Goal: Communication & Community: Answer question/provide support

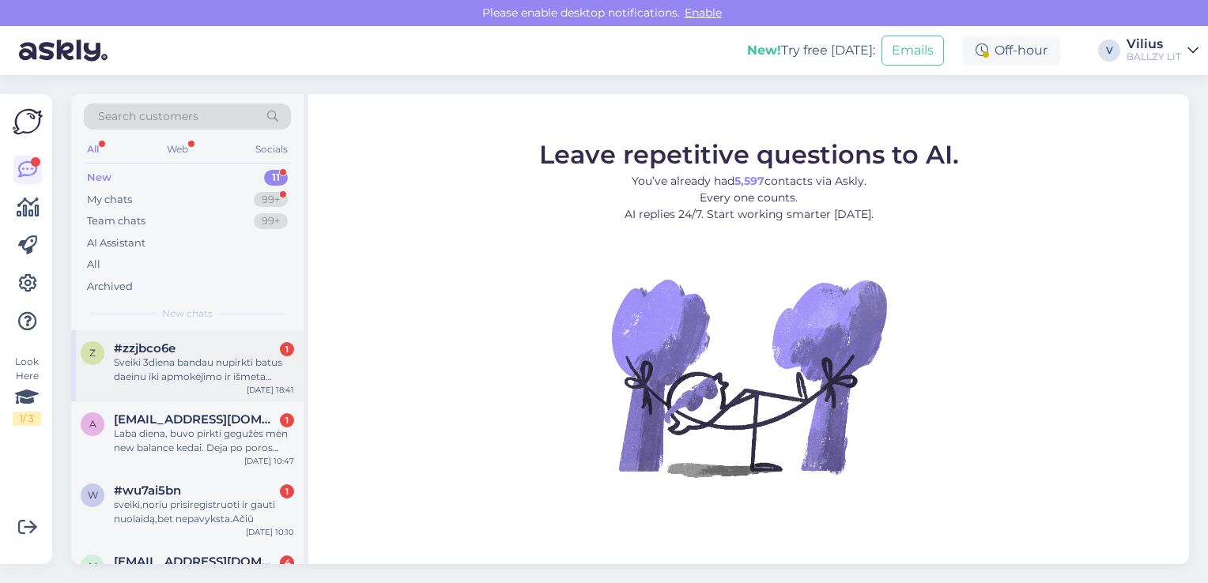
click at [218, 356] on div "Sveiki 3diena bandau nupirkti batus daeinu iki apmokėjimo ir išmeta liudna veid…" at bounding box center [204, 370] width 180 height 28
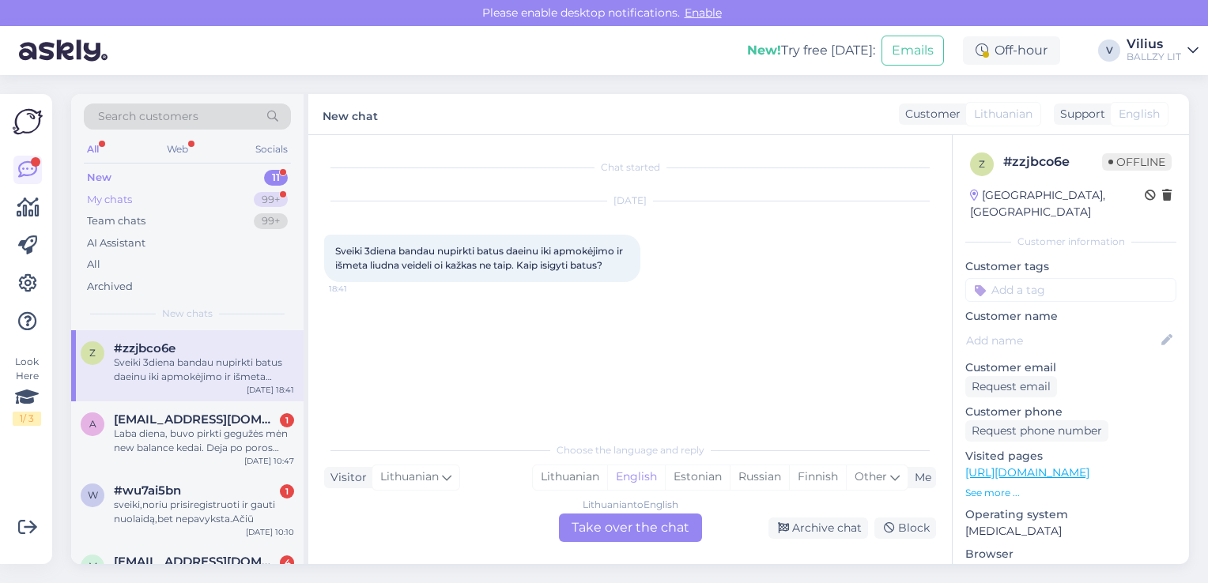
click at [176, 197] on div "My chats 99+" at bounding box center [187, 200] width 207 height 22
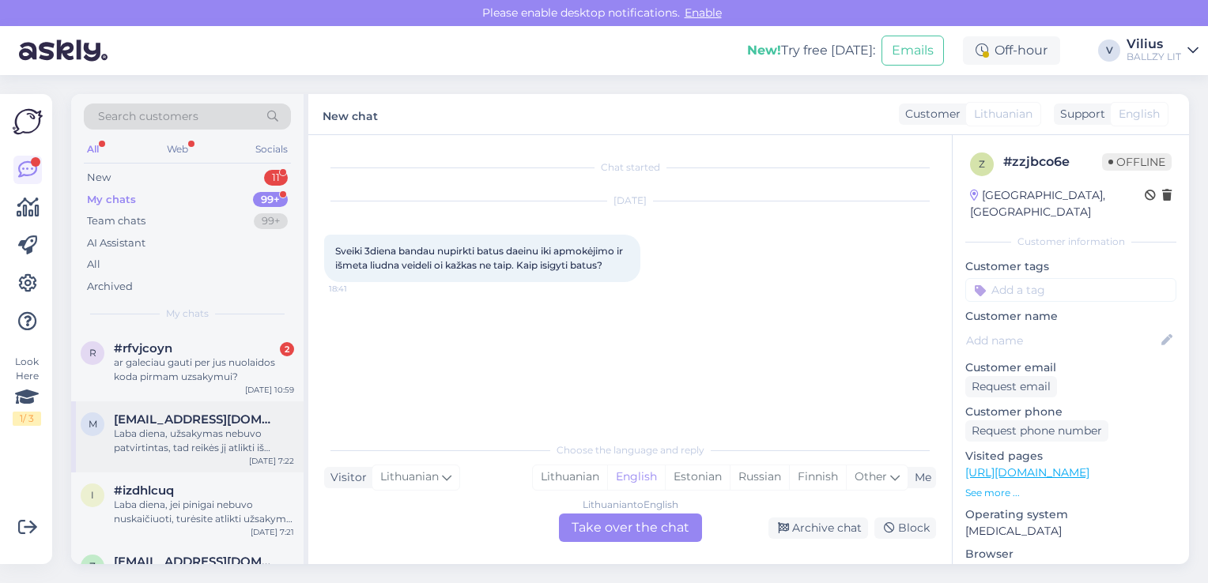
click at [187, 450] on div "Laba diena, užsakymas nebuvo patvirtintas, tad reikės jį atlikti iš naujo." at bounding box center [204, 441] width 180 height 28
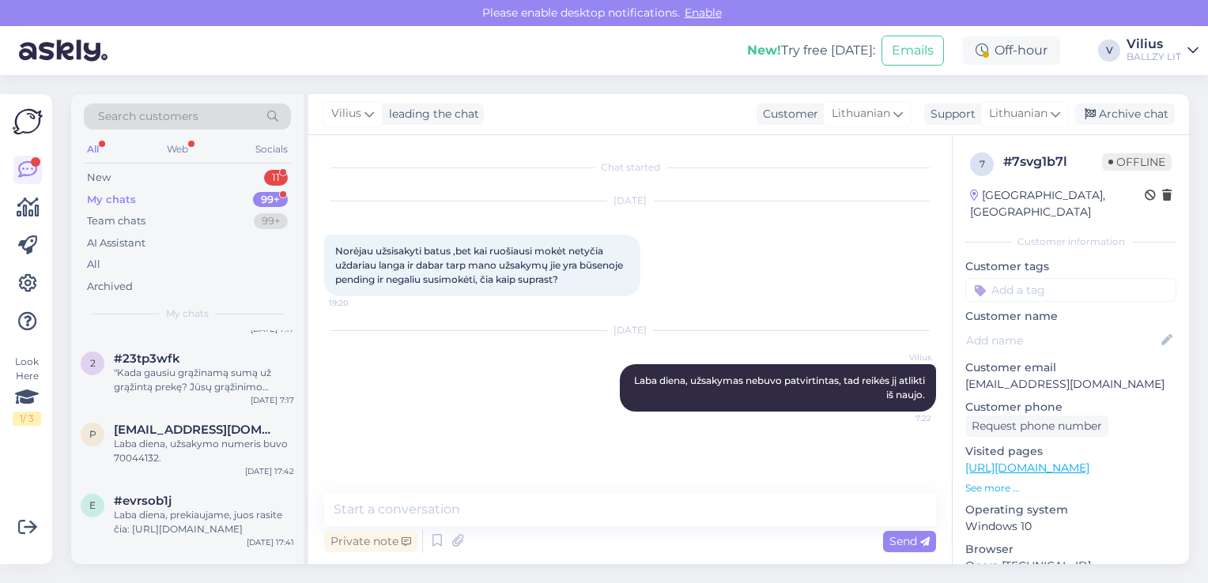
scroll to position [348, 0]
click at [220, 512] on div "Laba diena, prekiaujame, juos rasite čia: [URL][DOMAIN_NAME]" at bounding box center [204, 520] width 180 height 28
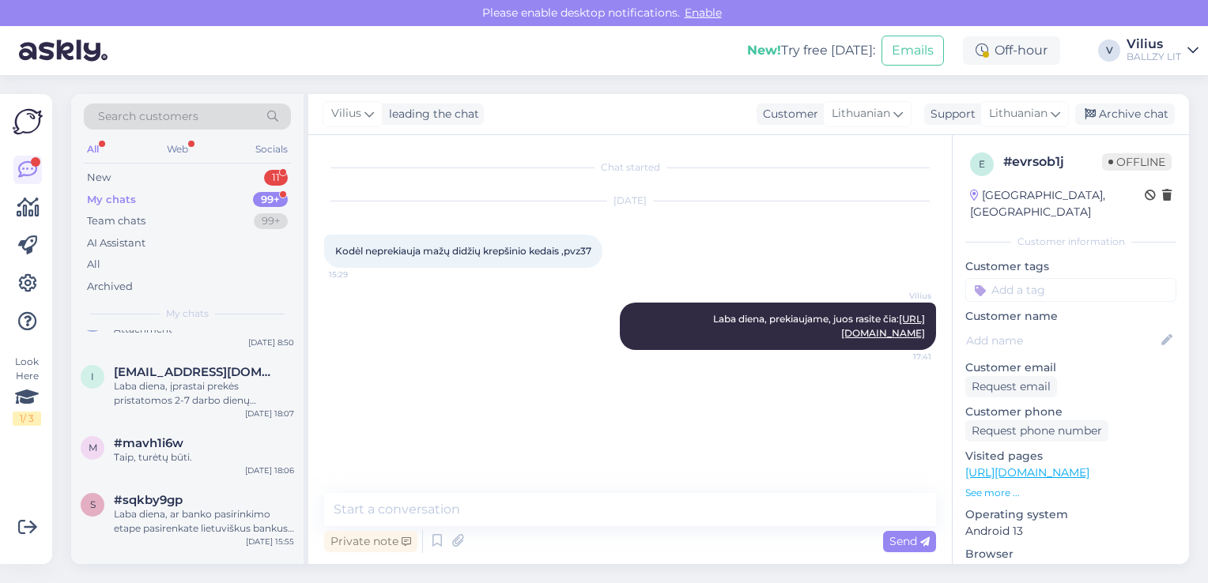
scroll to position [3635, 0]
click at [220, 512] on div "Laba diena, ar banko pasirinkimo etape pasirenkate lietuviškus bankus? Pastebėj…" at bounding box center [204, 518] width 180 height 28
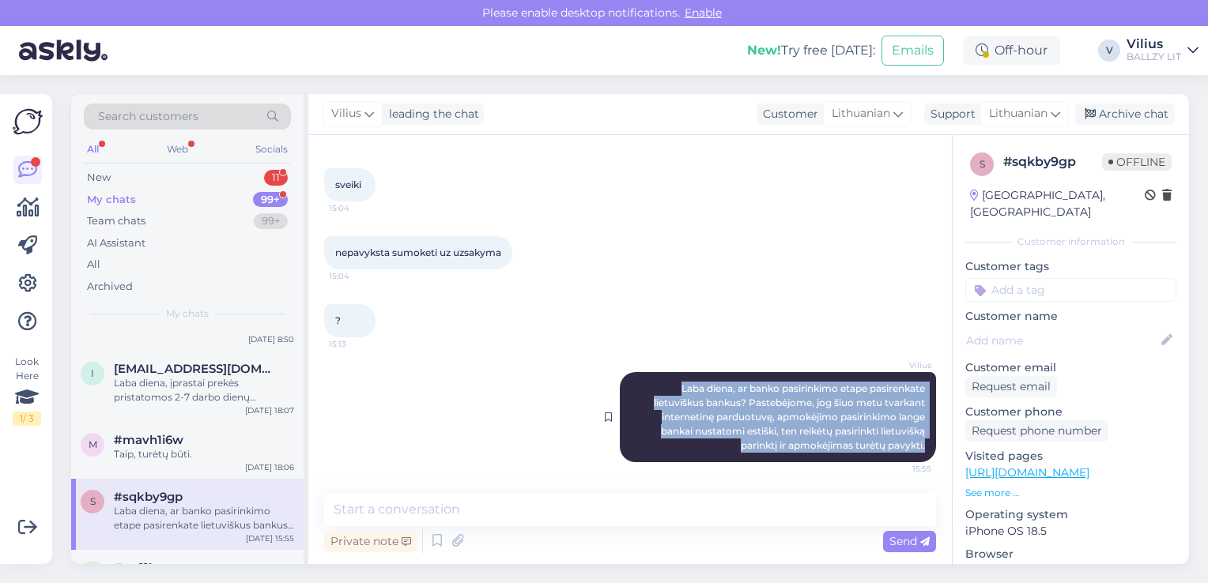
drag, startPoint x: 656, startPoint y: 394, endPoint x: 918, endPoint y: 457, distance: 269.9
click at [918, 457] on div "[PERSON_NAME] diena, ar banko pasirinkimo etape pasirenkate lietuviškus bankus?…" at bounding box center [778, 417] width 316 height 90
copy span "Laba diena, ar banko pasirinkimo etape pasirenkate lietuviškus bankus? Pastebėj…"
click at [181, 172] on div "New 11" at bounding box center [187, 178] width 207 height 22
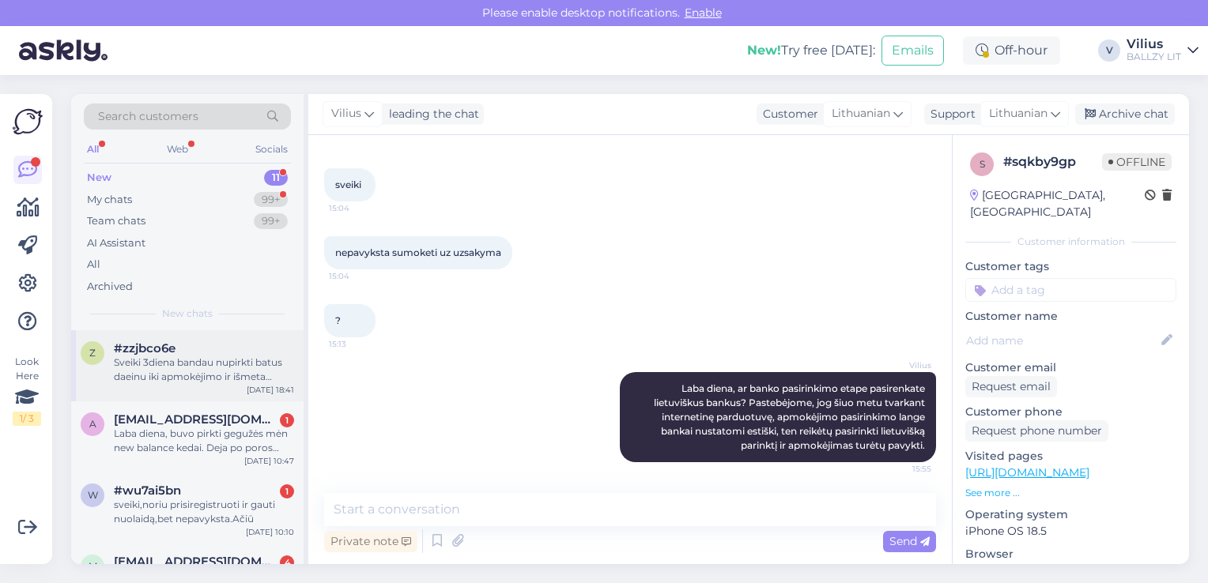
click at [197, 375] on div "Sveiki 3diena bandau nupirkti batus daeinu iki apmokėjimo ir išmeta liudna veid…" at bounding box center [204, 370] width 180 height 28
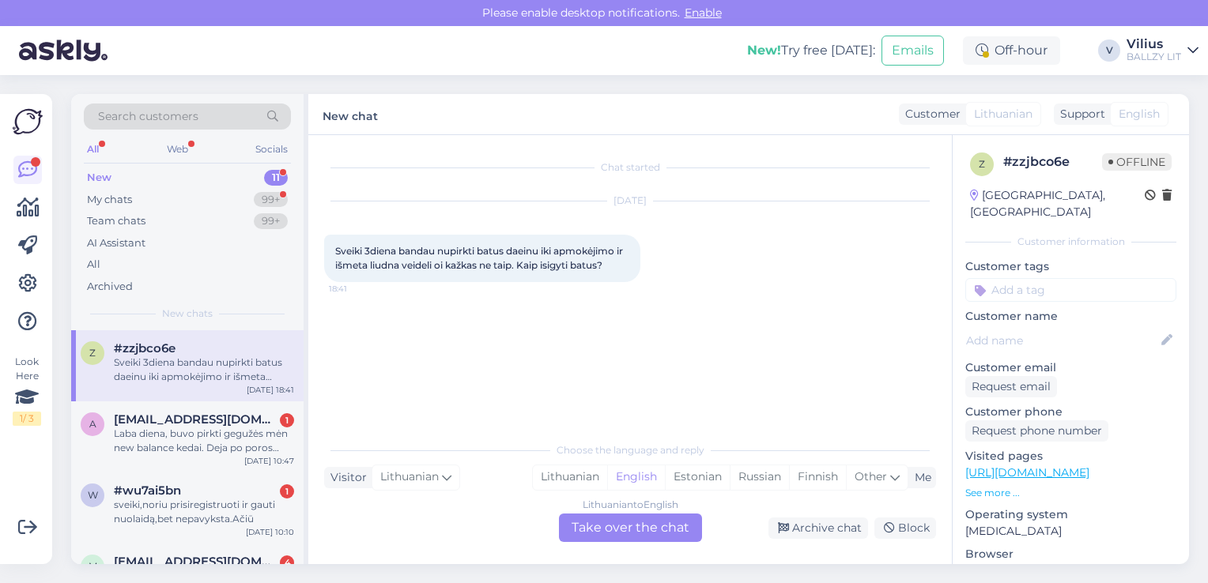
drag, startPoint x: 554, startPoint y: 474, endPoint x: 599, endPoint y: 526, distance: 68.3
click at [599, 526] on div "Choose the language and reply Visitor Lithuanian Me Lithuanian English Estonian…" at bounding box center [630, 488] width 612 height 108
click at [599, 526] on div "Lithuanian to English Take over the chat" at bounding box center [630, 528] width 143 height 28
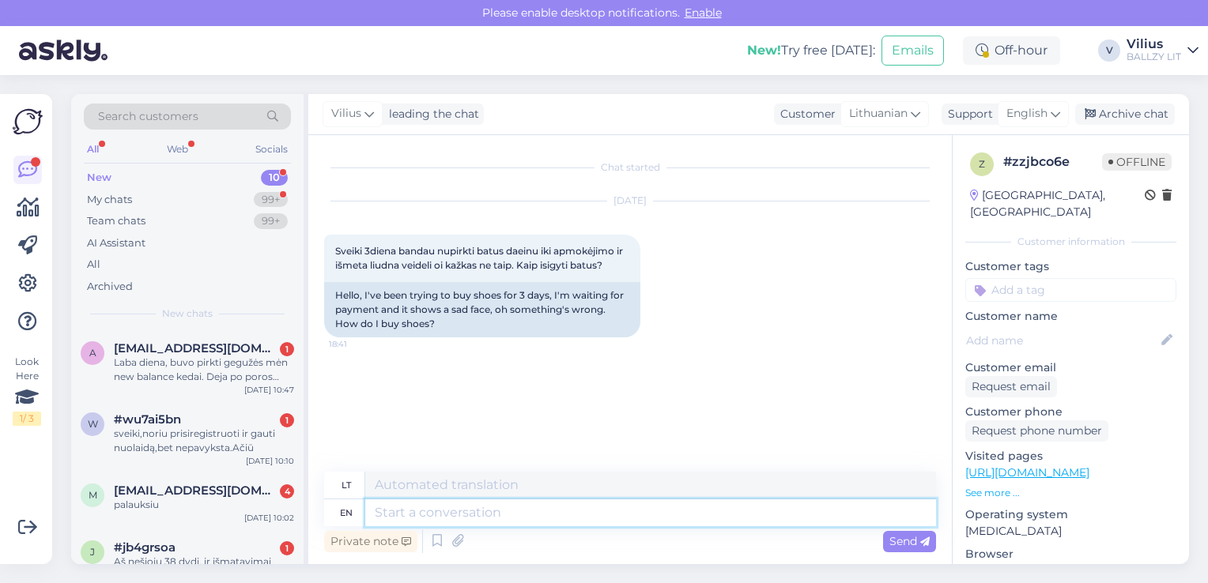
click at [569, 508] on textarea at bounding box center [650, 512] width 571 height 27
click at [1031, 124] on div "English" at bounding box center [1032, 113] width 71 height 25
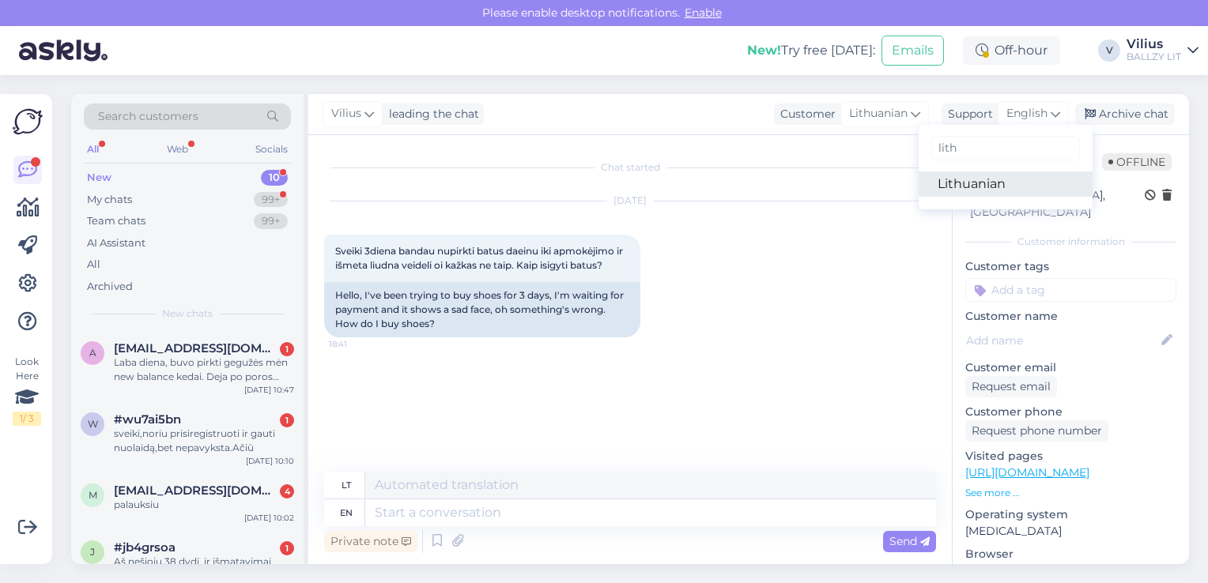
type input "lith"
click at [974, 192] on link "Lithuanian" at bounding box center [1005, 183] width 174 height 25
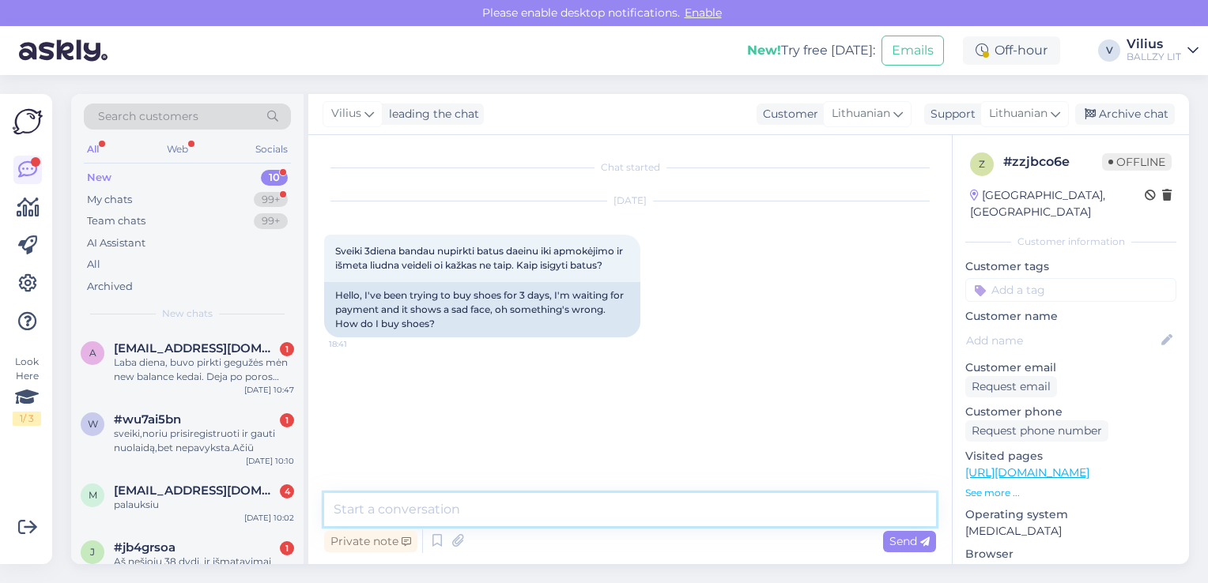
click at [447, 496] on textarea at bounding box center [630, 509] width 612 height 33
paste textarea "Laba diena, ar banko pasirinkimo etape pasirenkate lietuviškus bankus? Pastebėj…"
type textarea "Laba diena, ar banko pasirinkimo etape pasirenkate lietuviškus bankus? Pastebėj…"
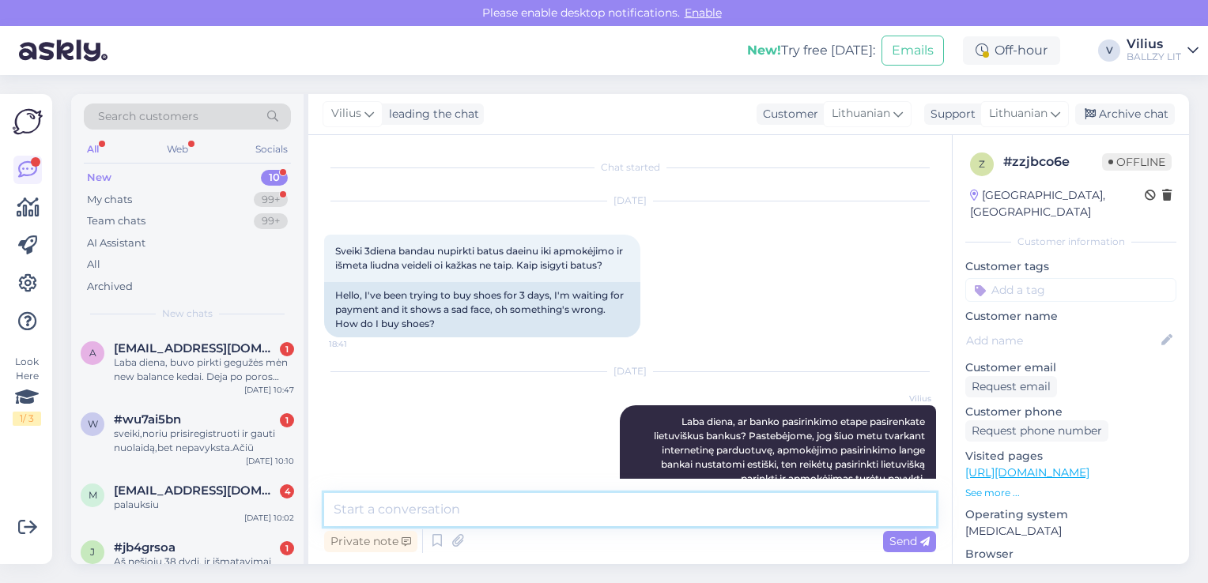
scroll to position [34, 0]
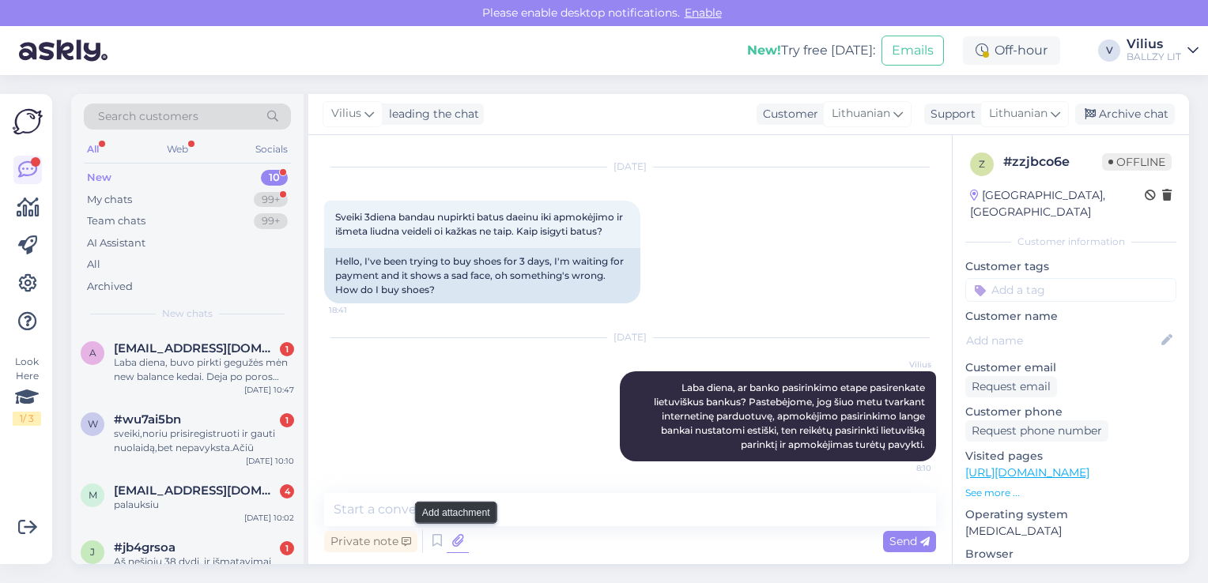
click at [456, 542] on icon at bounding box center [458, 541] width 22 height 24
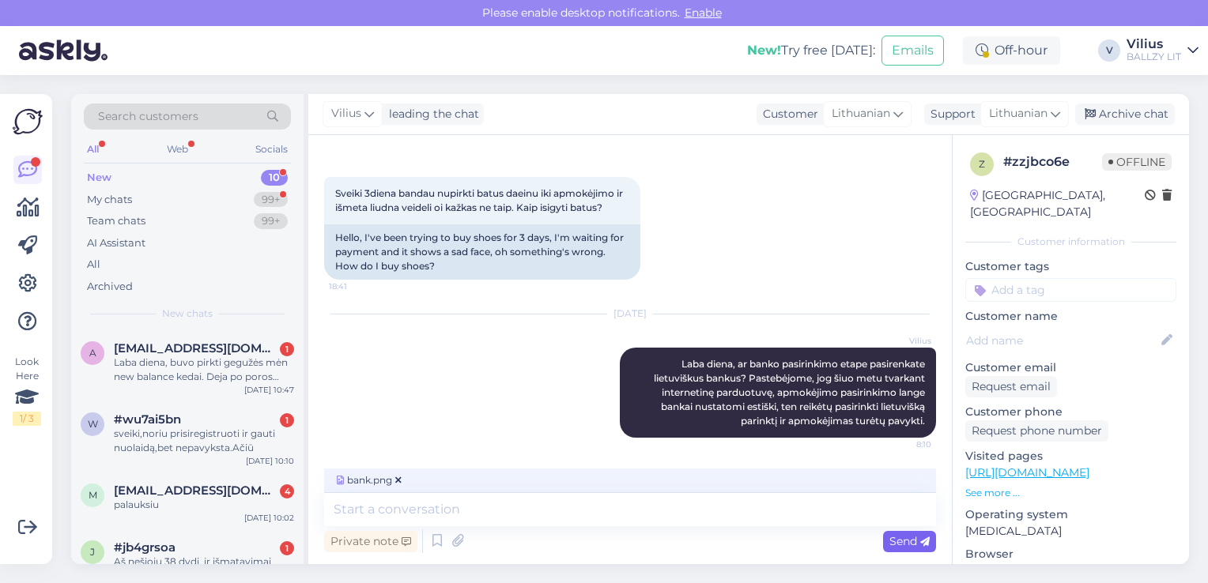
click at [895, 542] on span "Send" at bounding box center [909, 541] width 40 height 14
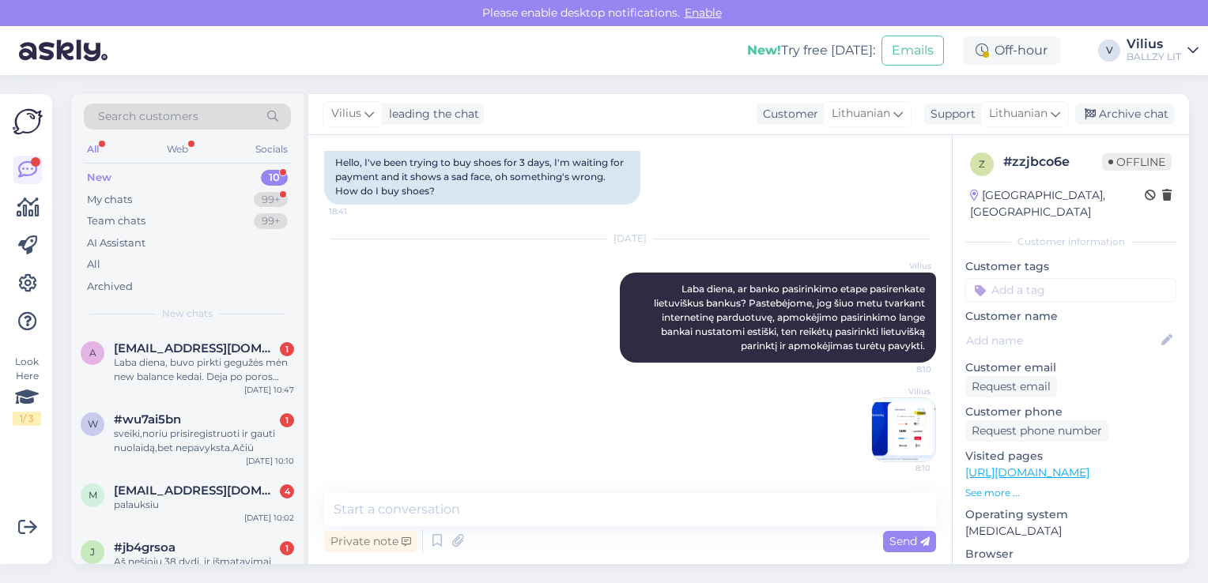
click at [132, 183] on div "New 10" at bounding box center [187, 178] width 207 height 22
click at [212, 507] on div "palauksiu" at bounding box center [204, 505] width 180 height 14
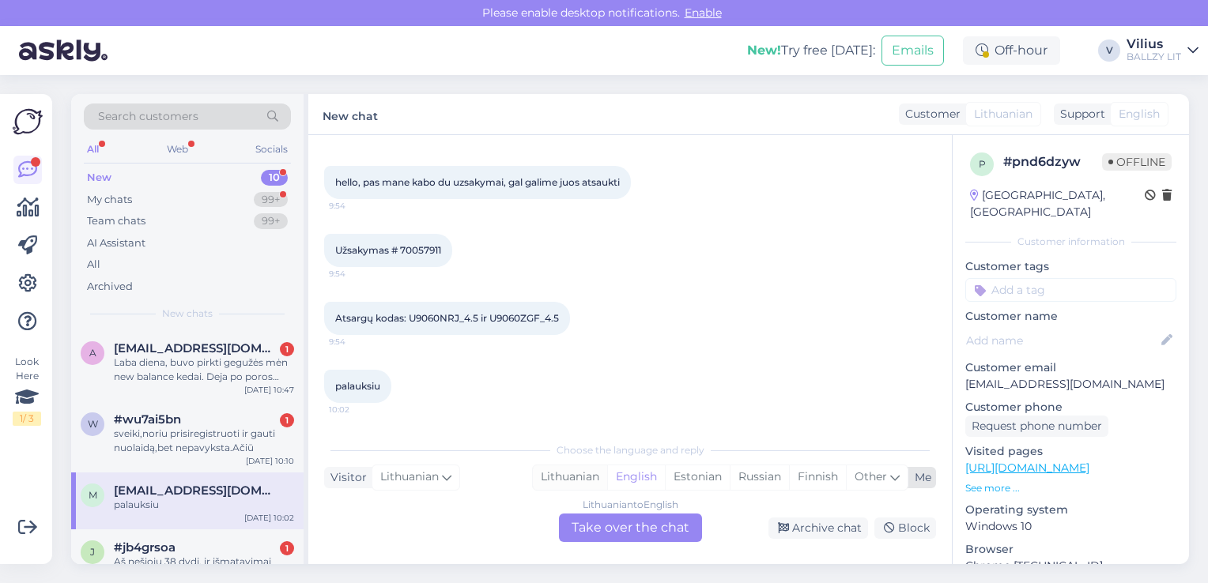
click at [562, 477] on div "Lithuanian" at bounding box center [570, 477] width 74 height 24
click at [612, 533] on div "Lithuanian to Lithuanian Take over the chat" at bounding box center [630, 528] width 143 height 28
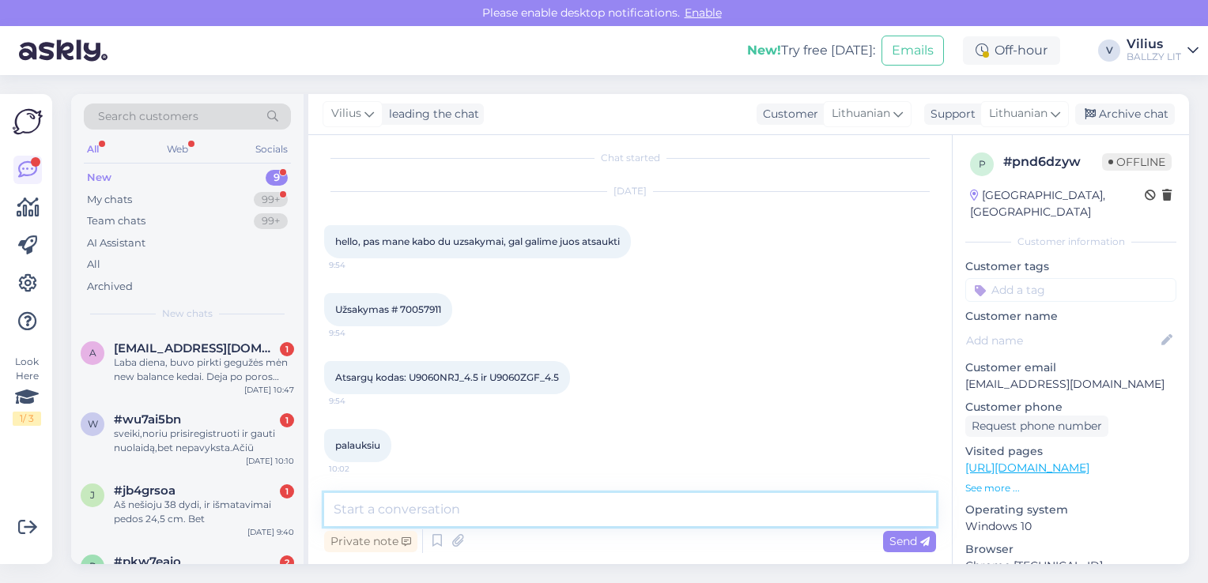
click at [574, 518] on textarea at bounding box center [630, 509] width 612 height 33
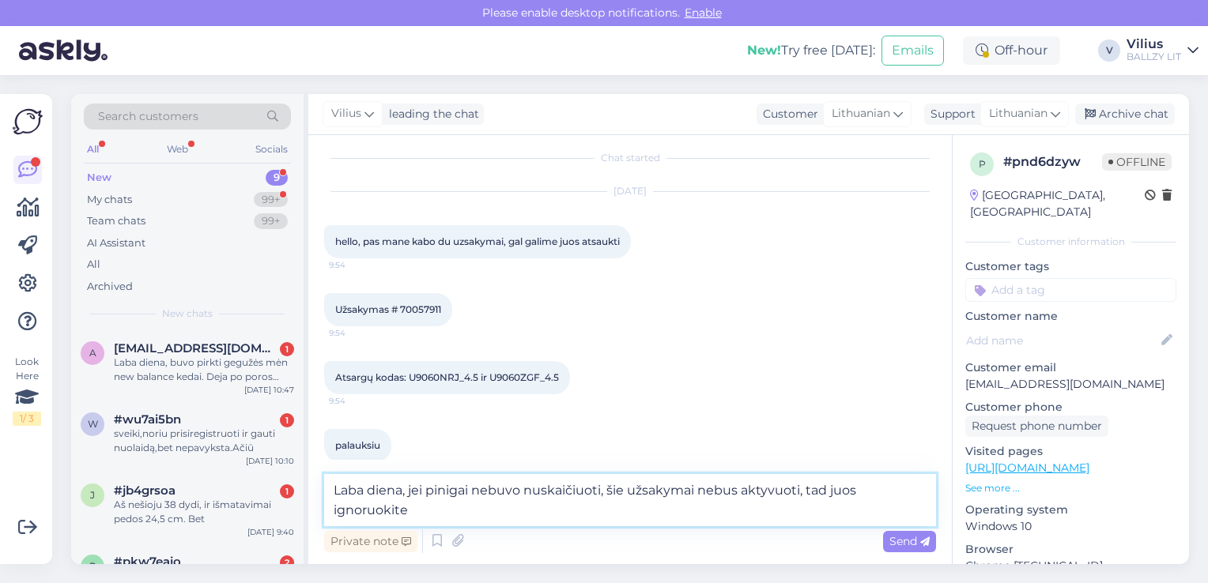
scroll to position [28, 0]
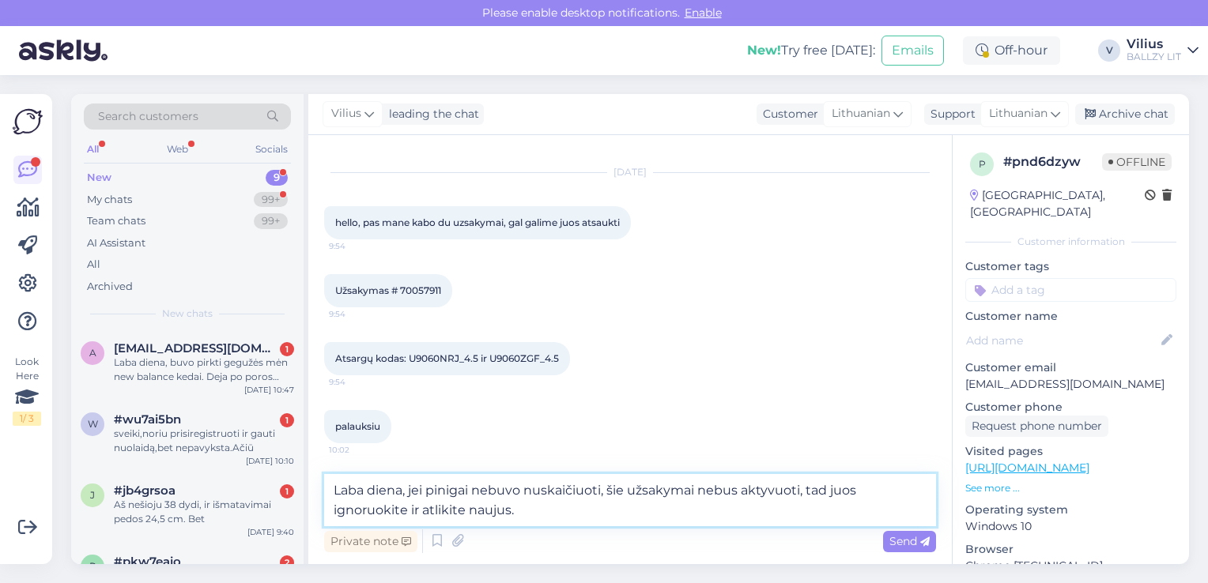
paste textarea "Laba diena, ar banko pasirinkimo etape pasirenkate lietuviškus bankus? Pastebėj…"
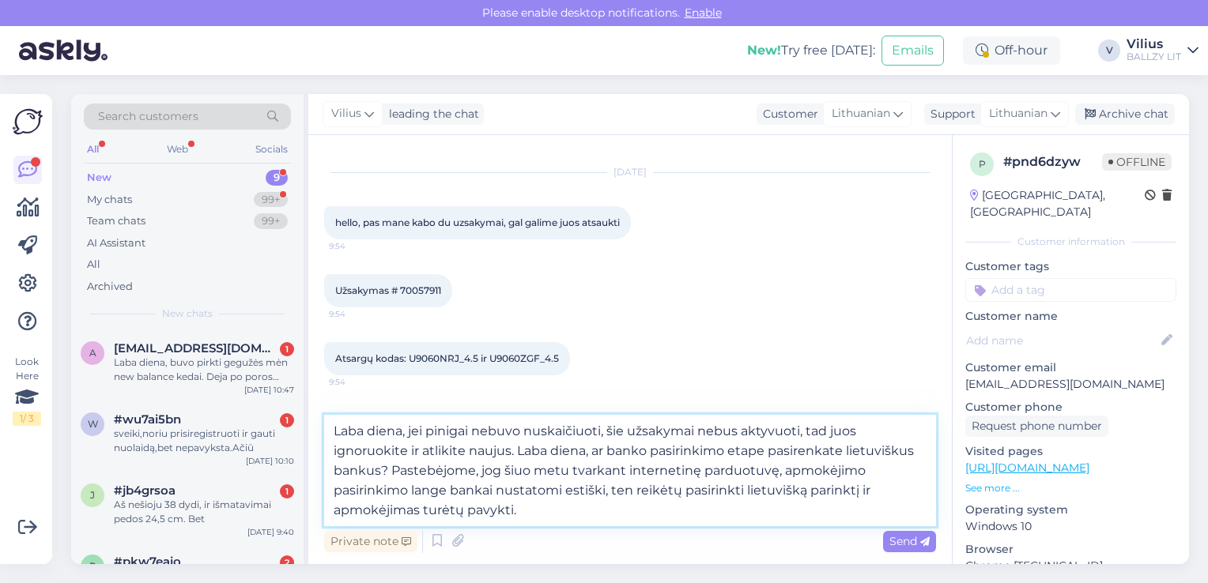
scroll to position [69, 0]
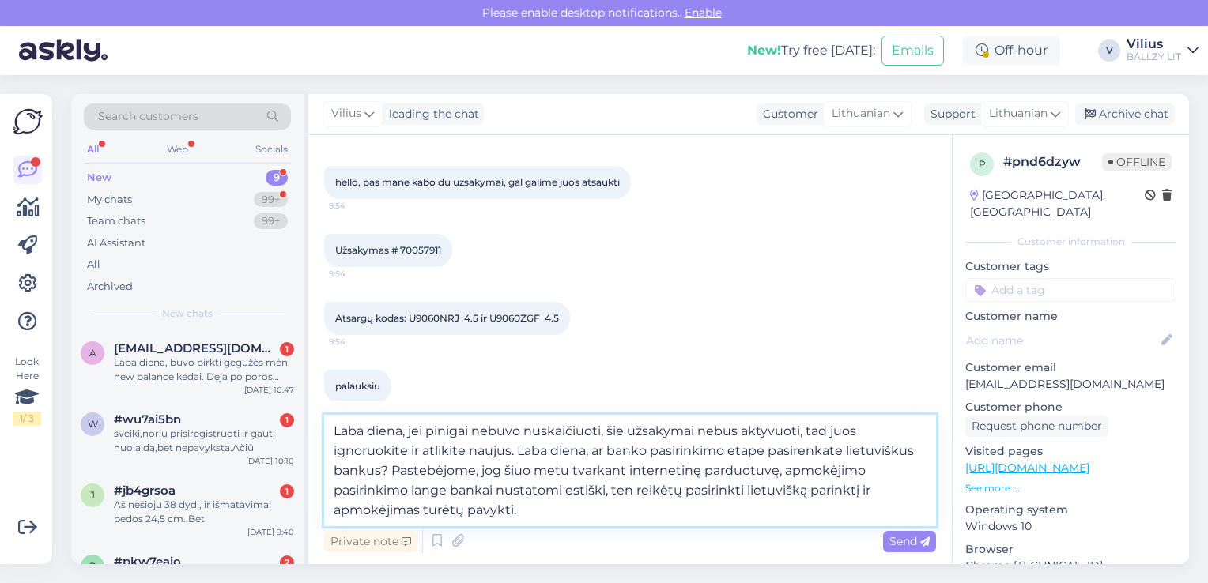
click at [597, 448] on textarea "Laba diena, jei pinigai nebuvo nuskaičiuoti, šie užsakymai nebus aktyvuoti, tad…" at bounding box center [630, 470] width 612 height 111
type textarea "Laba diena, jei pinigai nebuvo nuskaičiuoti, šie užsakymai nebus aktyvuoti, tad…"
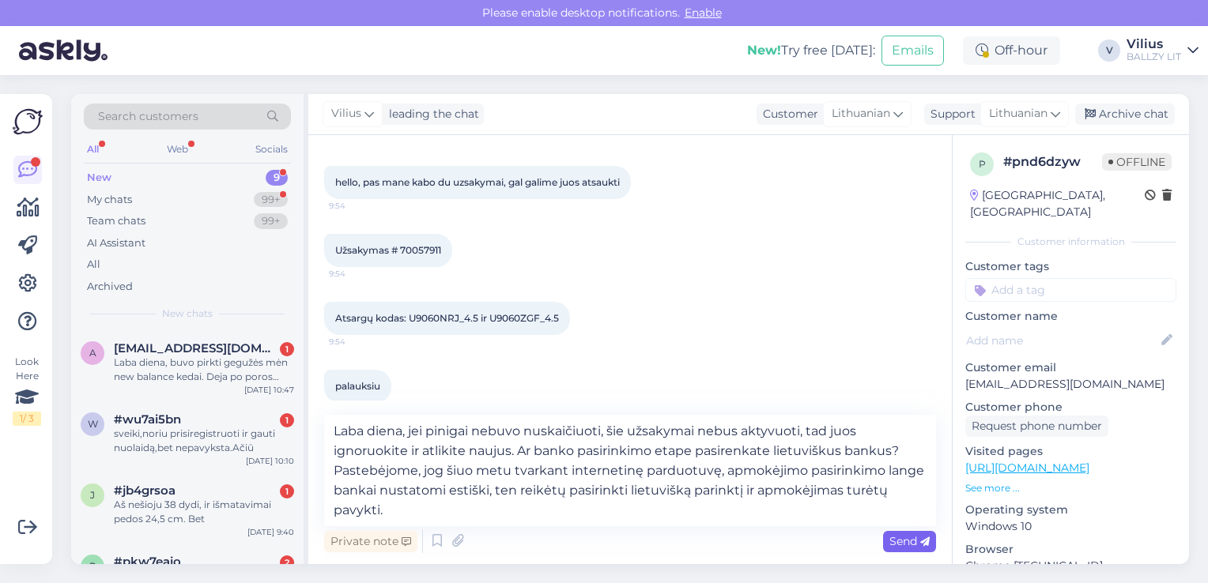
click at [914, 540] on span "Send" at bounding box center [909, 541] width 40 height 14
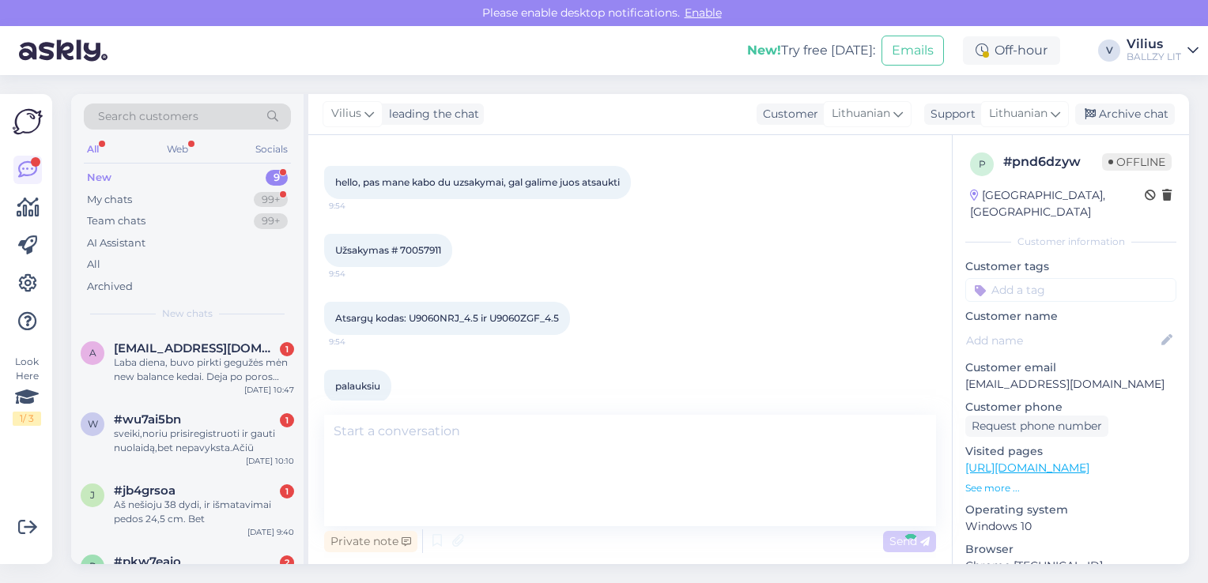
scroll to position [196, 0]
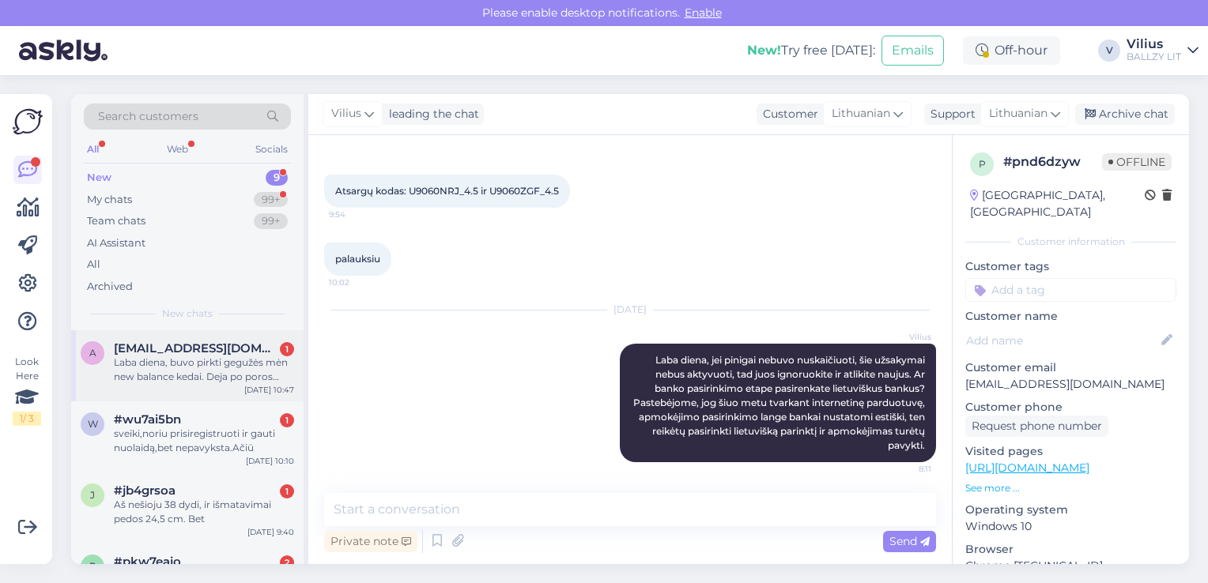
click at [203, 381] on div "Laba diena, buvo pirkti gegužės mėn new balance kedai. Deja po poros mėn batams…" at bounding box center [204, 370] width 180 height 28
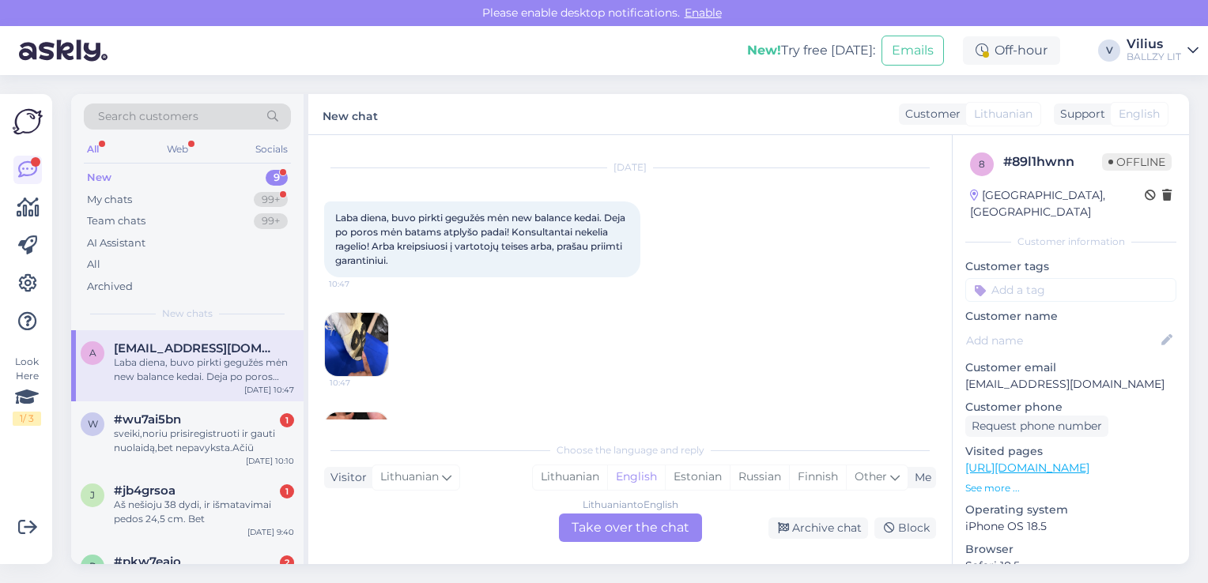
scroll to position [32, 0]
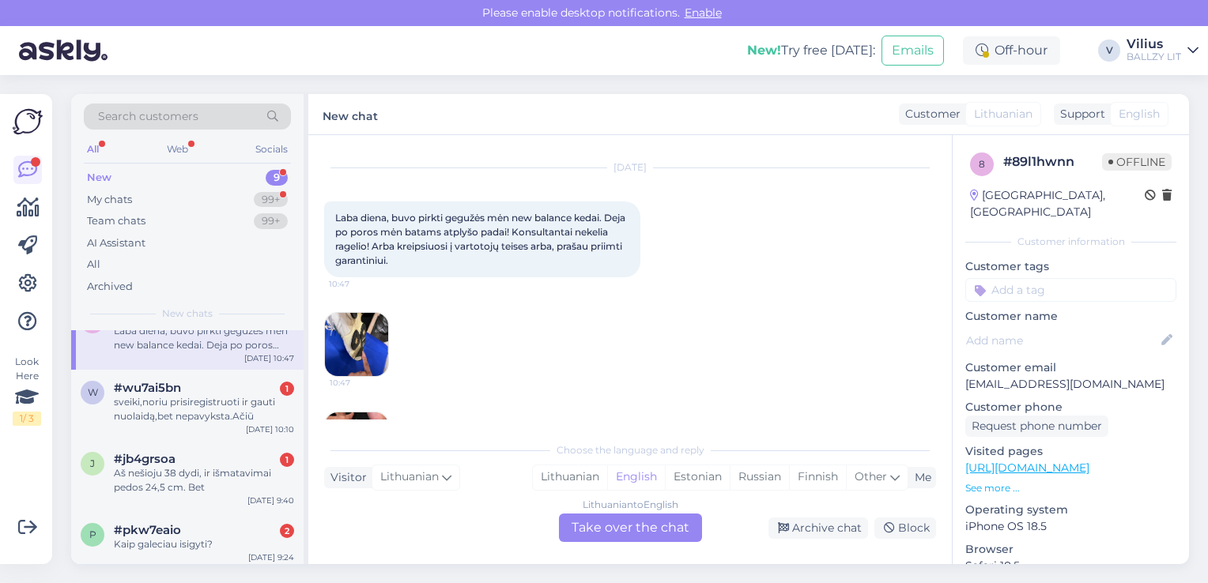
click at [224, 346] on div "Laba diena, buvo pirkti gegužės mėn new balance kedai. Deja po poros mėn batams…" at bounding box center [204, 338] width 180 height 28
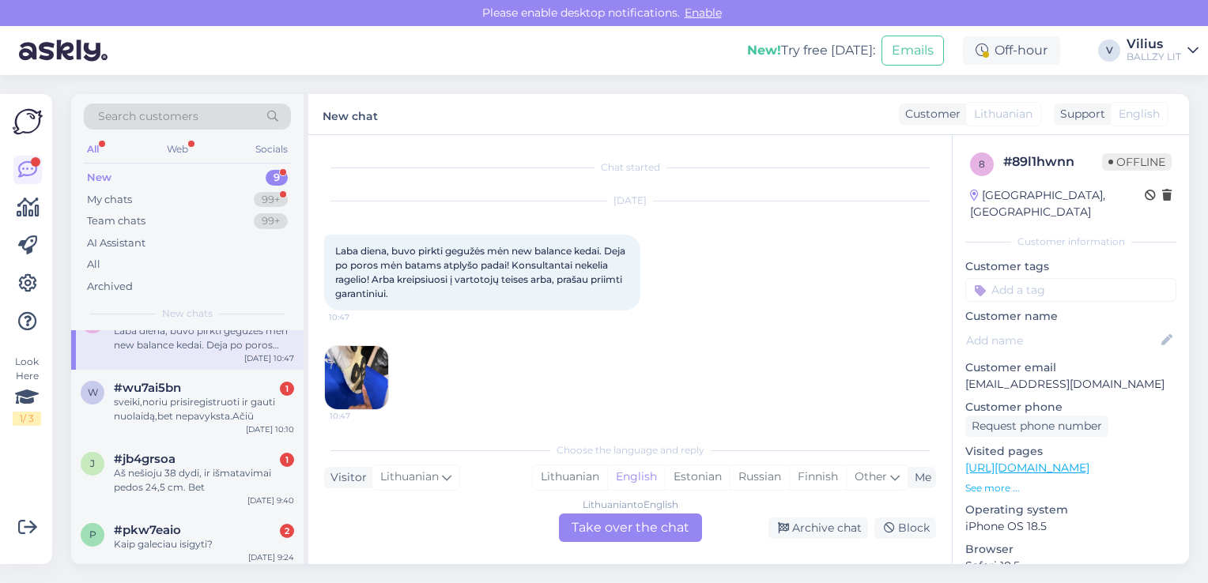
scroll to position [106, 0]
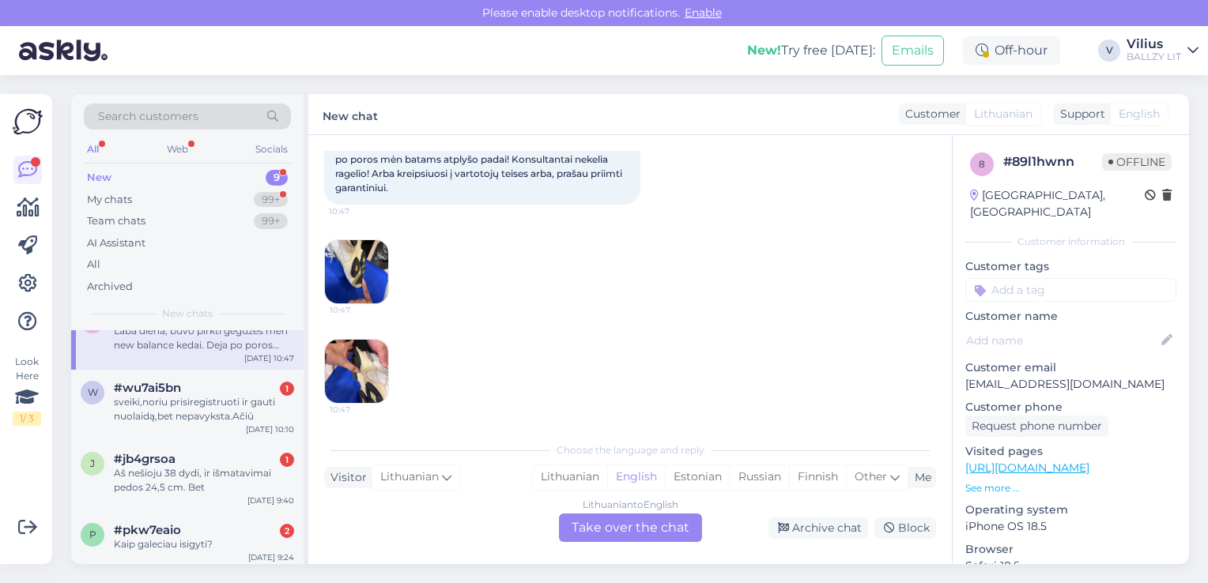
click at [357, 261] on img at bounding box center [356, 271] width 63 height 63
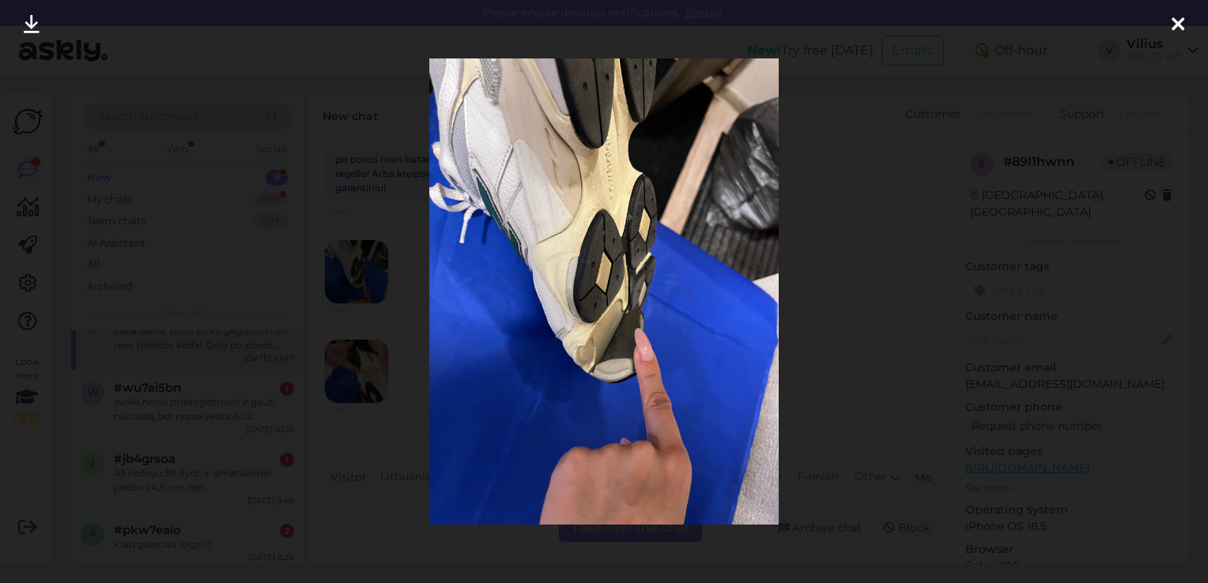
click at [359, 150] on div at bounding box center [604, 291] width 1208 height 583
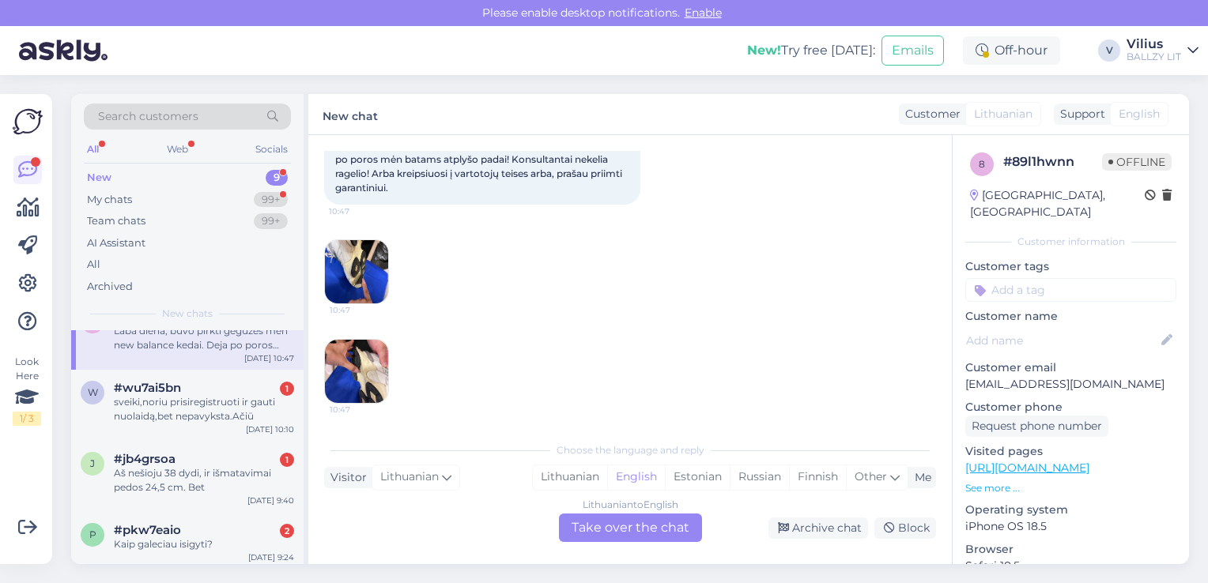
click at [356, 374] on img at bounding box center [356, 371] width 63 height 63
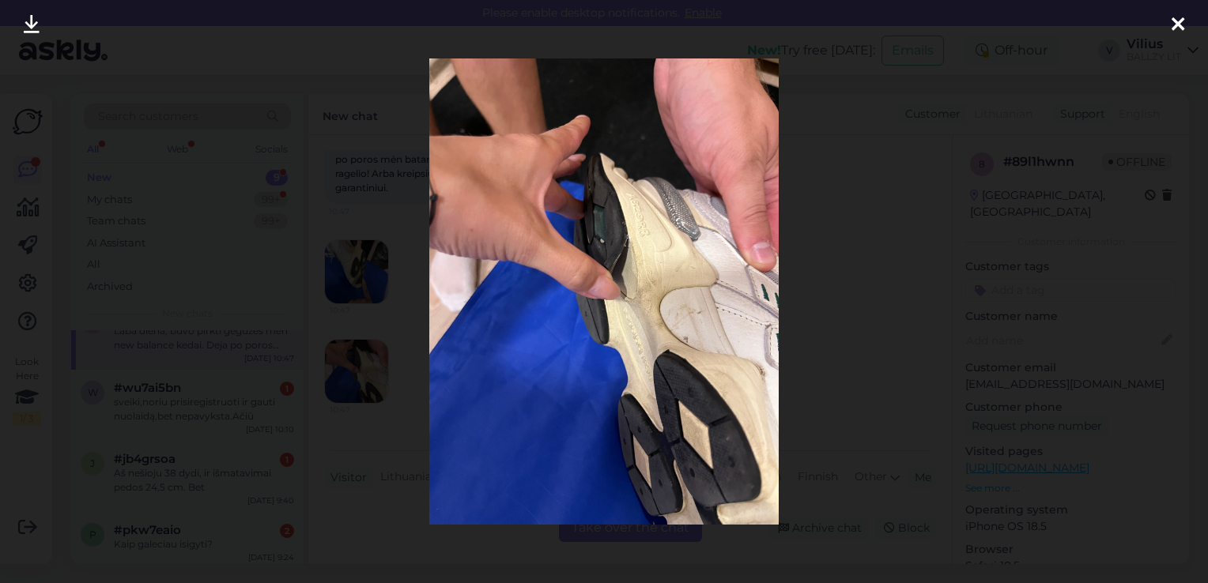
click at [356, 166] on div at bounding box center [604, 291] width 1208 height 583
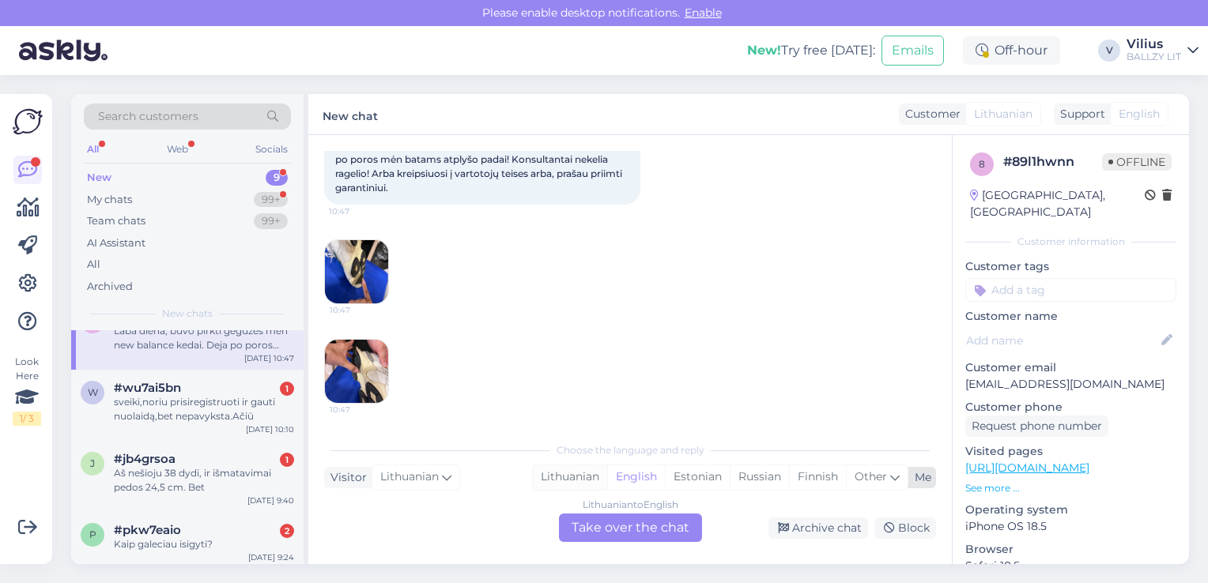
click at [568, 477] on div "Lithuanian" at bounding box center [570, 477] width 74 height 24
click at [651, 533] on div "Lithuanian to Lithuanian Take over the chat" at bounding box center [630, 528] width 143 height 28
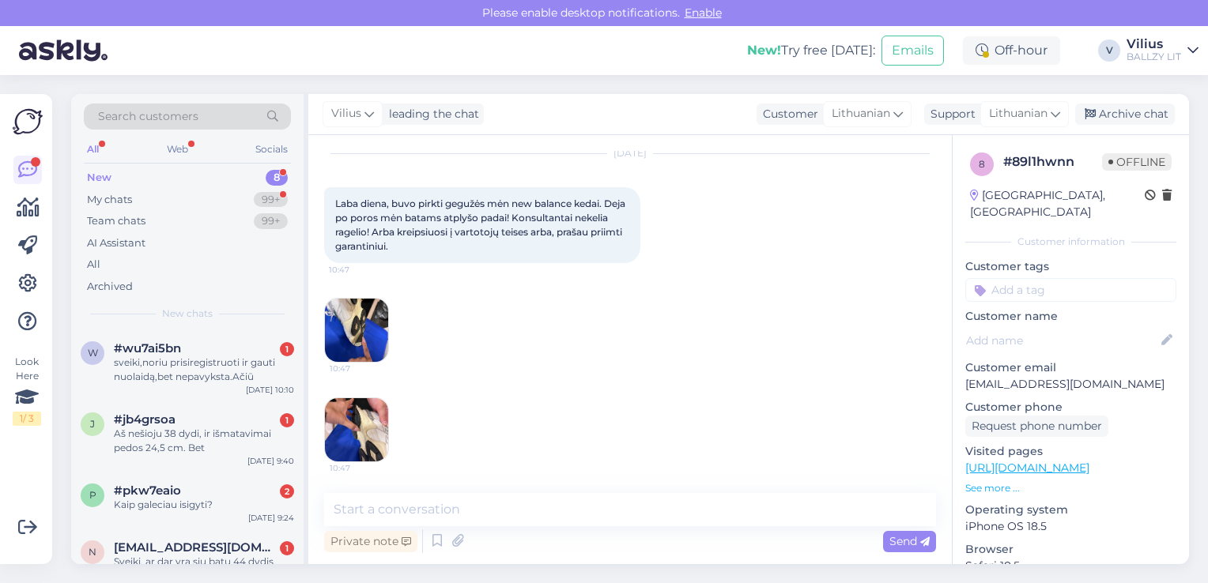
click at [971, 376] on p "[EMAIL_ADDRESS][DOMAIN_NAME]" at bounding box center [1070, 384] width 211 height 17
drag, startPoint x: 964, startPoint y: 366, endPoint x: 1081, endPoint y: 371, distance: 117.1
click at [1081, 371] on div "8 # 89l1hwnn Offline [GEOGRAPHIC_DATA], [GEOGRAPHIC_DATA] Customer information …" at bounding box center [1070, 468] width 236 height 666
copy p "[EMAIL_ADDRESS][DOMAIN_NAME]"
click at [350, 311] on img at bounding box center [356, 330] width 63 height 63
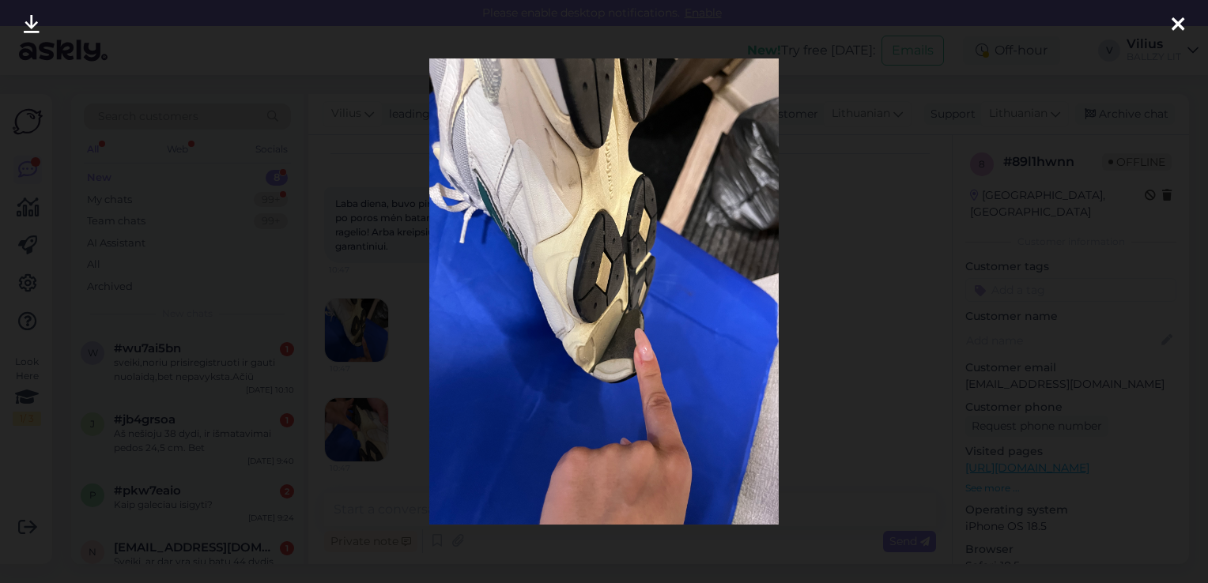
click at [310, 201] on div at bounding box center [604, 291] width 1208 height 583
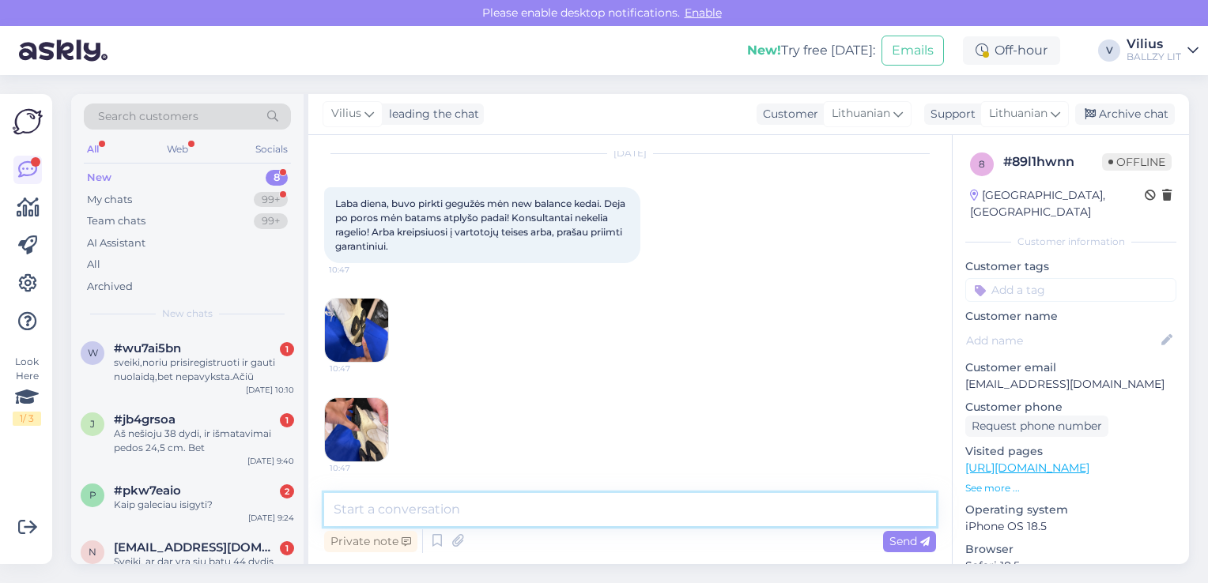
click at [373, 514] on textarea at bounding box center [630, 509] width 612 height 33
paste textarea "Laba diena, kilus abejonių dėl internetinėje parduotuvėje pirktos prekės kokybė…"
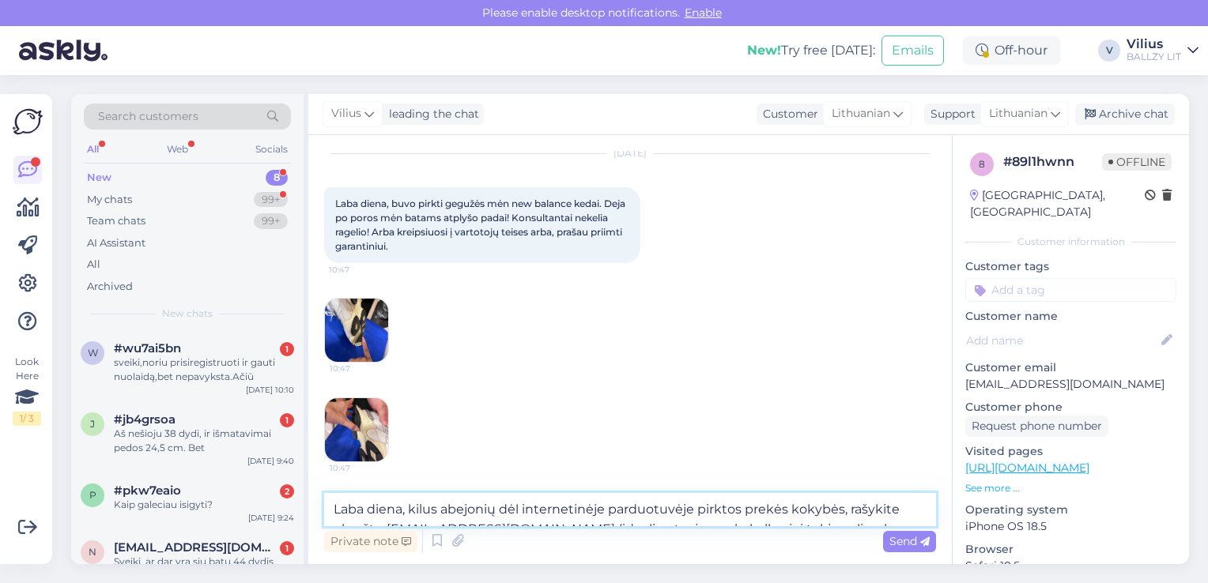
scroll to position [106, 0]
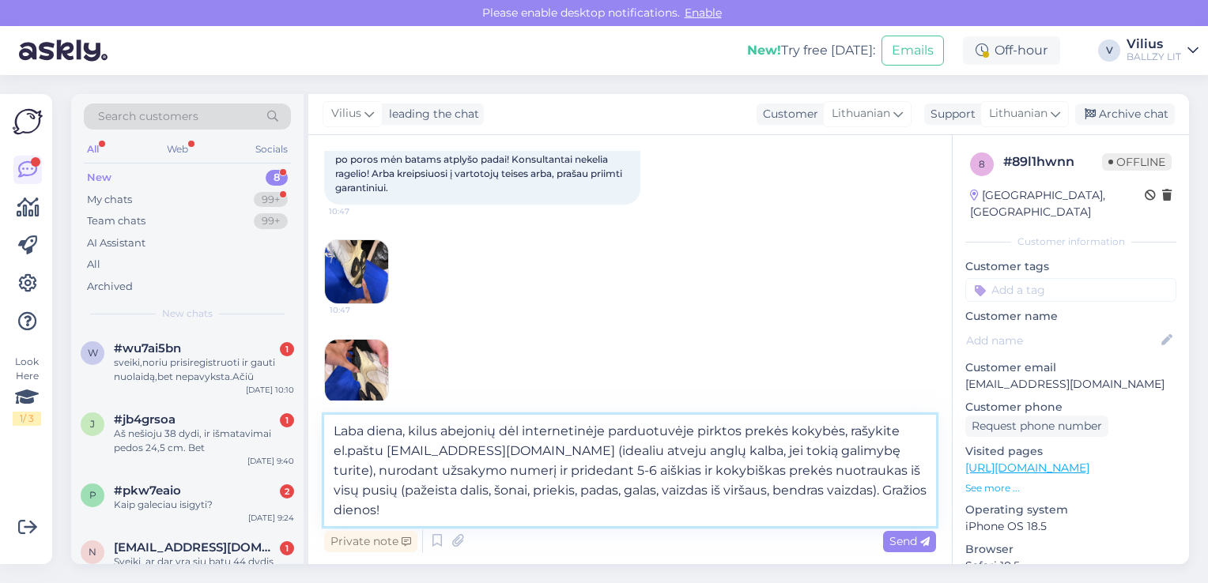
click at [825, 495] on textarea "Laba diena, kilus abejonių dėl internetinėje parduotuvėje pirktos prekės kokybė…" at bounding box center [630, 470] width 612 height 111
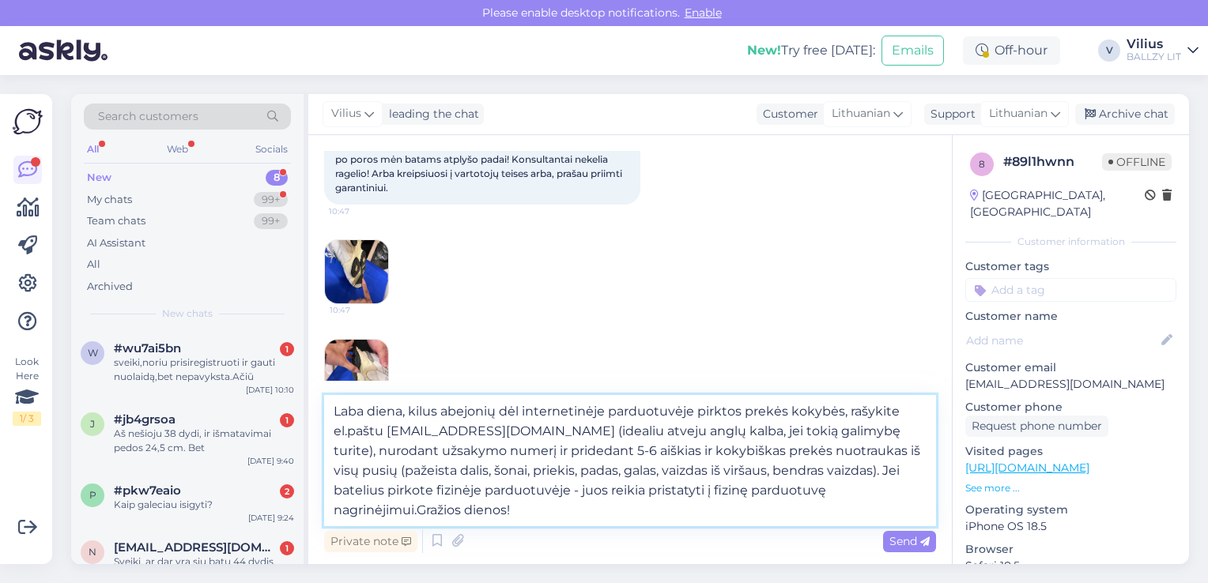
type textarea "Laba diena, kilus abejonių dėl internetinėje parduotuvėje pirktos prekės kokybė…"
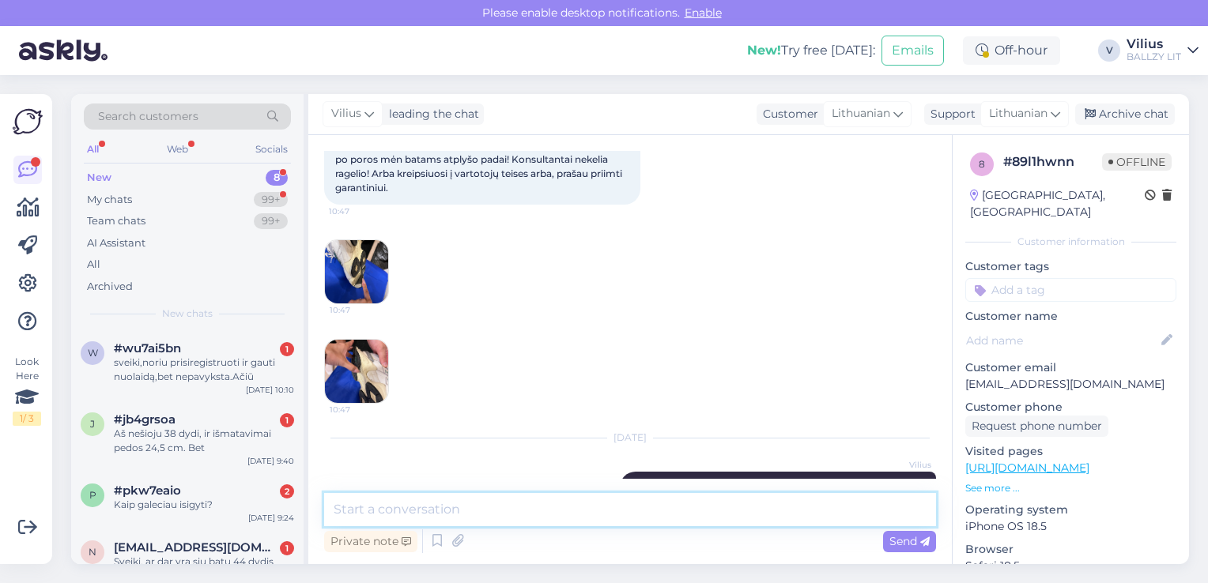
scroll to position [262, 0]
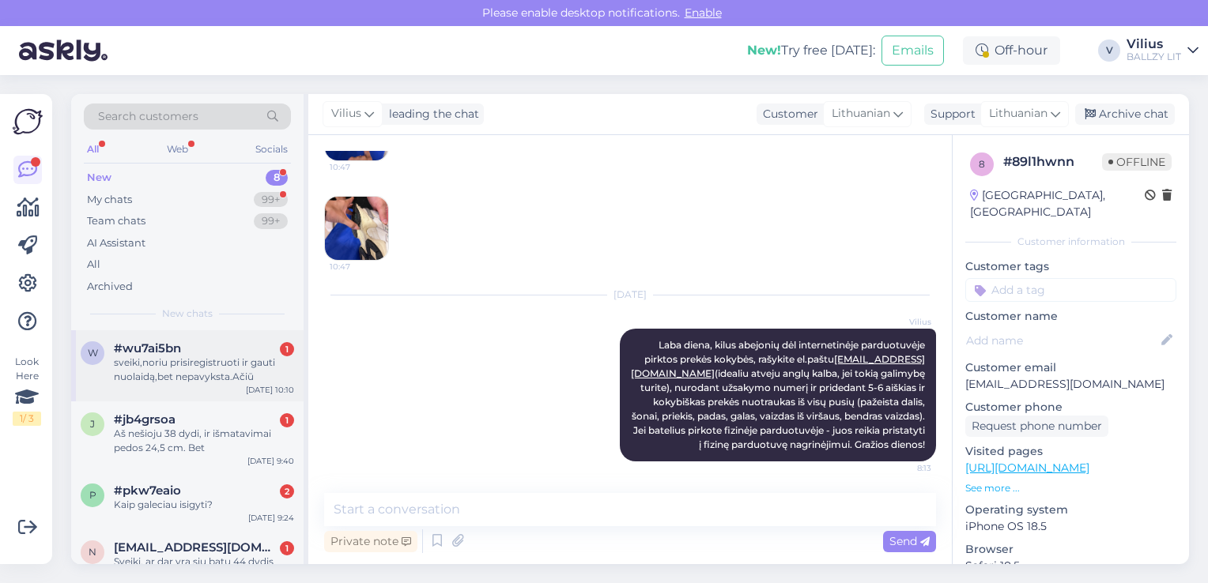
click at [154, 368] on div "sveiki,noriu prisiregistruoti ir gauti nuolaidą,bet nepavyksta.Ačiū" at bounding box center [204, 370] width 180 height 28
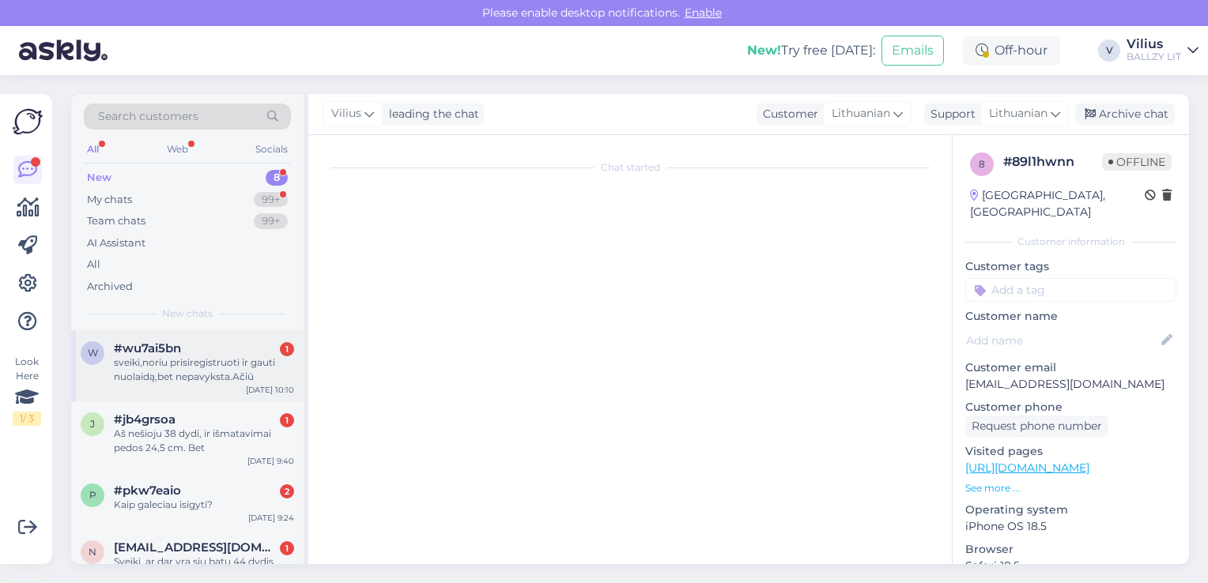
scroll to position [0, 0]
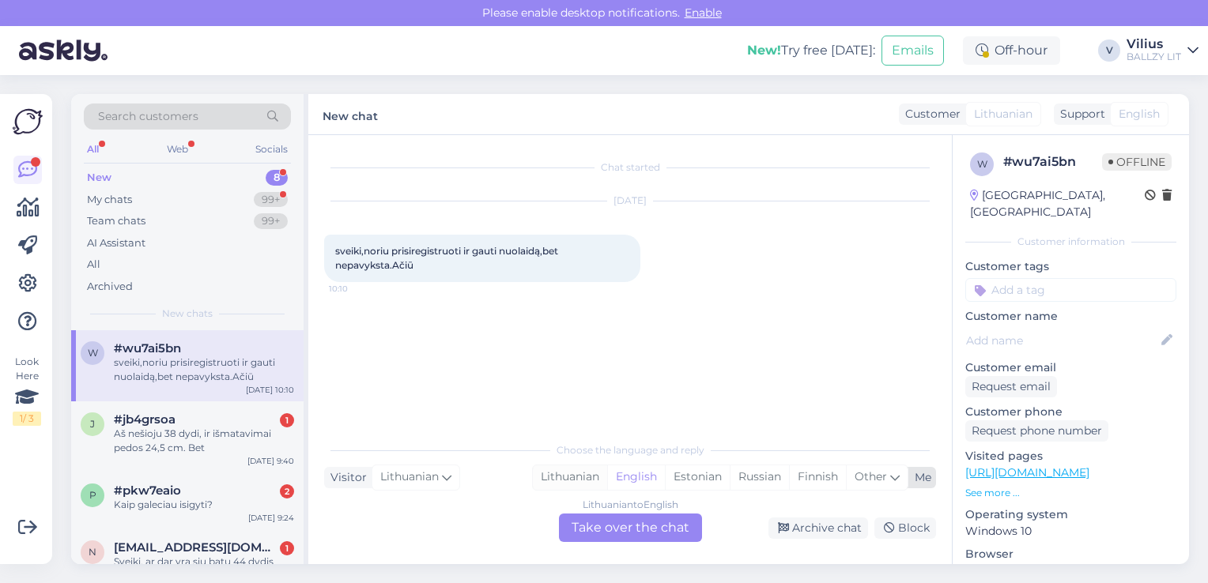
click at [574, 486] on div "Lithuanian" at bounding box center [570, 477] width 74 height 24
click at [602, 525] on div "Lithuanian to Lithuanian Take over the chat" at bounding box center [630, 528] width 143 height 28
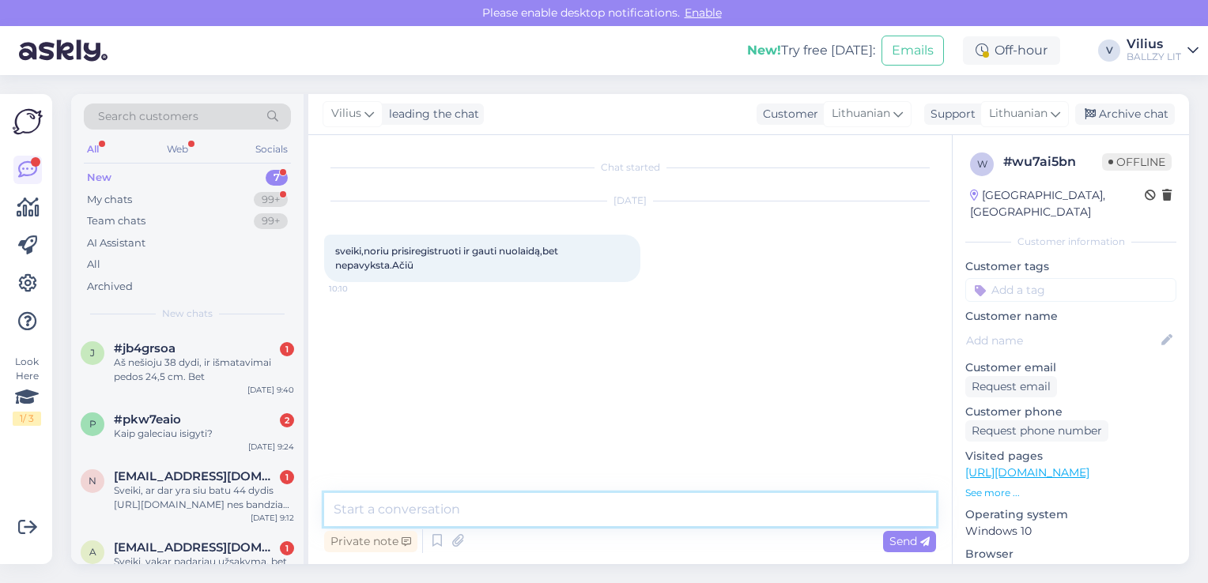
click at [567, 504] on textarea at bounding box center [630, 509] width 612 height 33
type textarea "Laba diena, patikslinkite kas nepavyksta registruojantis?"
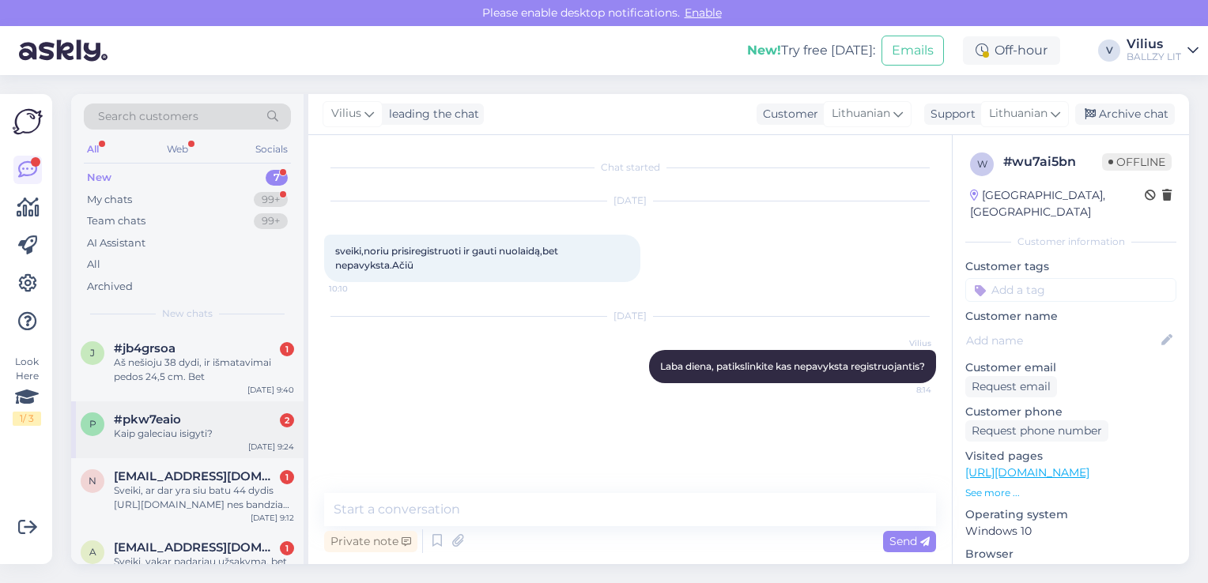
click at [224, 420] on div "#pkw7eaio 2" at bounding box center [204, 420] width 180 height 14
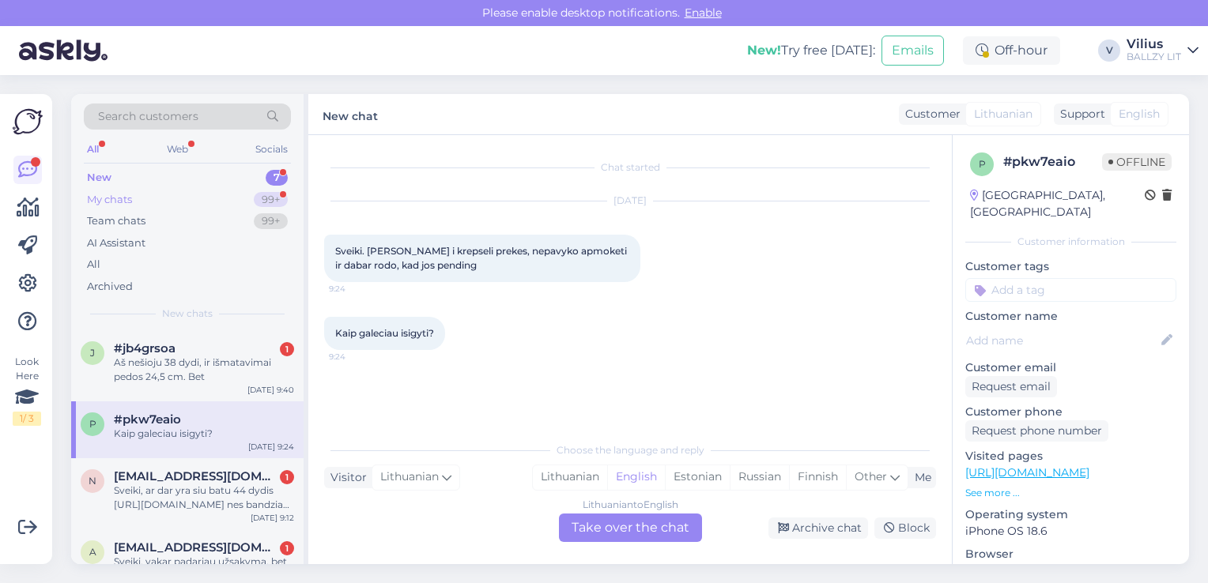
click at [164, 198] on div "My chats 99+" at bounding box center [187, 200] width 207 height 22
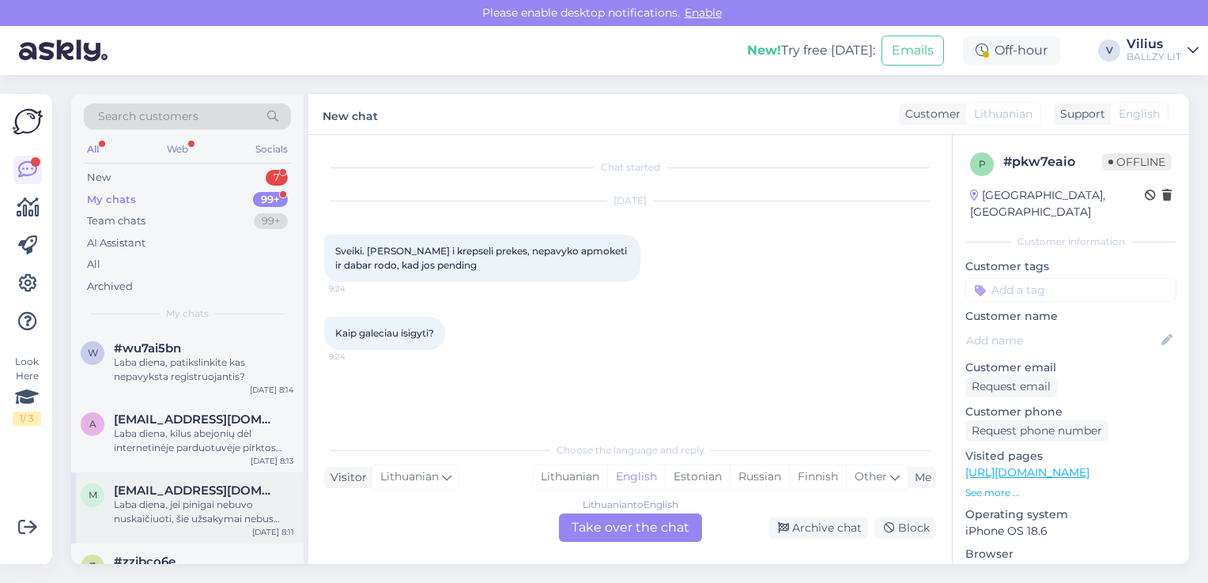
click at [196, 495] on span "[EMAIL_ADDRESS][DOMAIN_NAME]" at bounding box center [196, 491] width 164 height 14
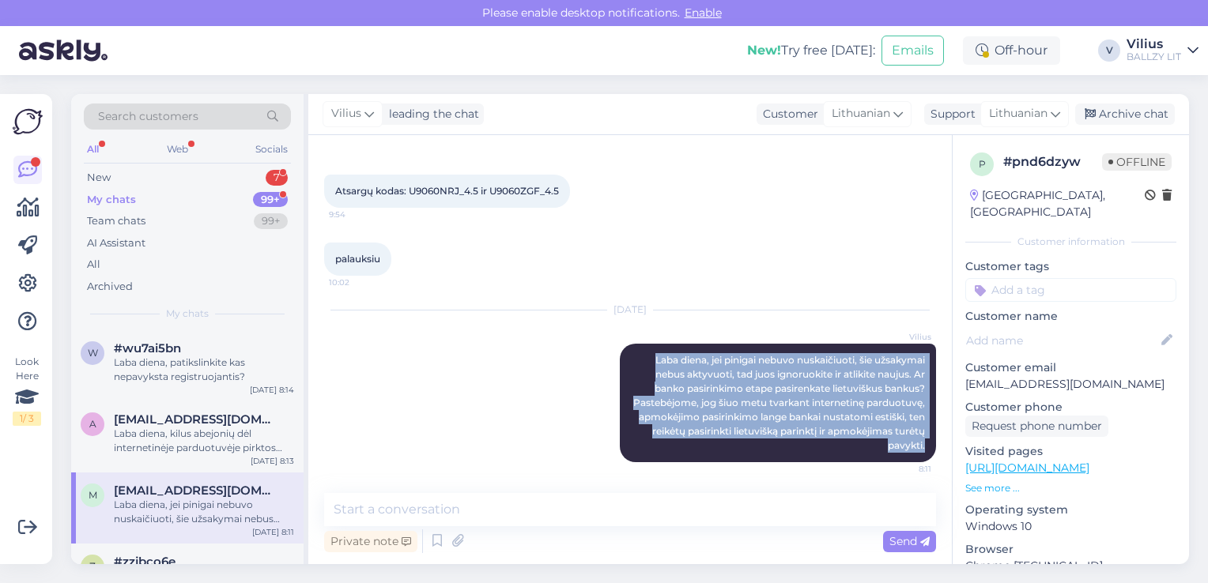
drag, startPoint x: 634, startPoint y: 356, endPoint x: 925, endPoint y: 454, distance: 306.6
click at [925, 454] on div "Chat started [DATE] hello, pas mane kabo du uzsakymai, gal galime juos atsaukti…" at bounding box center [637, 315] width 626 height 328
copy span "Laba diena, jei pinigai nebuvo nuskaičiuoti, šie užsakymai nebus aktyvuoti, tad…"
click at [119, 178] on div "New 7" at bounding box center [187, 178] width 207 height 22
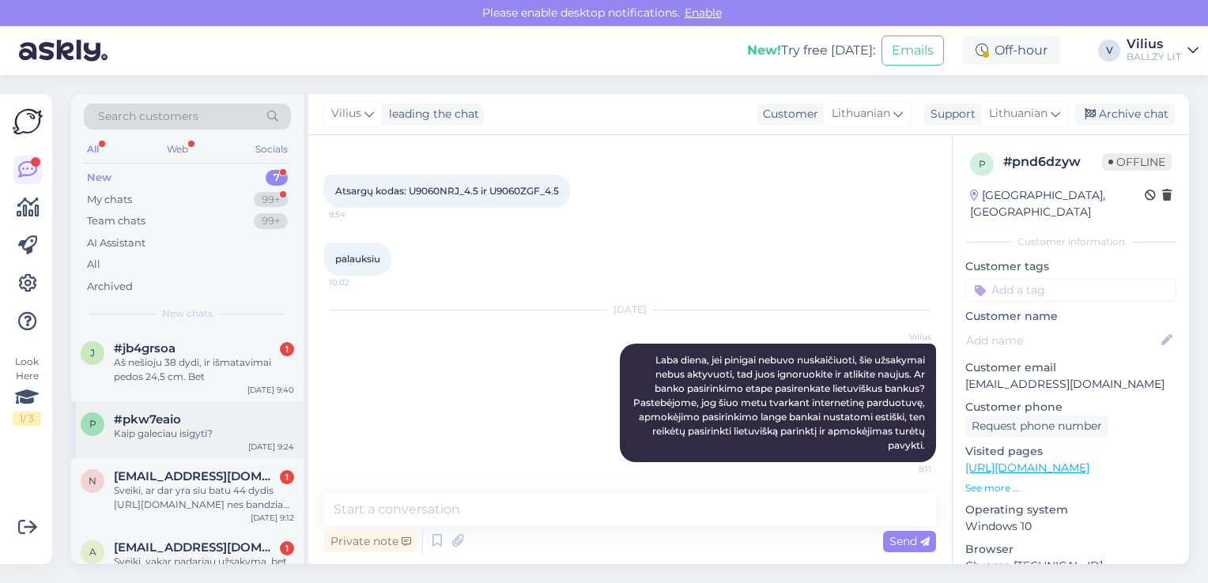
click at [203, 431] on div "Kaip galeciau isigyti?" at bounding box center [204, 434] width 180 height 14
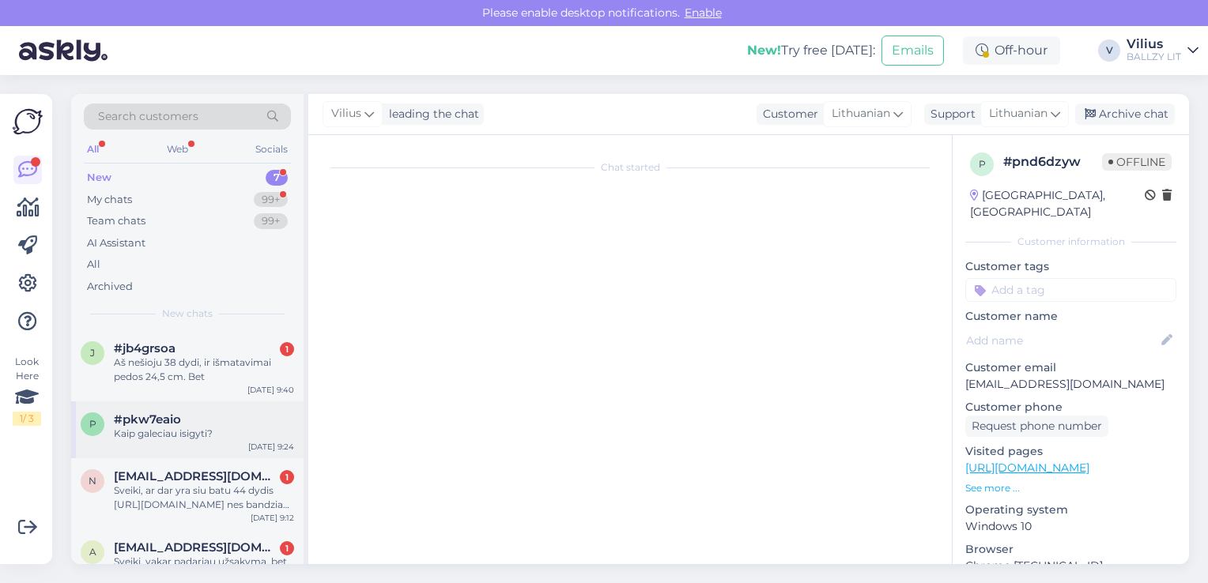
scroll to position [0, 0]
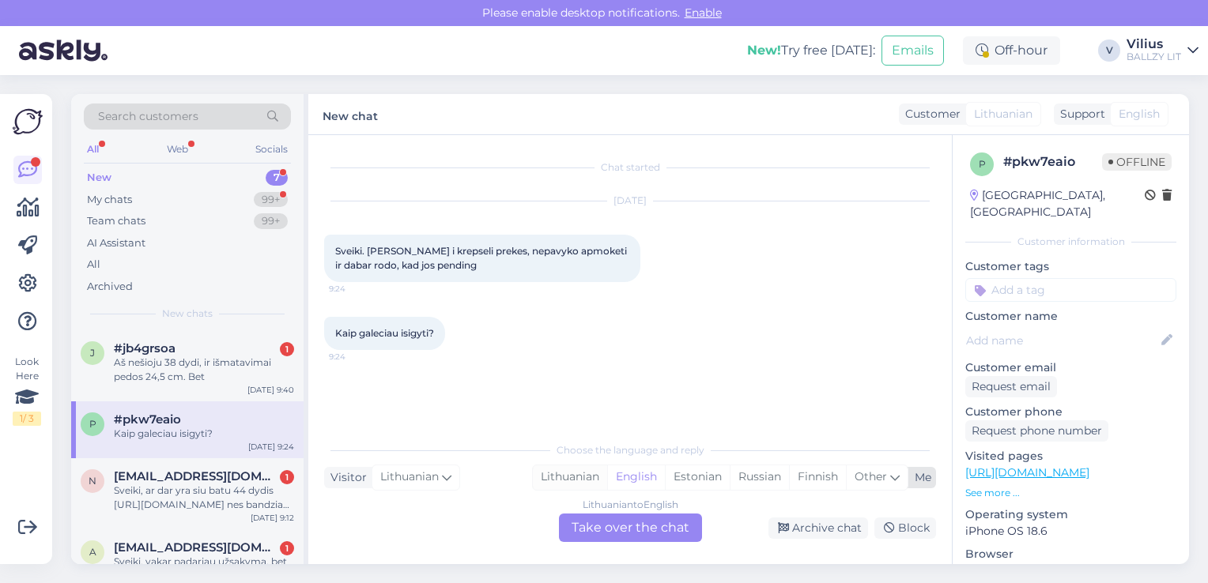
click at [550, 477] on div "Lithuanian" at bounding box center [570, 477] width 74 height 24
click at [602, 532] on div "Lithuanian to Lithuanian Take over the chat" at bounding box center [630, 528] width 143 height 28
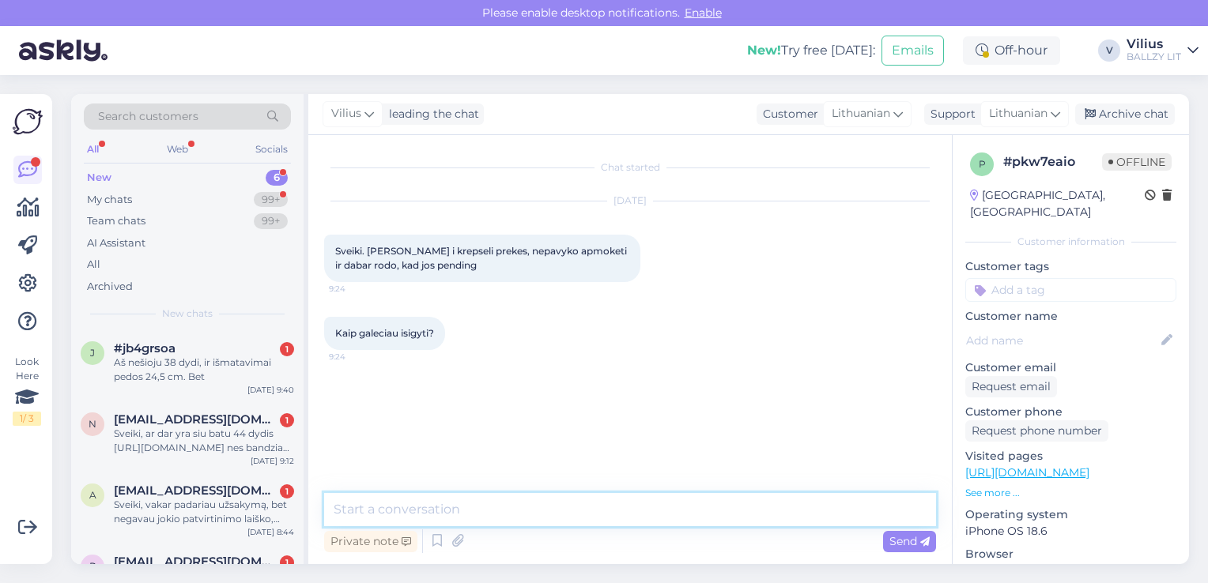
click at [560, 518] on textarea at bounding box center [630, 509] width 612 height 33
paste textarea "Laba diena, jei pinigai nebuvo nuskaičiuoti, šie užsakymai nebus aktyvuoti, tad…"
type textarea "Laba diena, jei pinigai nebuvo nuskaičiuoti, šie užsakymai nebus aktyvuoti, tad…"
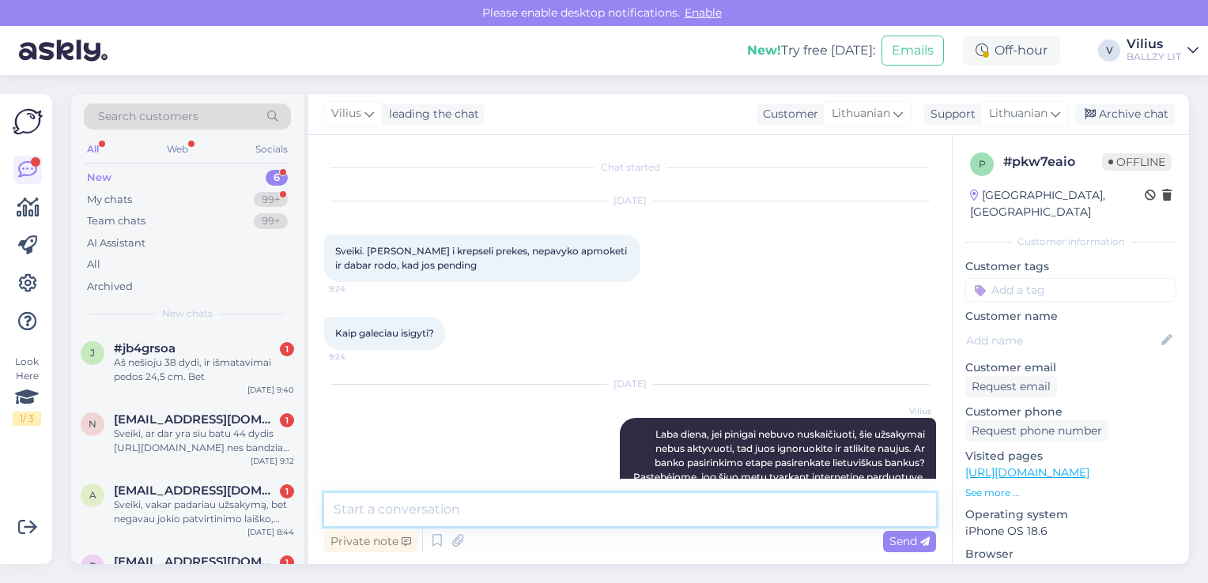
scroll to position [75, 0]
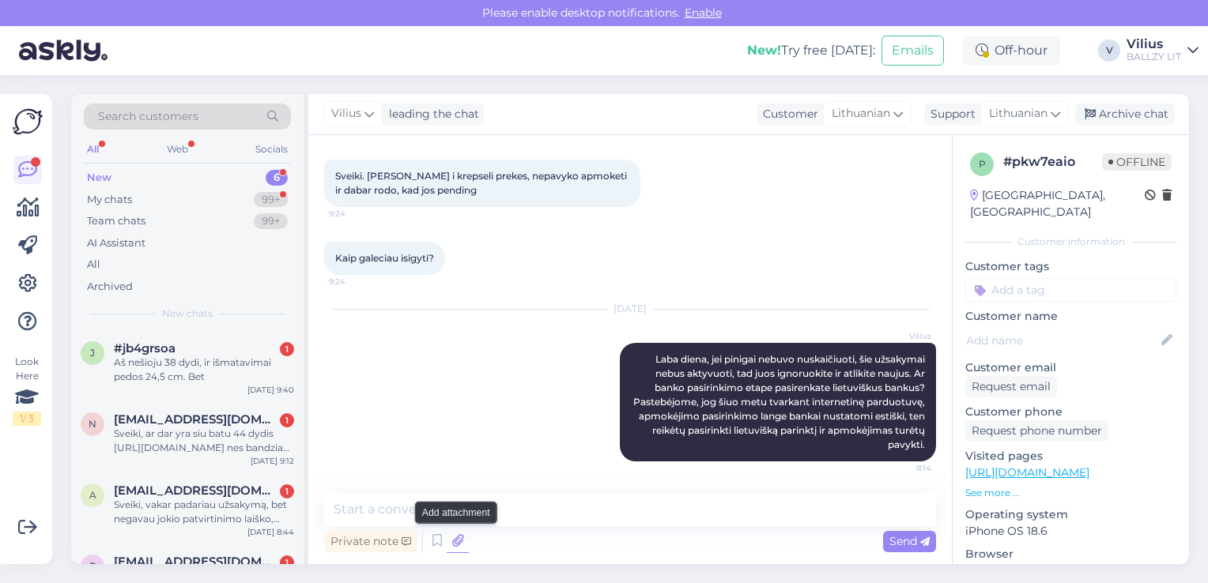
click at [458, 542] on icon at bounding box center [458, 541] width 22 height 24
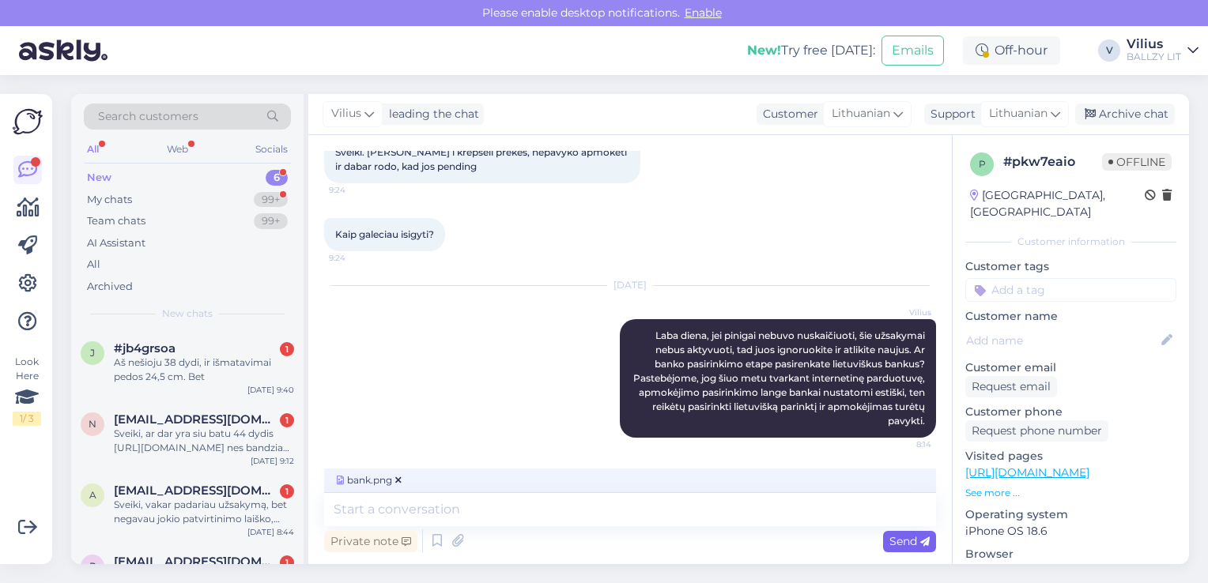
click at [902, 542] on span "Send" at bounding box center [909, 541] width 40 height 14
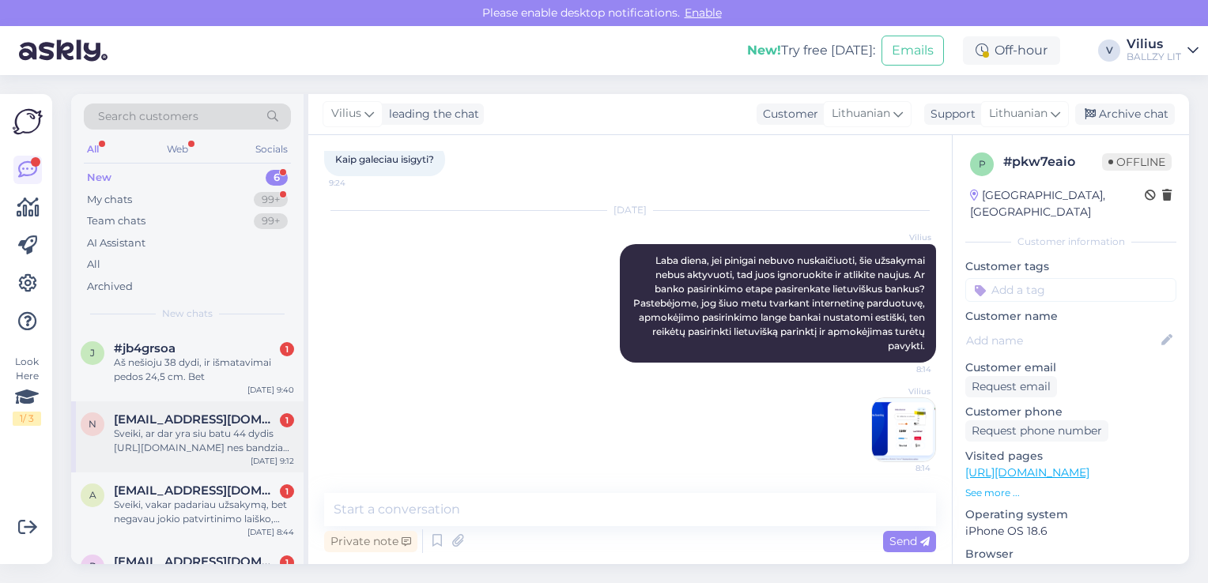
click at [226, 433] on div "Sveiki, ar dar yra siu batu 44 dydis [URL][DOMAIN_NAME] nes bandziau nusipirkti…" at bounding box center [204, 441] width 180 height 28
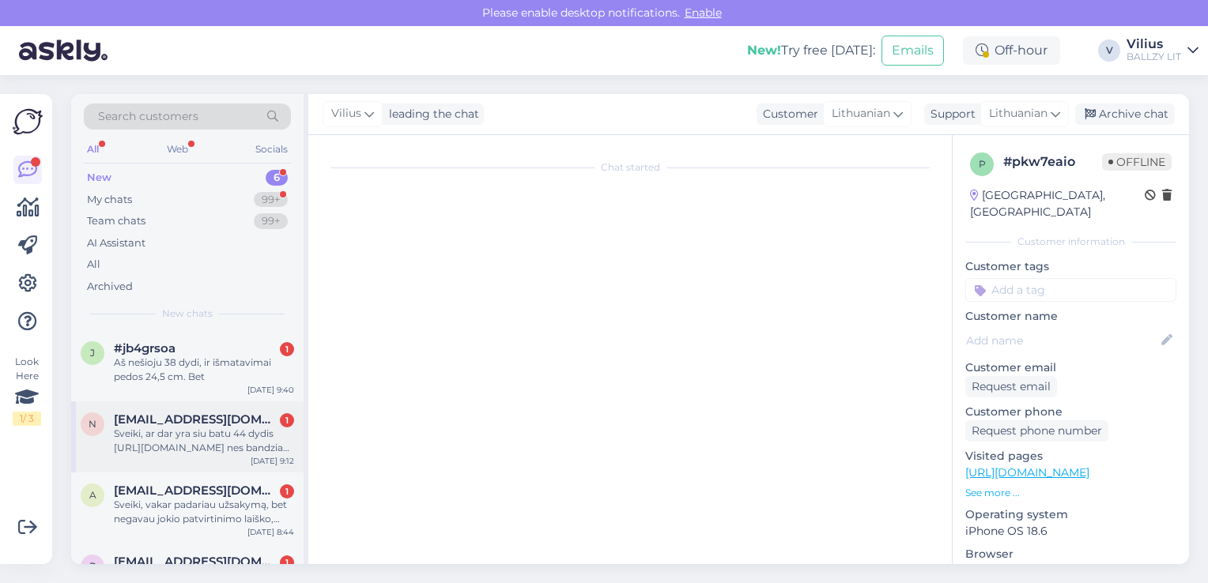
scroll to position [0, 0]
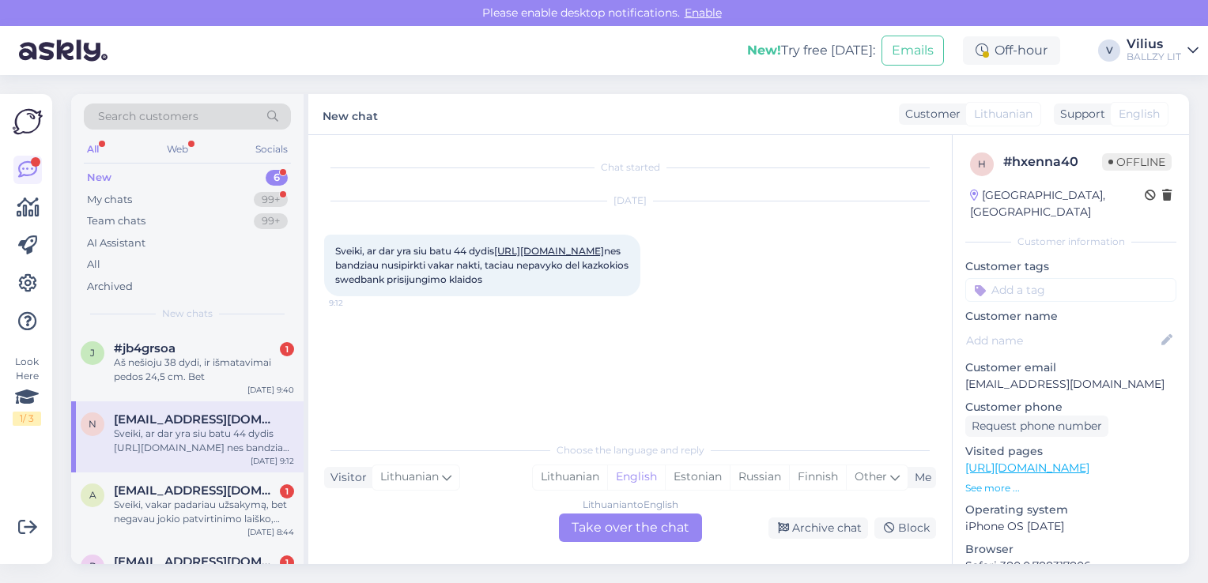
click at [512, 257] on link "[URL][DOMAIN_NAME]" at bounding box center [549, 251] width 110 height 12
click at [570, 484] on div "Lithuanian" at bounding box center [570, 477] width 74 height 24
click at [591, 530] on div "Lithuanian to Lithuanian Take over the chat" at bounding box center [630, 528] width 143 height 28
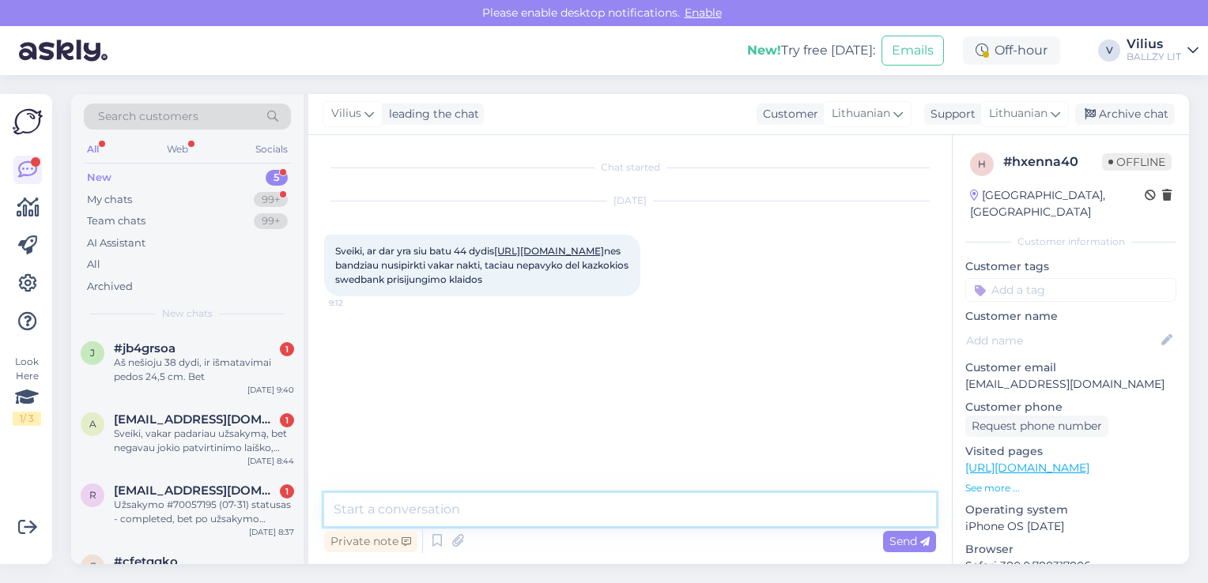
click at [575, 516] on textarea at bounding box center [630, 509] width 612 height 33
paste textarea "Laba diena, jei pinigai nebuvo nuskaičiuoti, šie užsakymai nebus aktyvuoti, tad…"
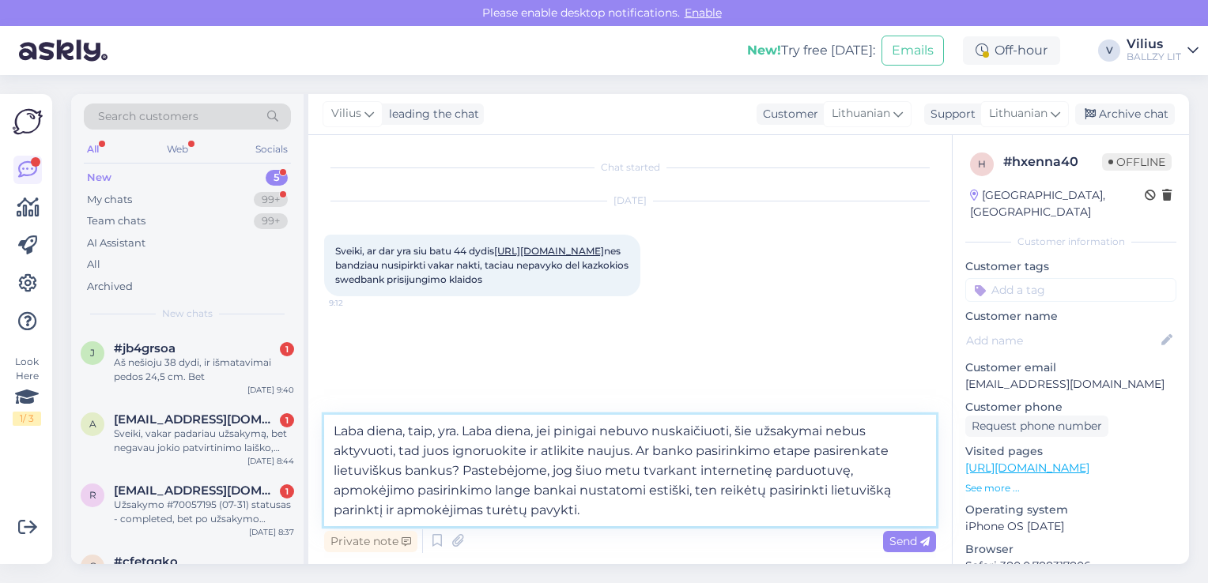
click at [545, 430] on textarea "Laba diena, taip, yra. Laba diena, jei pinigai nebuvo nuskaičiuoti, šie užsakym…" at bounding box center [630, 470] width 612 height 111
drag, startPoint x: 512, startPoint y: 447, endPoint x: 466, endPoint y: 427, distance: 50.2
click at [466, 427] on textarea "Laba diena, taip, yra. ei pinigai nebuvo nuskaičiuoti, šie užsakymai nebus akty…" at bounding box center [630, 470] width 612 height 111
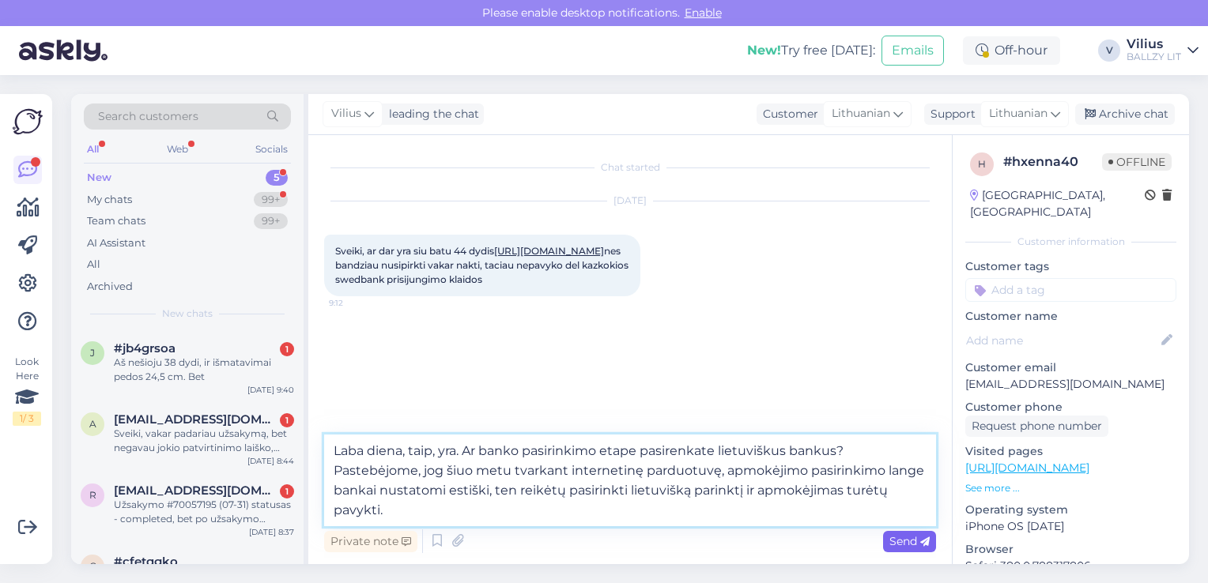
type textarea "Laba diena, taip, yra. Ar banko pasirinkimo etape pasirenkate lietuviškus banku…"
click at [911, 537] on span "Send" at bounding box center [909, 541] width 40 height 14
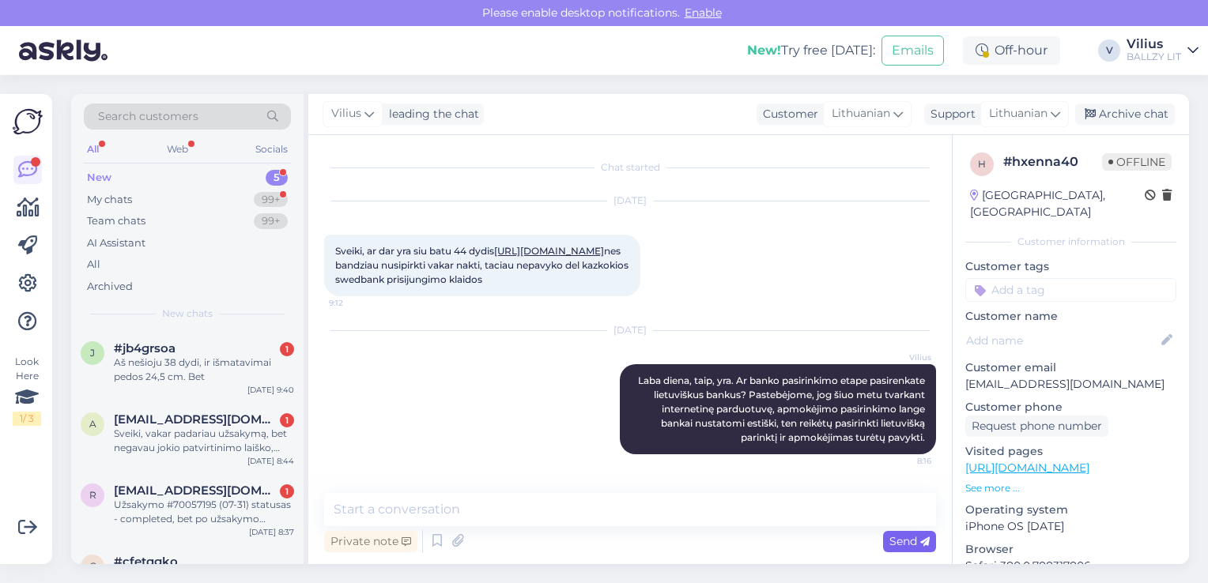
scroll to position [6, 0]
click at [455, 539] on icon at bounding box center [458, 541] width 22 height 24
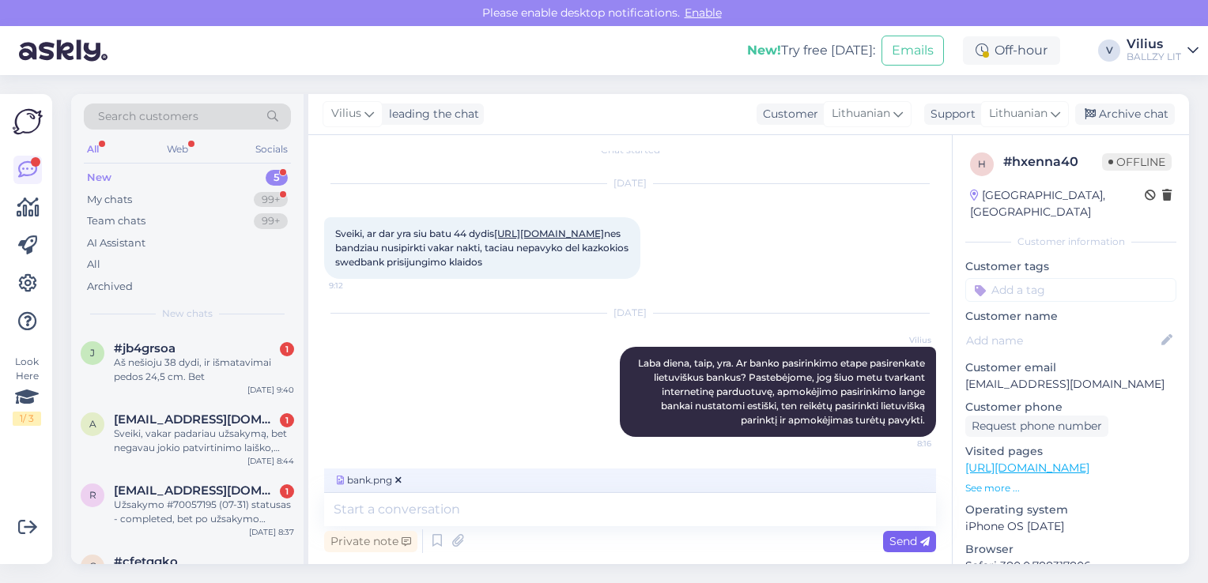
click at [907, 540] on span "Send" at bounding box center [909, 541] width 40 height 14
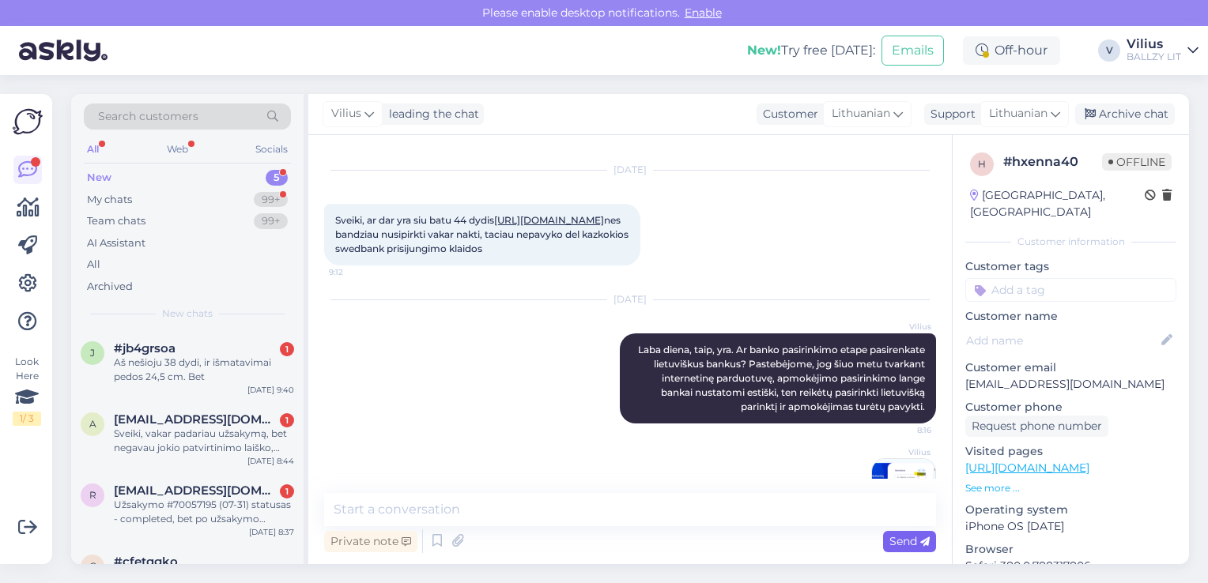
scroll to position [106, 0]
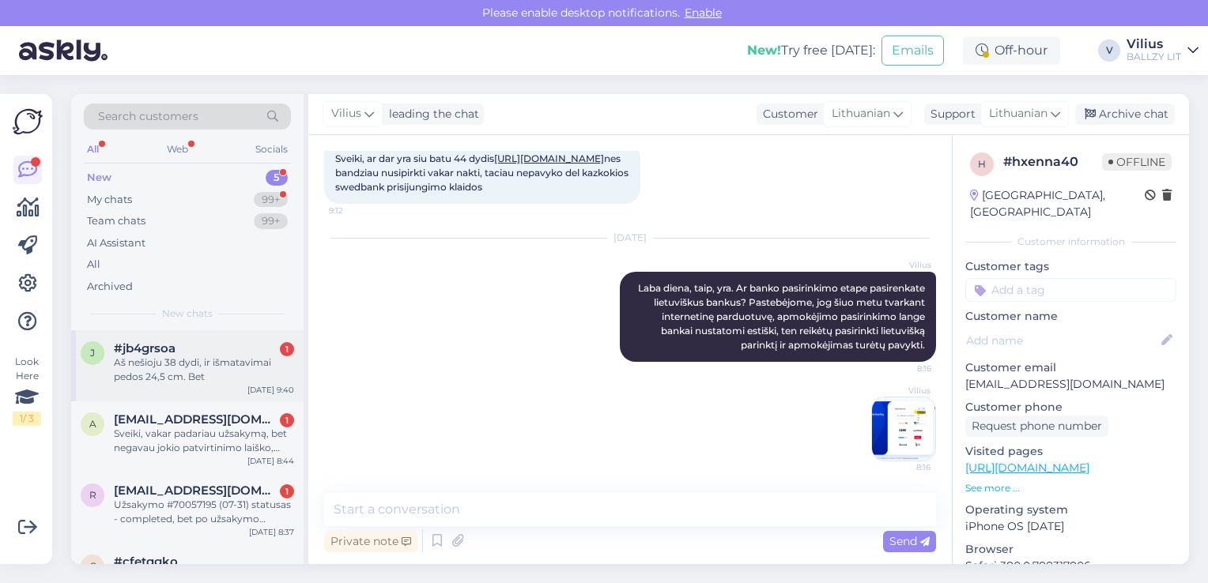
click at [185, 384] on div "j #jb4grsoa 1 Aš nešioju 38 dydi, ir išmatavimai pedos 24,5 cm. Bet [DATE] 9:40" at bounding box center [187, 365] width 232 height 71
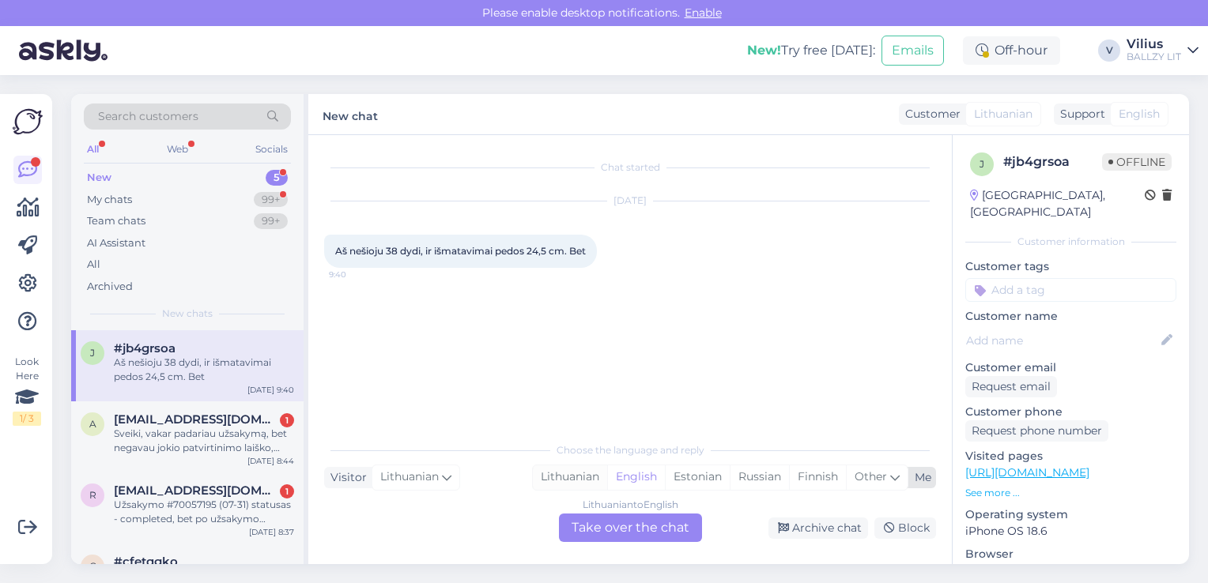
click at [553, 477] on div "Lithuanian" at bounding box center [570, 477] width 74 height 24
click at [609, 536] on div "Lithuanian to Lithuanian Take over the chat" at bounding box center [630, 528] width 143 height 28
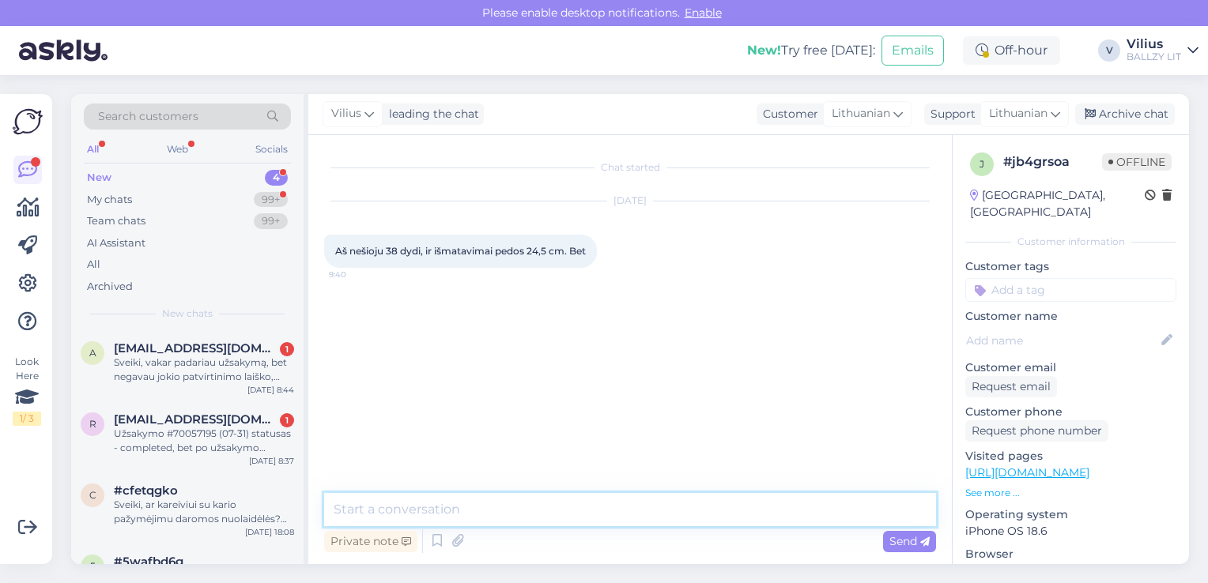
click at [565, 512] on textarea at bounding box center [630, 509] width 612 height 33
type textarea "Laba diena, gal galite patikslinti? Gavome tik pusę žinutės."
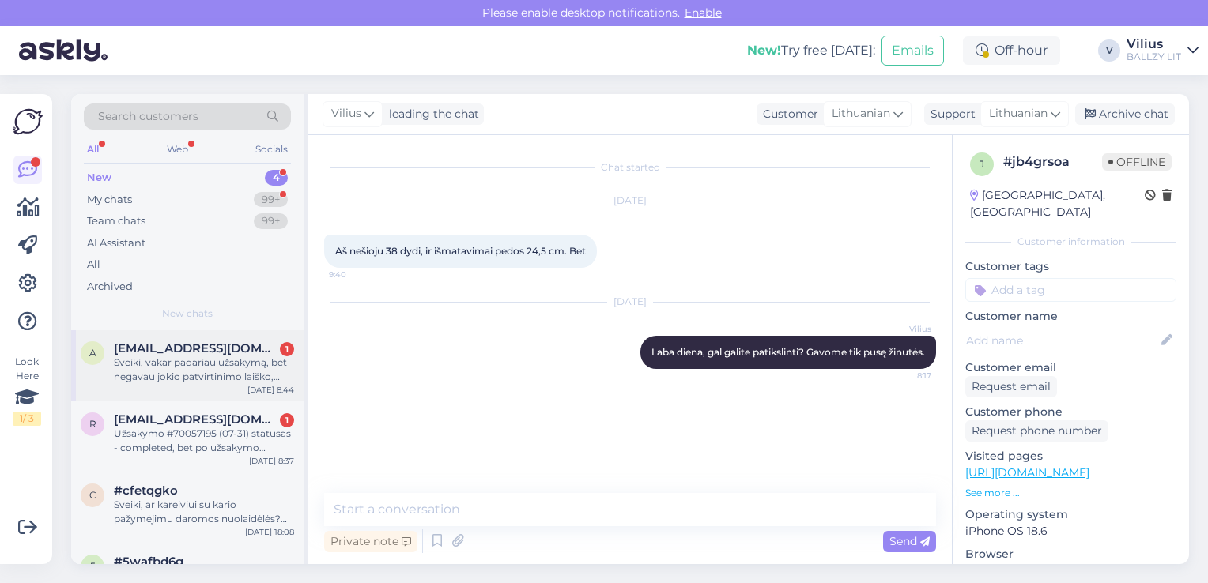
click at [190, 364] on div "Sveiki, vakar padariau užsakymą, bet negavau jokio patvirtinimo laiško, kaip pa…" at bounding box center [204, 370] width 180 height 28
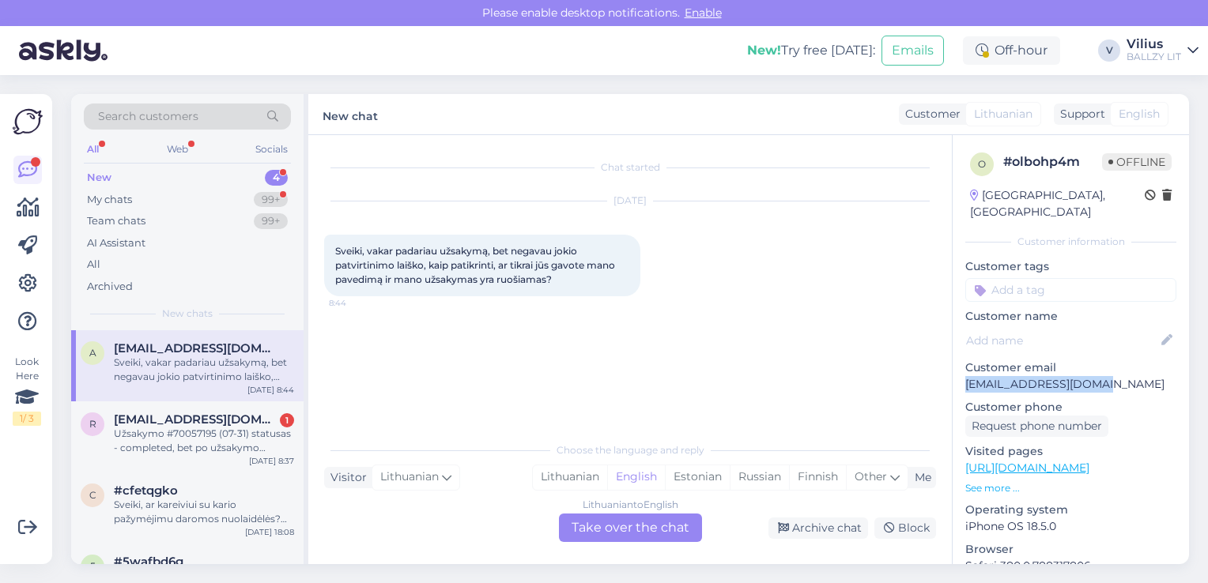
drag, startPoint x: 962, startPoint y: 367, endPoint x: 1095, endPoint y: 367, distance: 132.8
click at [1095, 367] on div "o # olbohp4m Offline [GEOGRAPHIC_DATA], Šiauliai Customer information Customer …" at bounding box center [1070, 468] width 236 height 666
copy p "[EMAIL_ADDRESS][DOMAIN_NAME]"
click at [561, 466] on div "Lithuanian" at bounding box center [570, 477] width 74 height 24
click at [623, 538] on div "Lithuanian to Lithuanian Take over the chat" at bounding box center [630, 528] width 143 height 28
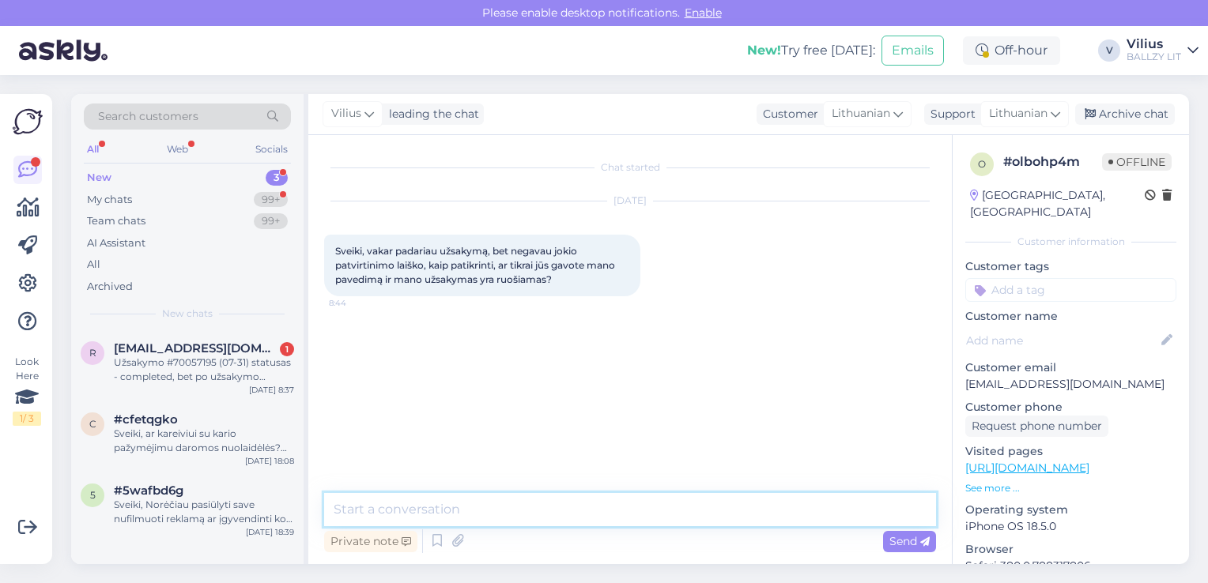
click at [569, 500] on textarea at bounding box center [630, 509] width 612 height 33
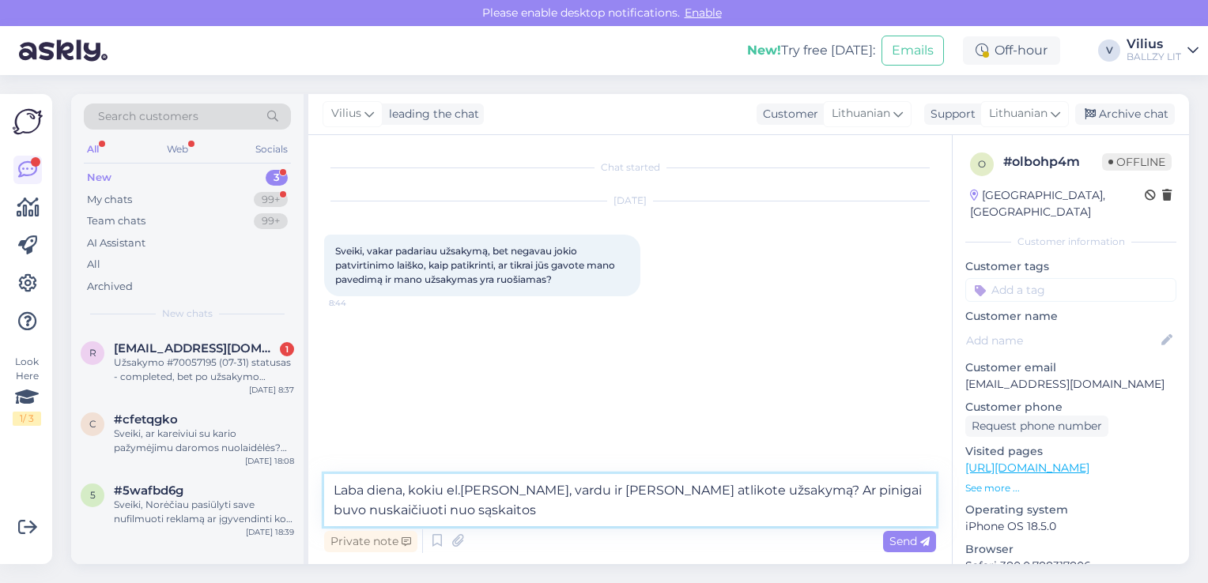
type textarea "Laba diena, kokiu el.[PERSON_NAME], vardu ir [PERSON_NAME] atlikote užsakymą? A…"
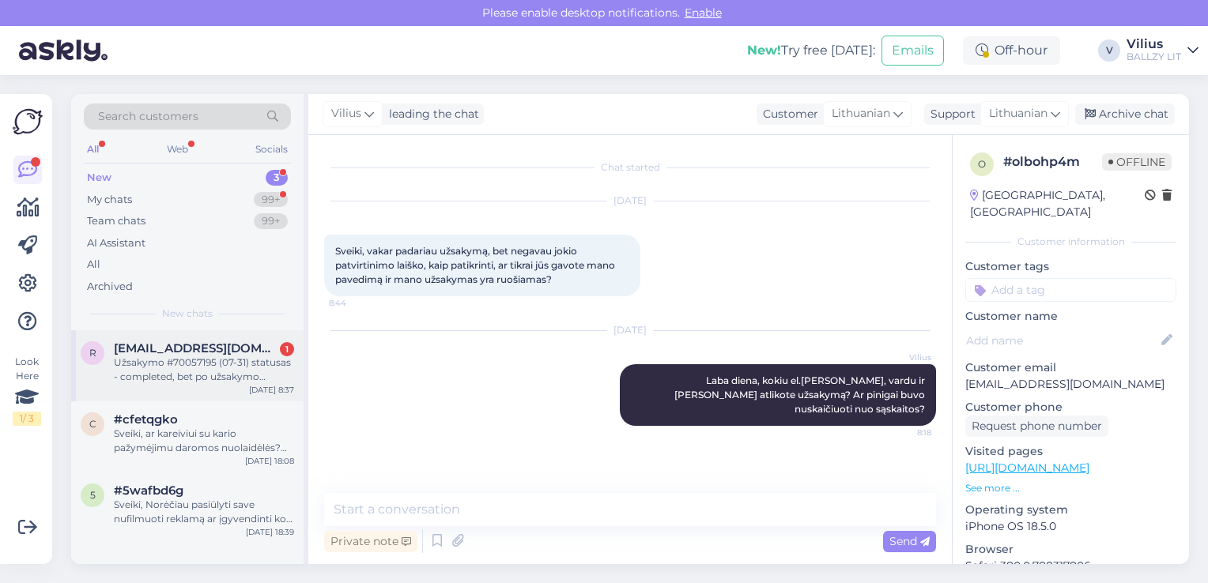
click at [161, 381] on div "Užsakymo #70057195 (07-31) statusas - completed, bet po užsakymo patvirtinimo e…" at bounding box center [204, 370] width 180 height 28
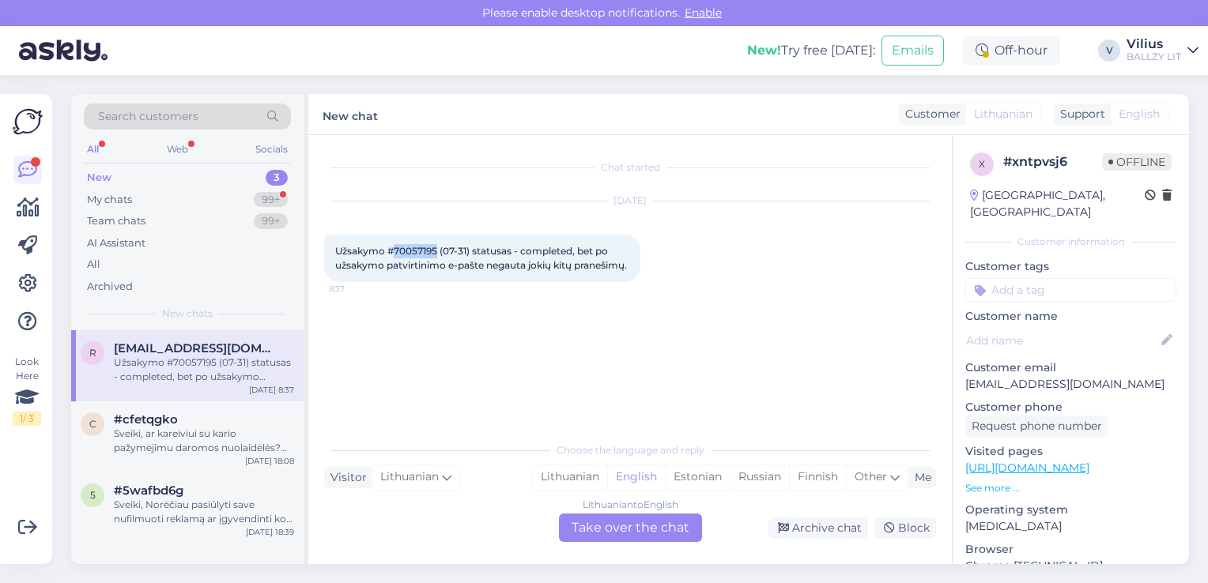
drag, startPoint x: 394, startPoint y: 250, endPoint x: 438, endPoint y: 252, distance: 44.3
click at [438, 252] on span "Užsakymo #70057195 (07-31) statusas - completed, bet po užsakymo patvirtinimo e…" at bounding box center [481, 258] width 292 height 26
copy span "70057195"
click at [569, 473] on div "Lithuanian" at bounding box center [570, 477] width 74 height 24
click at [615, 539] on div "Lithuanian to Lithuanian Take over the chat" at bounding box center [630, 528] width 143 height 28
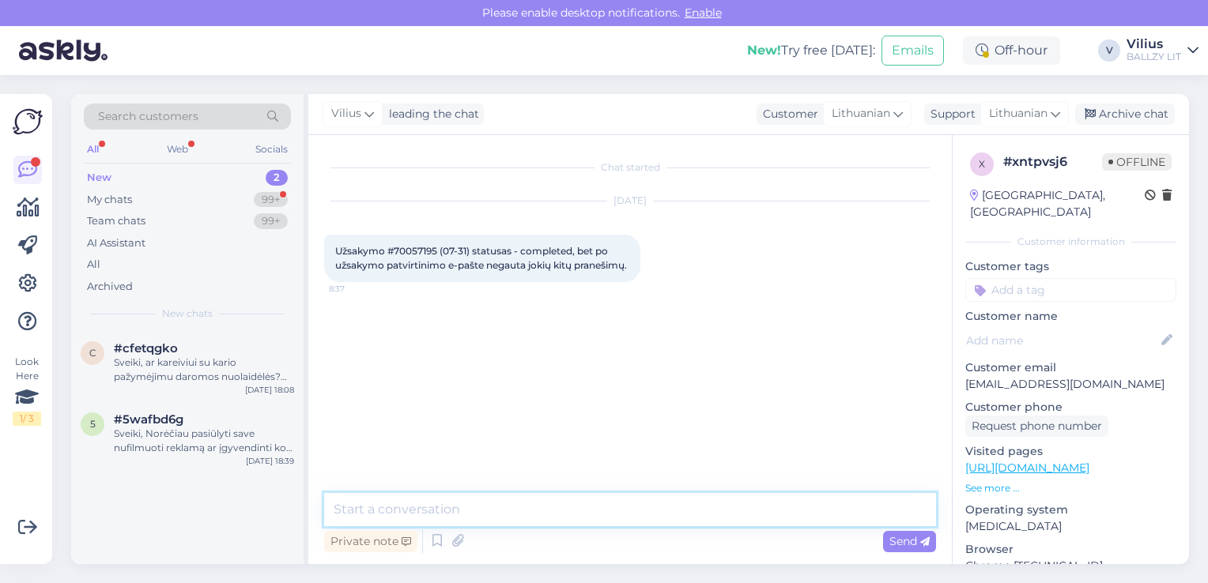
click at [575, 514] on textarea at bounding box center [630, 509] width 612 height 33
type textarea "Laba diena, matome, jog siunta vėlavo"
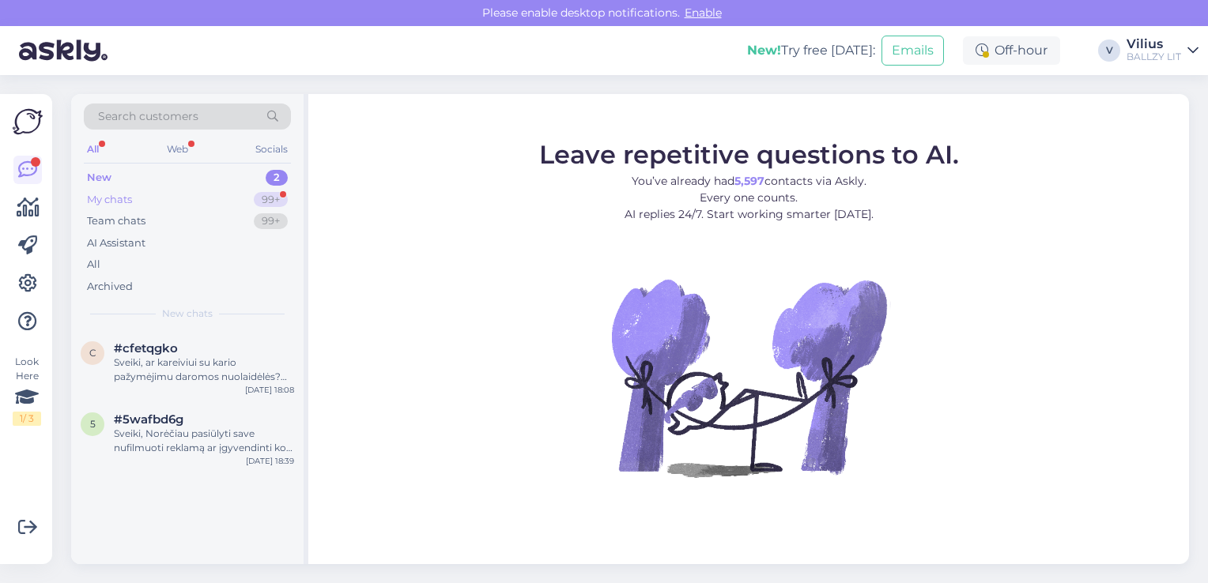
click at [179, 207] on div "My chats 99+" at bounding box center [187, 200] width 207 height 22
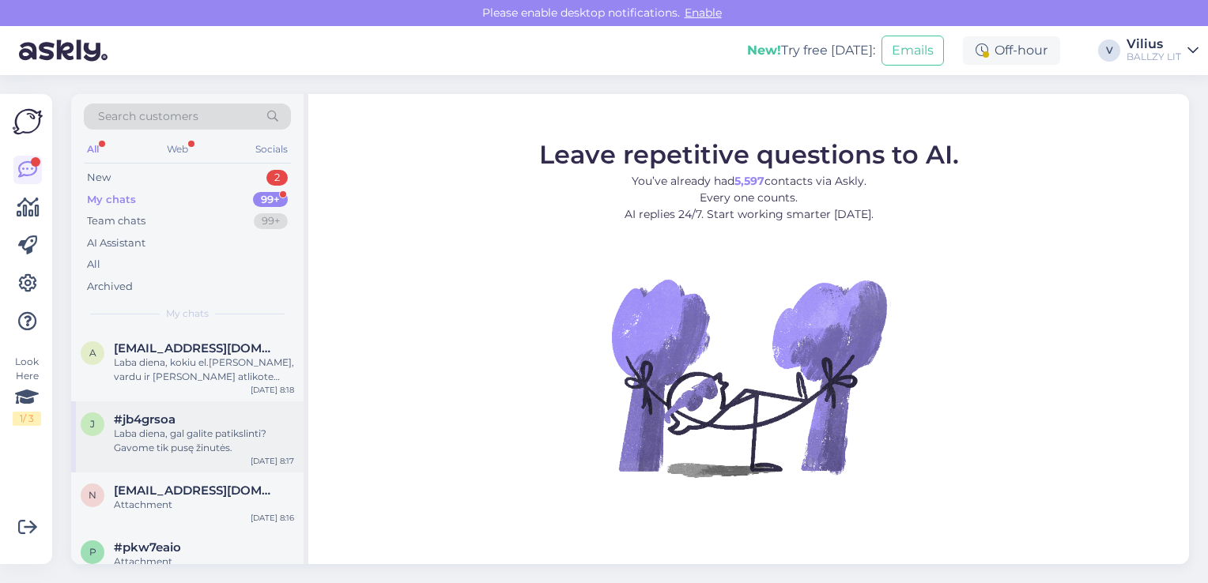
click at [190, 427] on div "Laba diena, gal galite patikslinti? Gavome tik pusę žinutės." at bounding box center [204, 441] width 180 height 28
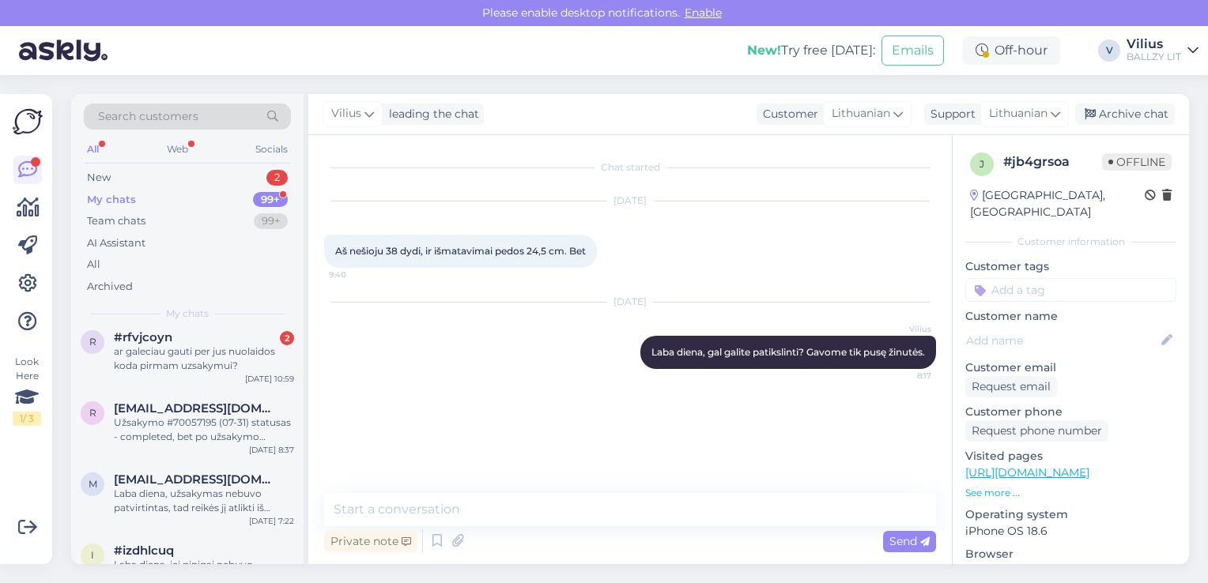
scroll to position [569, 0]
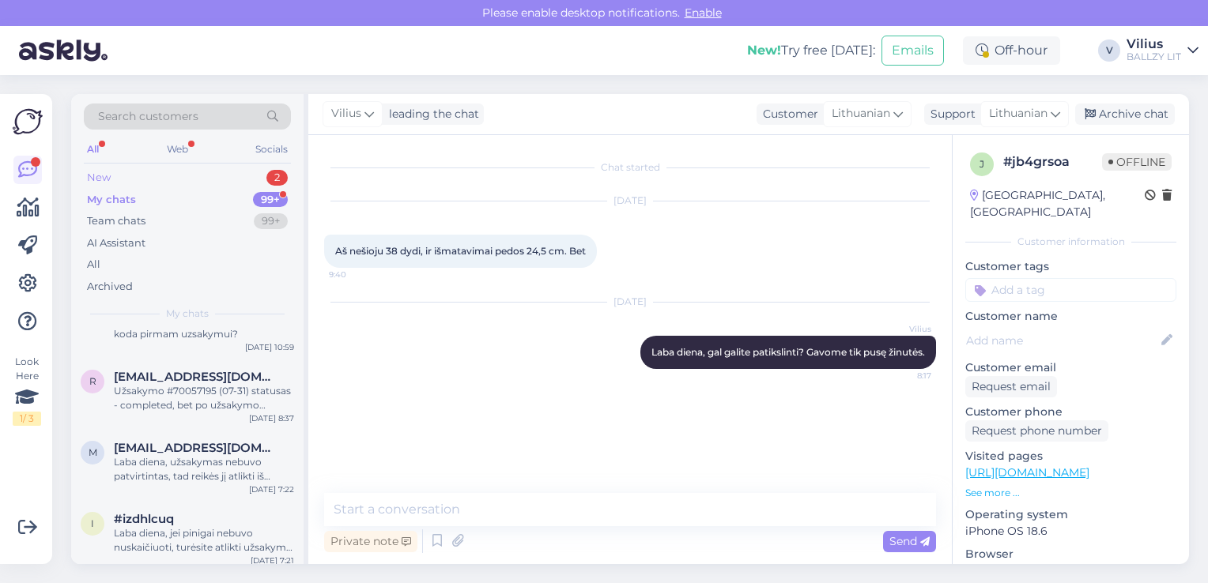
click at [115, 175] on div "New 2" at bounding box center [187, 178] width 207 height 22
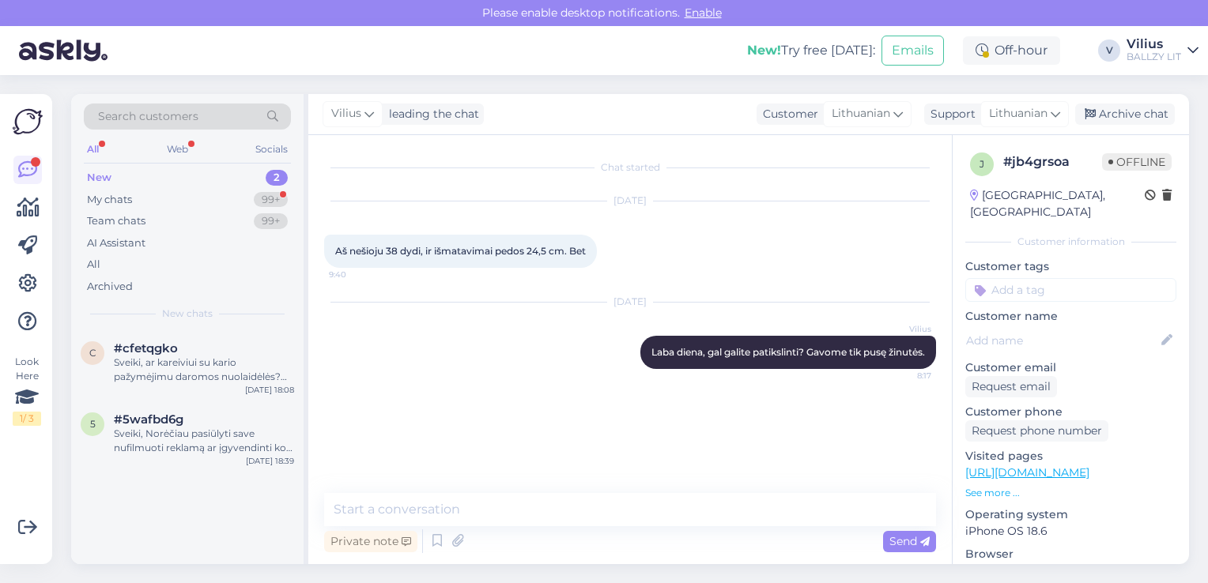
click at [116, 182] on div "New 2" at bounding box center [187, 178] width 207 height 22
click at [134, 191] on div "My chats 99+" at bounding box center [187, 200] width 207 height 22
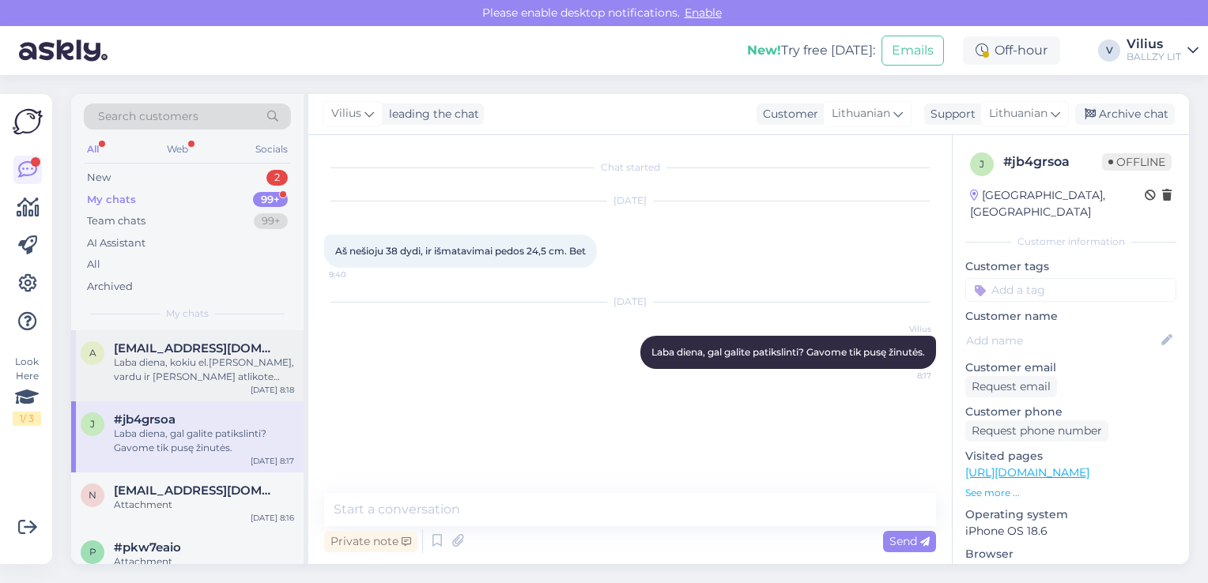
click at [190, 378] on div "Laba diena, kokiu el.[PERSON_NAME], vardu ir [PERSON_NAME] atlikote užsakymą? A…" at bounding box center [204, 370] width 180 height 28
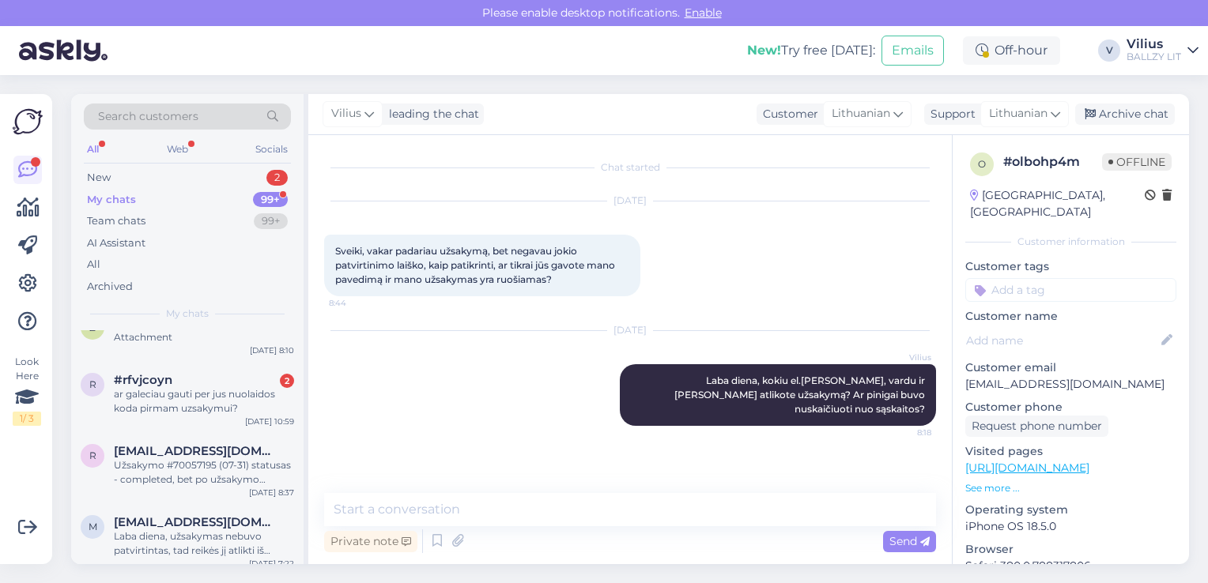
scroll to position [506, 0]
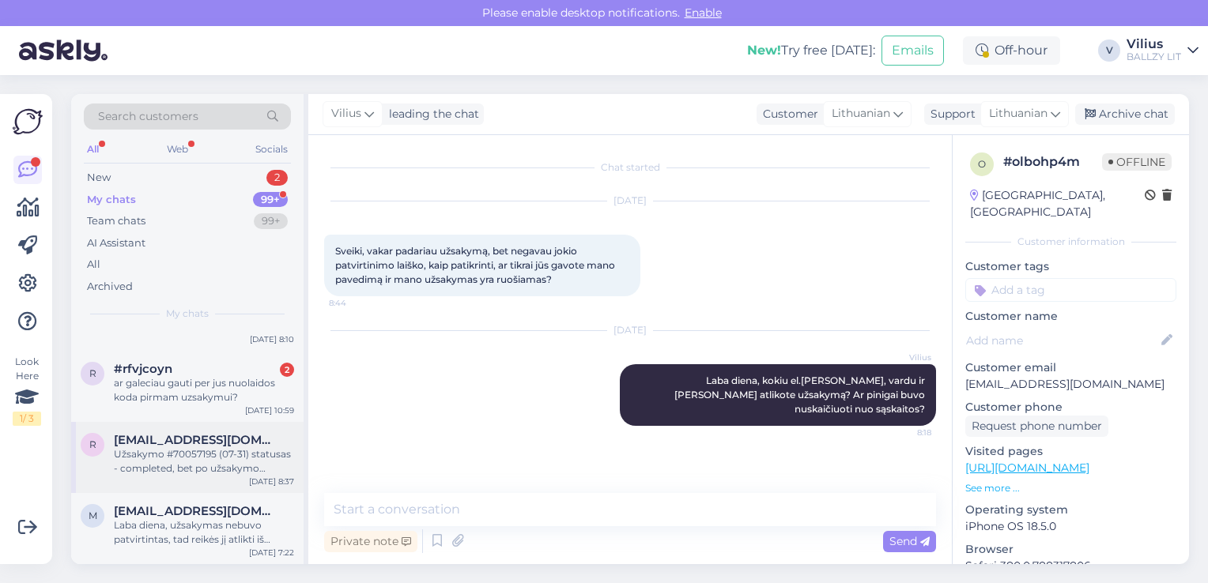
click at [240, 461] on div "Užsakymo #70057195 (07-31) statusas - completed, bet po užsakymo patvirtinimo e…" at bounding box center [204, 461] width 180 height 28
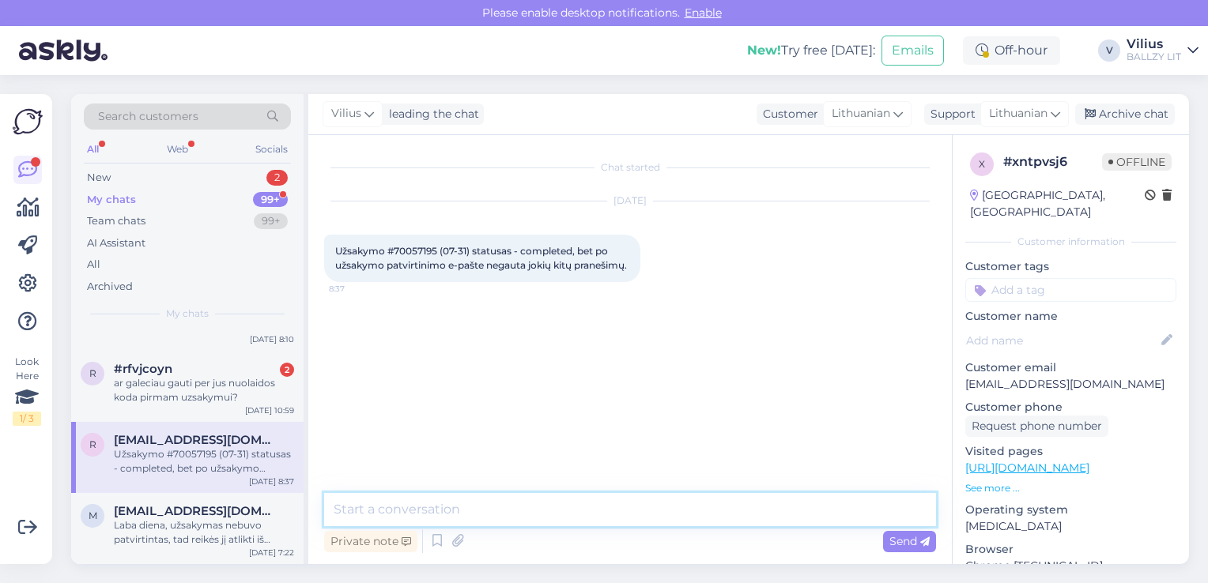
click at [481, 499] on textarea at bounding box center [630, 509] width 612 height 33
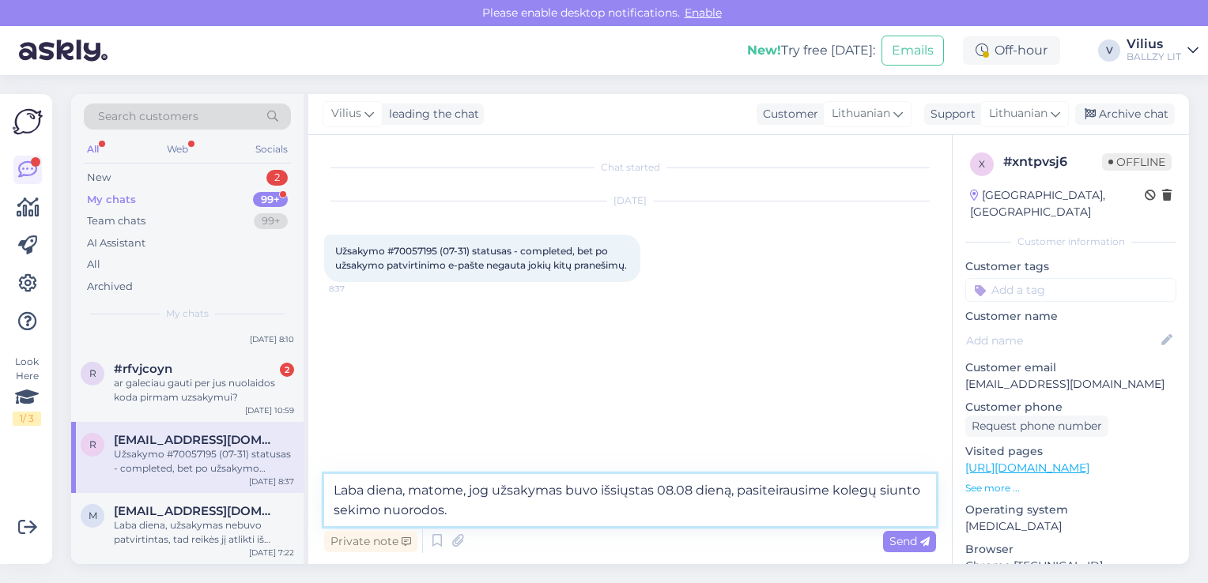
type textarea "Laba diena, matome, jog užsakymas buvo išsiųstas 08.08 dieną, pasiteirausime ko…"
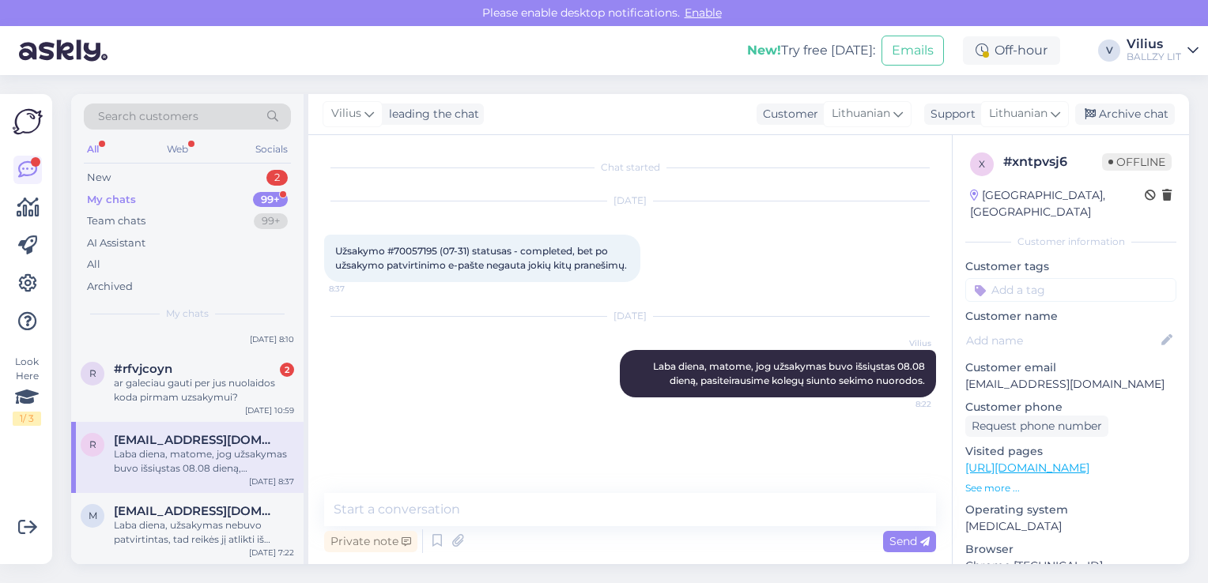
click at [168, 454] on div "Laba diena, matome, jog užsakymas buvo išsiųstas 08.08 dieną, pasiteirausime ko…" at bounding box center [204, 461] width 180 height 28
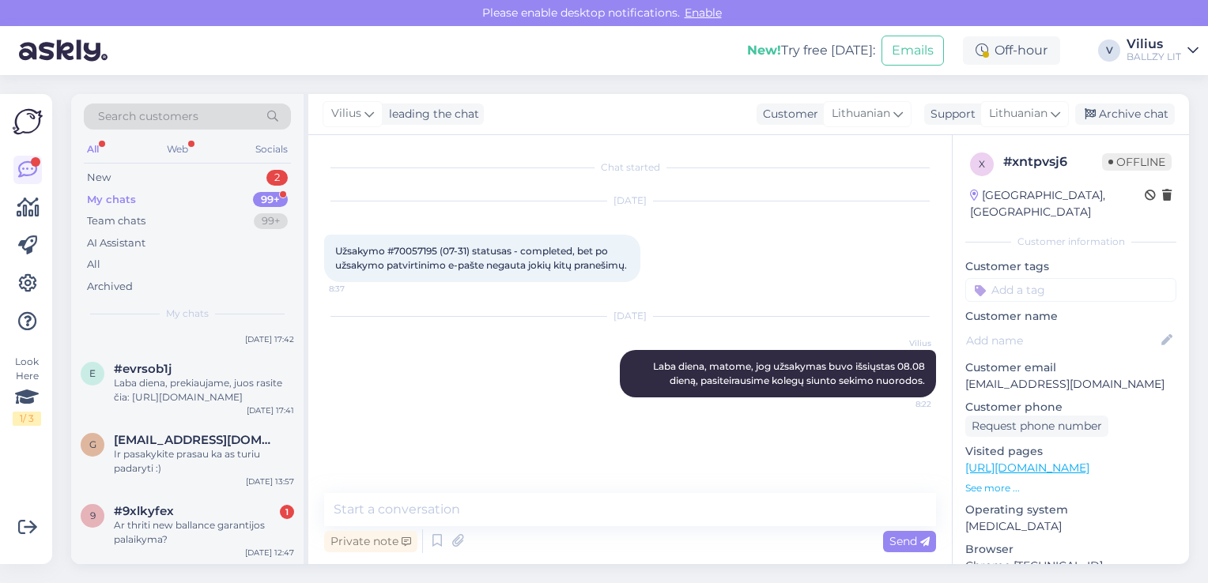
scroll to position [1106, 0]
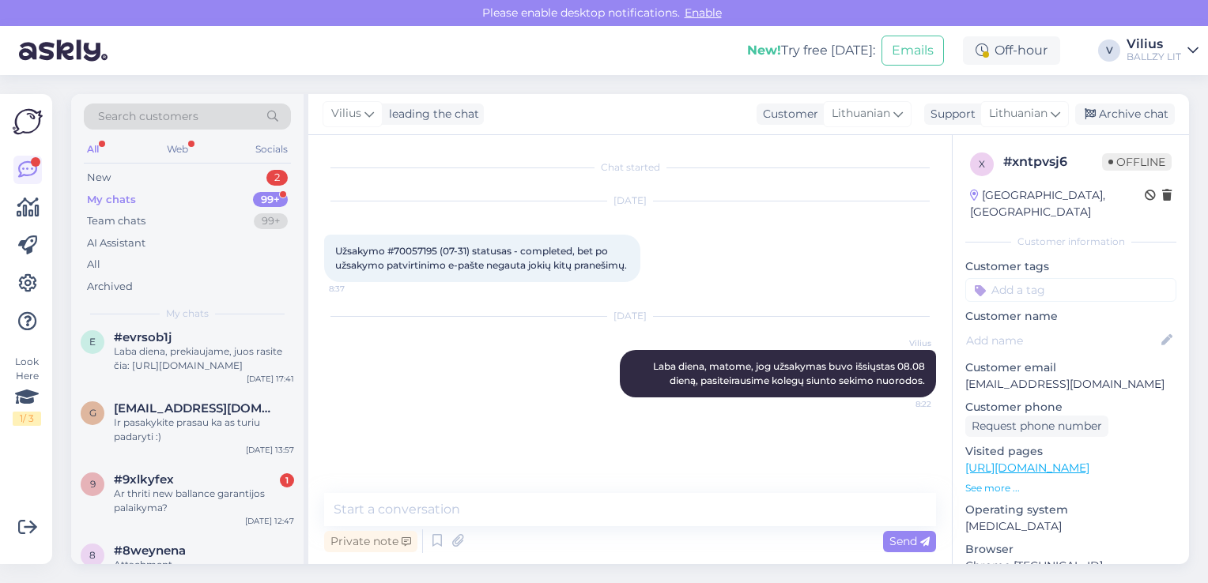
click at [168, 454] on div "g gleb.divov@gmail.com Ir pasakykite prasau ka as turiu padaryti :) Aug 8 13:57" at bounding box center [187, 425] width 232 height 71
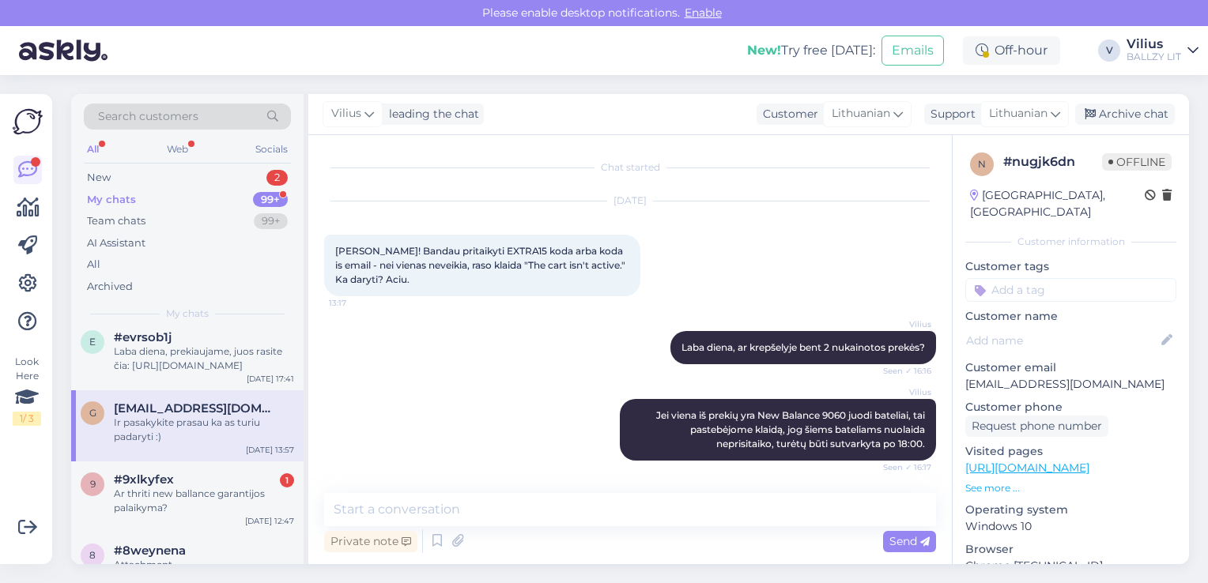
scroll to position [3654, 0]
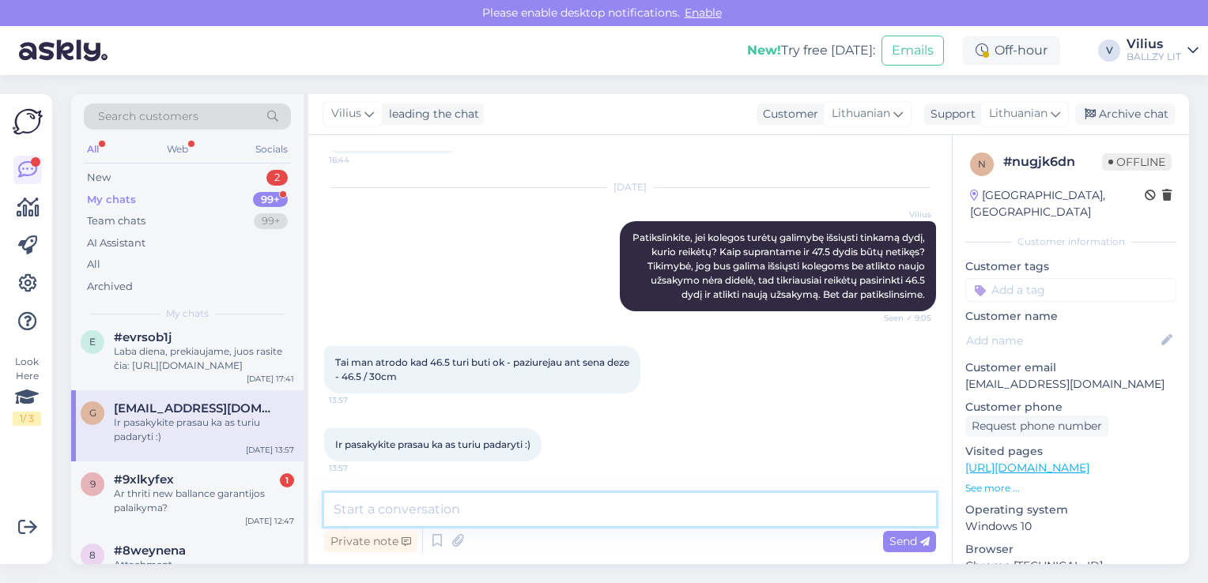
click at [465, 511] on textarea at bounding box center [630, 509] width 612 height 33
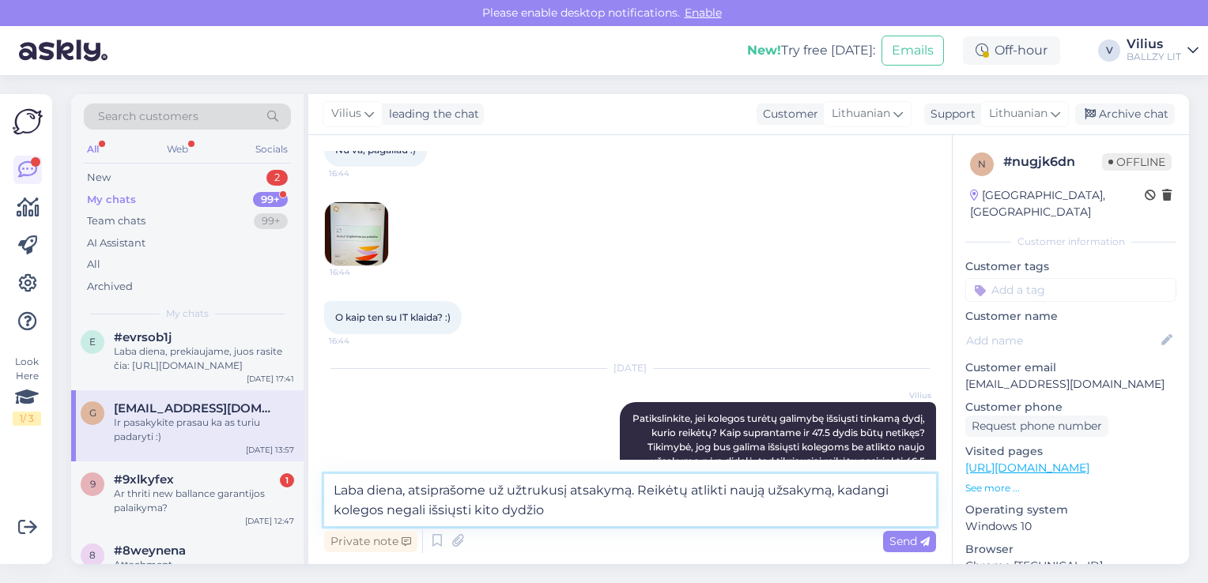
scroll to position [3063, 0]
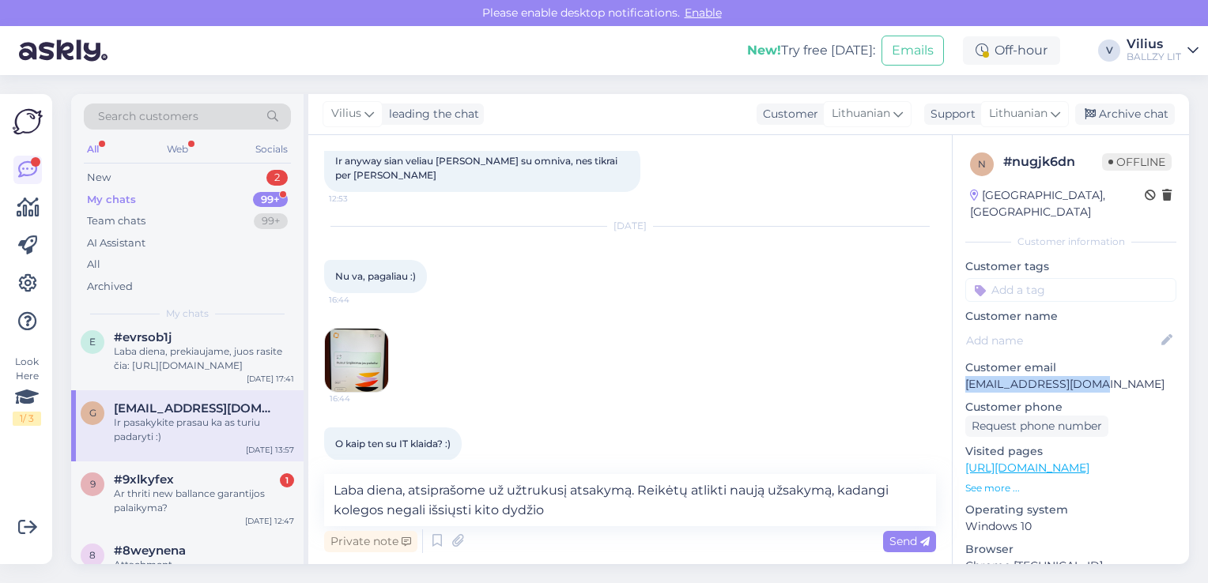
drag, startPoint x: 964, startPoint y: 366, endPoint x: 1087, endPoint y: 367, distance: 122.5
click at [1087, 376] on p "[EMAIL_ADDRESS][DOMAIN_NAME]" at bounding box center [1070, 384] width 211 height 17
copy p "[EMAIL_ADDRESS][DOMAIN_NAME]"
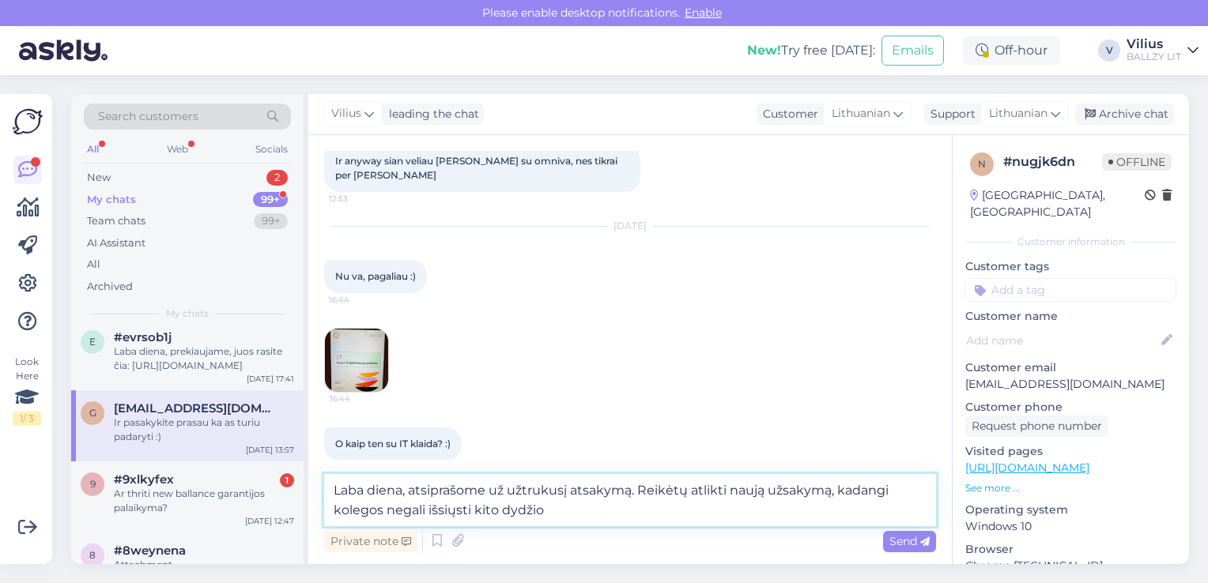
click at [608, 517] on textarea "Laba diena, atsiprašome už užtrukusį atsakymą. Reikėtų atlikti naują užsakymą, …" at bounding box center [630, 500] width 612 height 52
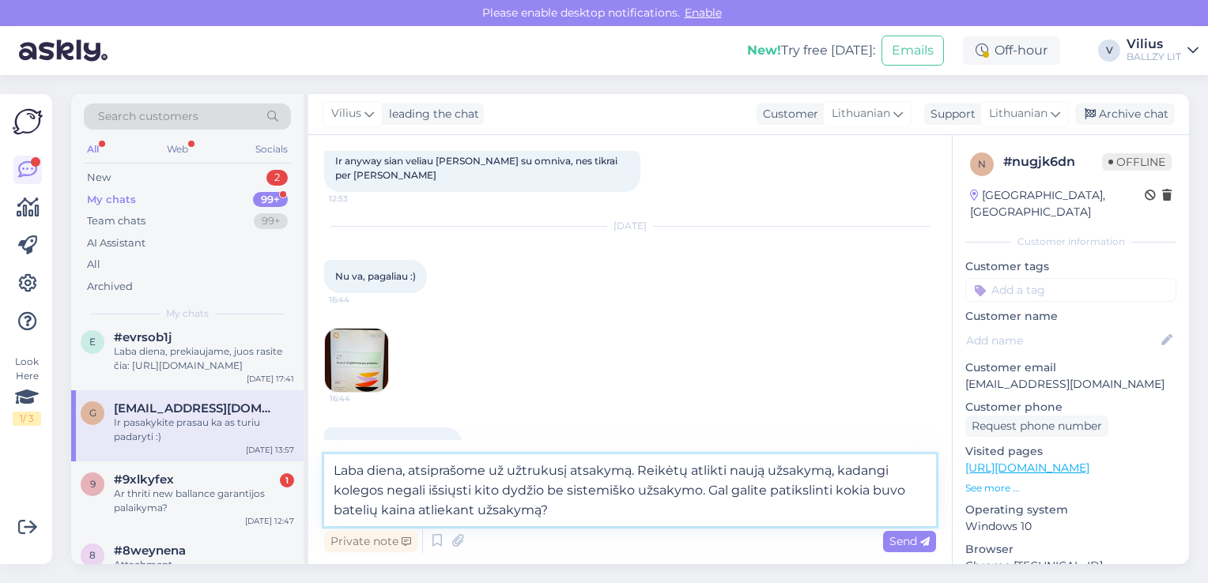
type textarea "Laba diena, atsiprašome už užtrukusį atsakymą. Reikėtų atlikti naują užsakymą, …"
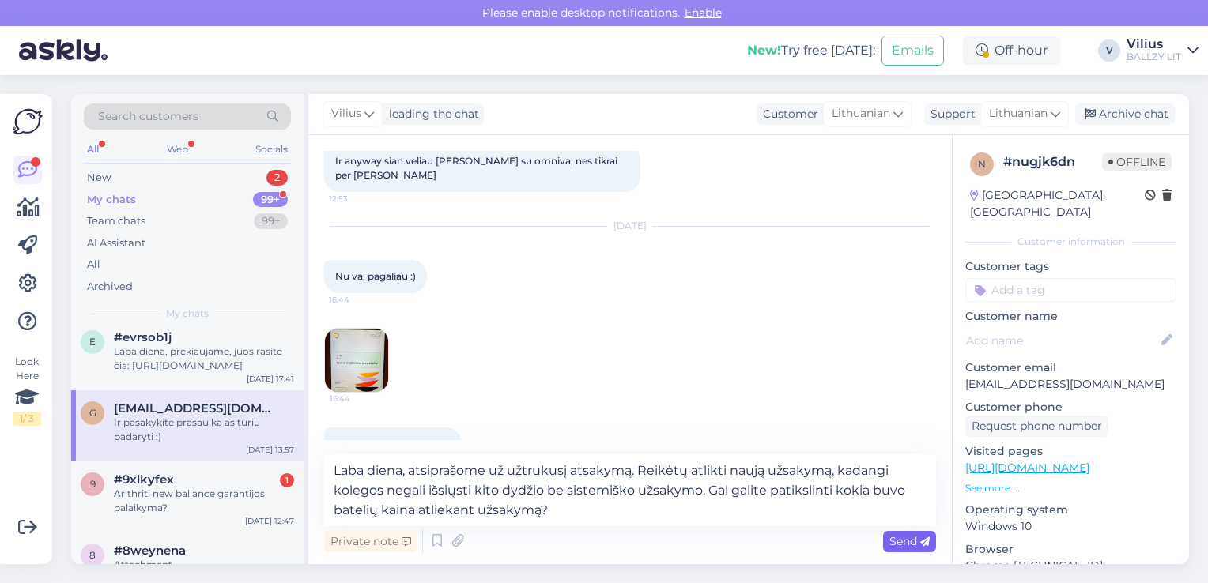
click at [907, 539] on span "Send" at bounding box center [909, 541] width 40 height 14
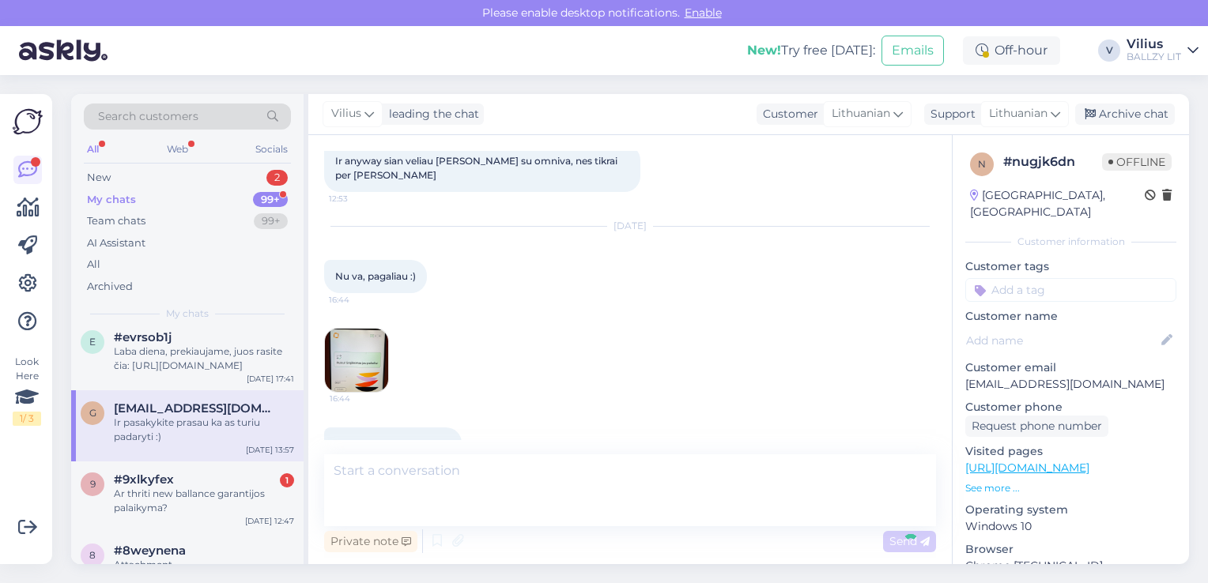
scroll to position [3797, 0]
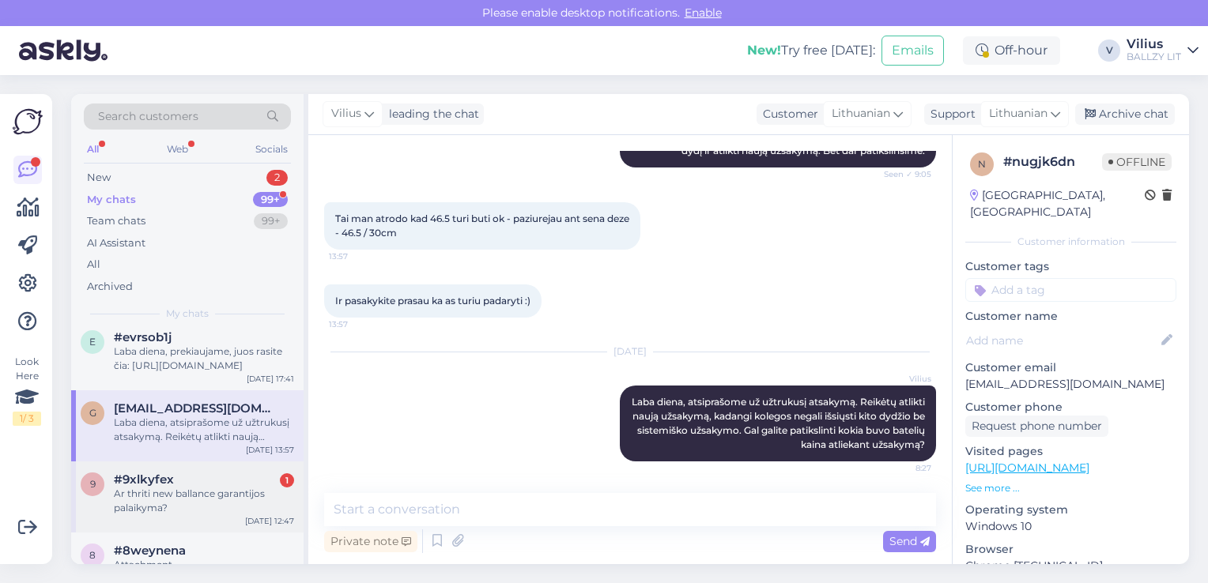
click at [189, 501] on div "Ar thriti new ballance garantijos palaikyma?" at bounding box center [204, 501] width 180 height 28
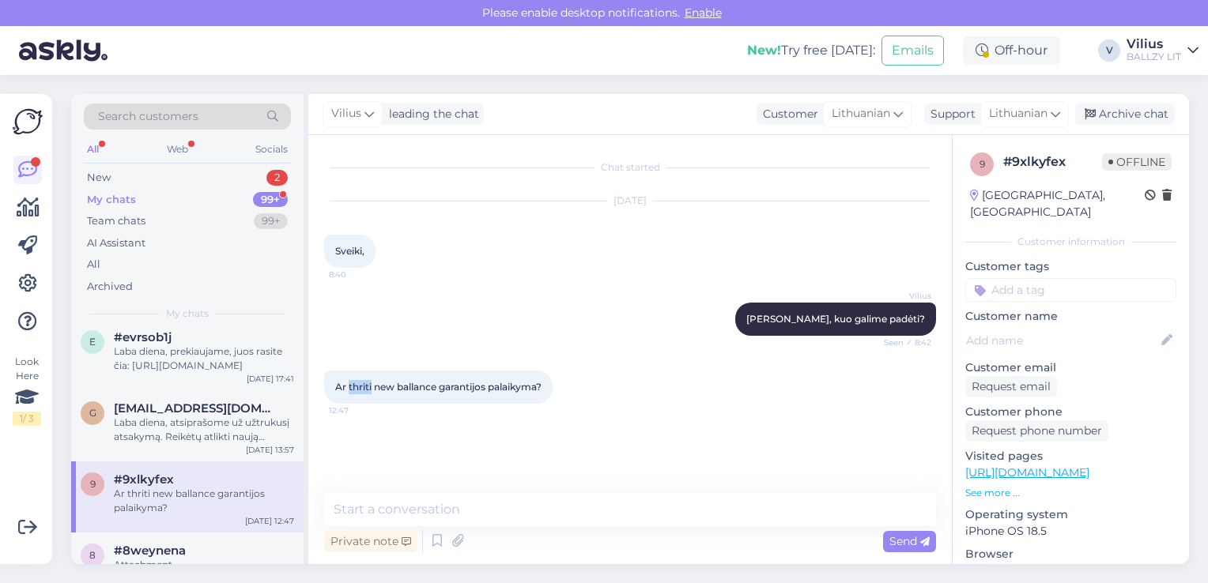
drag, startPoint x: 371, startPoint y: 384, endPoint x: 349, endPoint y: 386, distance: 22.3
click at [349, 386] on span "Ar thriti new ballance garantijos palaikyma?" at bounding box center [438, 387] width 206 height 12
copy span "thriti"
drag, startPoint x: 551, startPoint y: 388, endPoint x: 335, endPoint y: 382, distance: 215.8
click at [335, 382] on div "Ar thriti new ballance garantijos palaikyma? 12:47" at bounding box center [438, 387] width 228 height 33
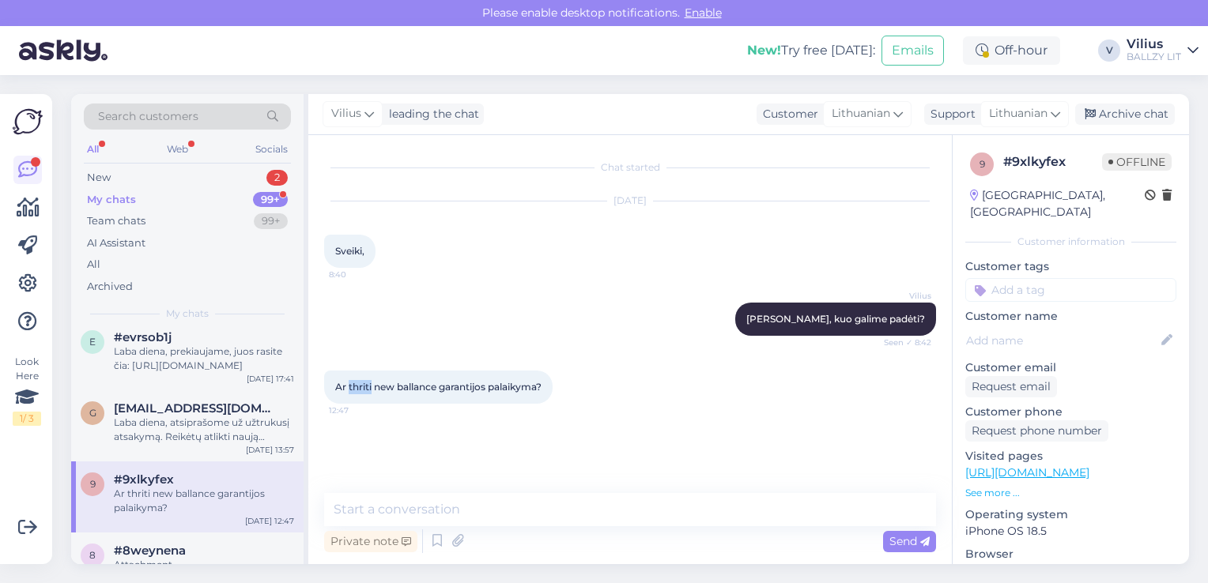
copy span "Ar thriti new ballance garantijos palaikyma?"
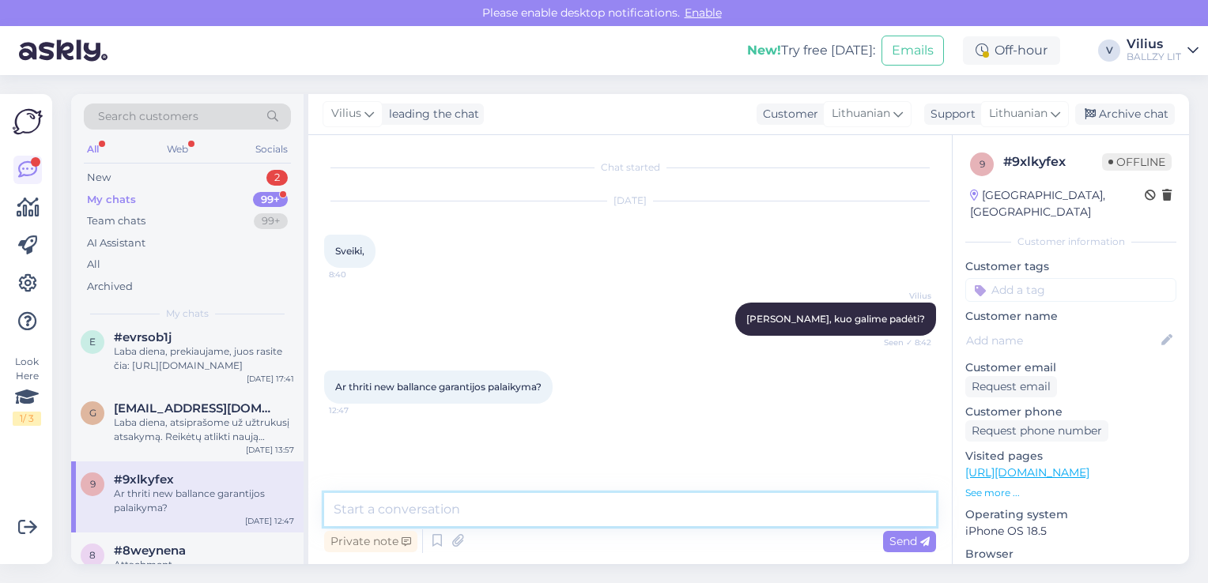
click at [433, 506] on textarea at bounding box center [630, 509] width 612 height 33
paste textarea "Ar thriti new ballance garantijos palaikyma?"
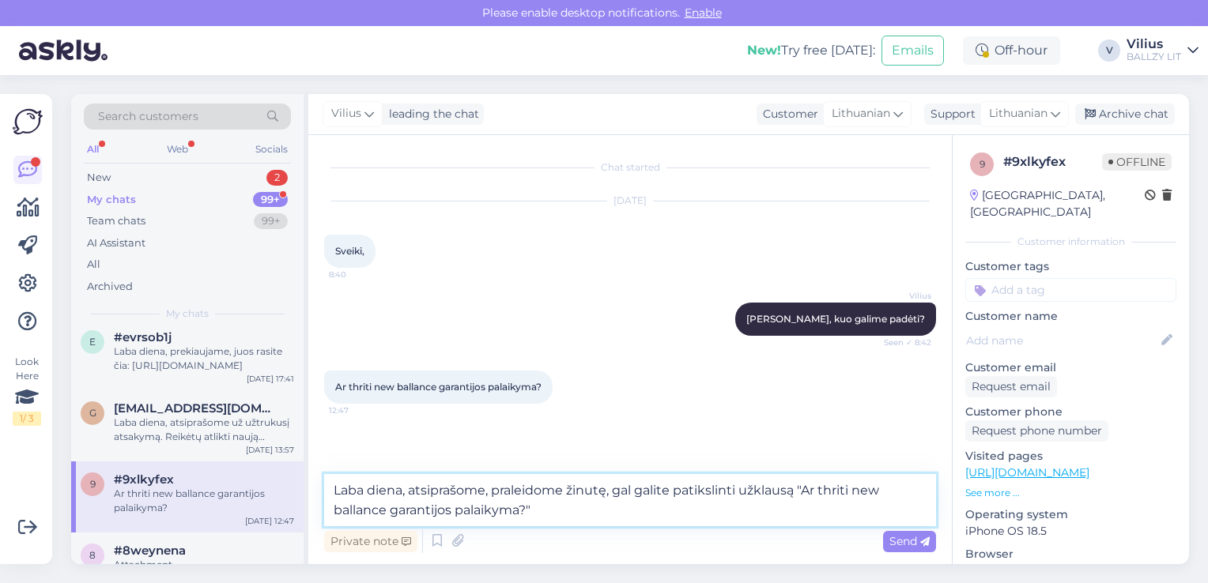
type textarea "Laba diena, atsiprašome, praleidome žinutę, gal galite patikslinti užklausą "Ar…"
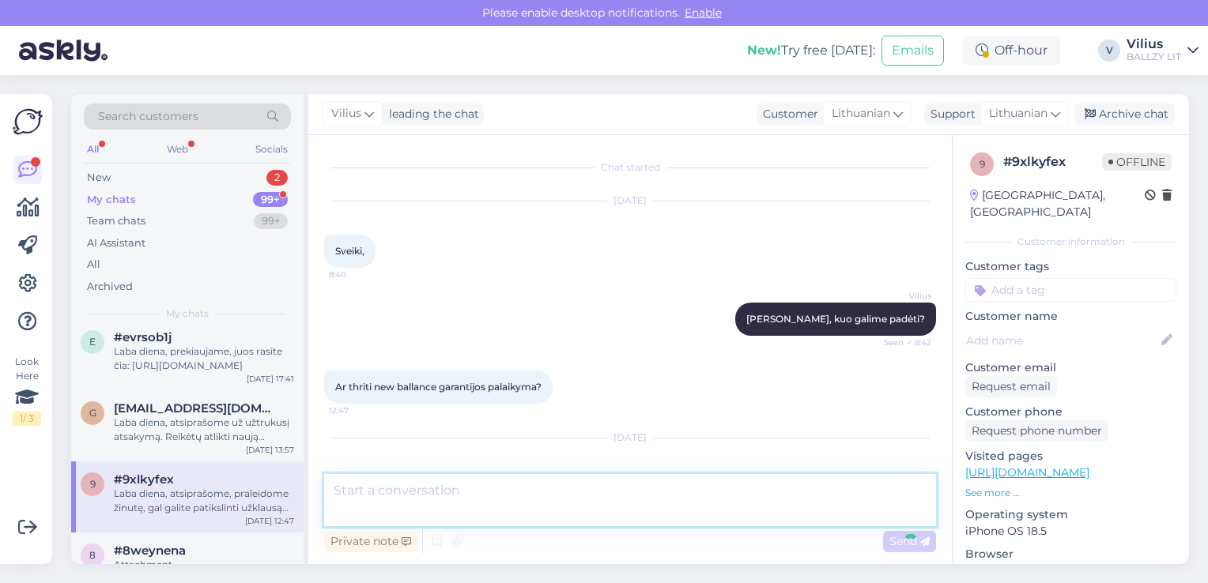
scroll to position [72, 0]
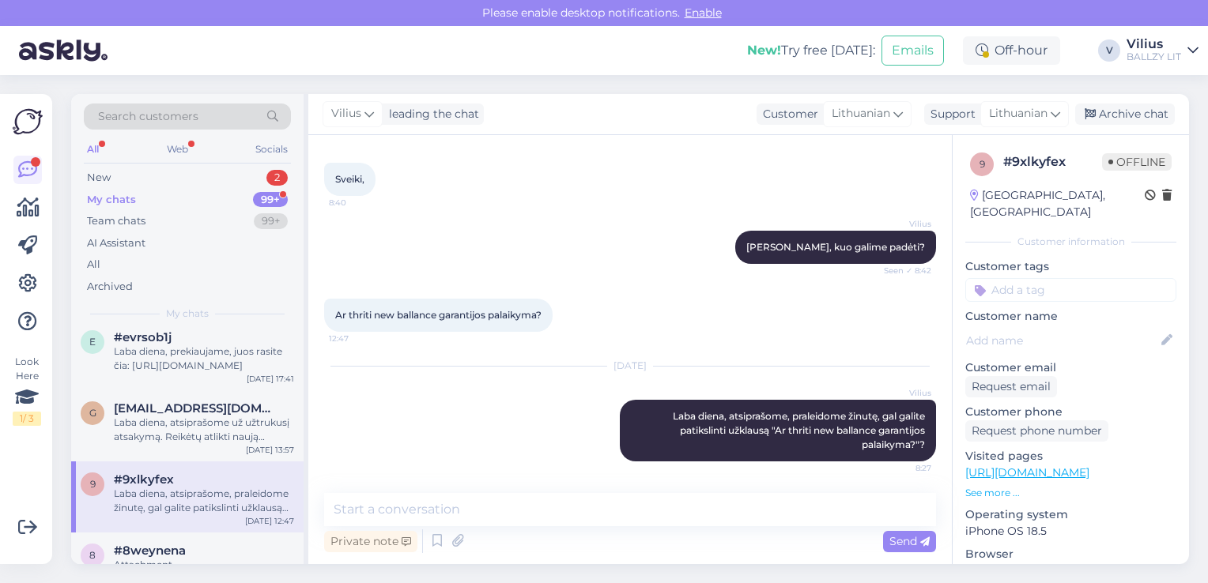
click at [134, 201] on div "My chats 99+" at bounding box center [187, 200] width 207 height 22
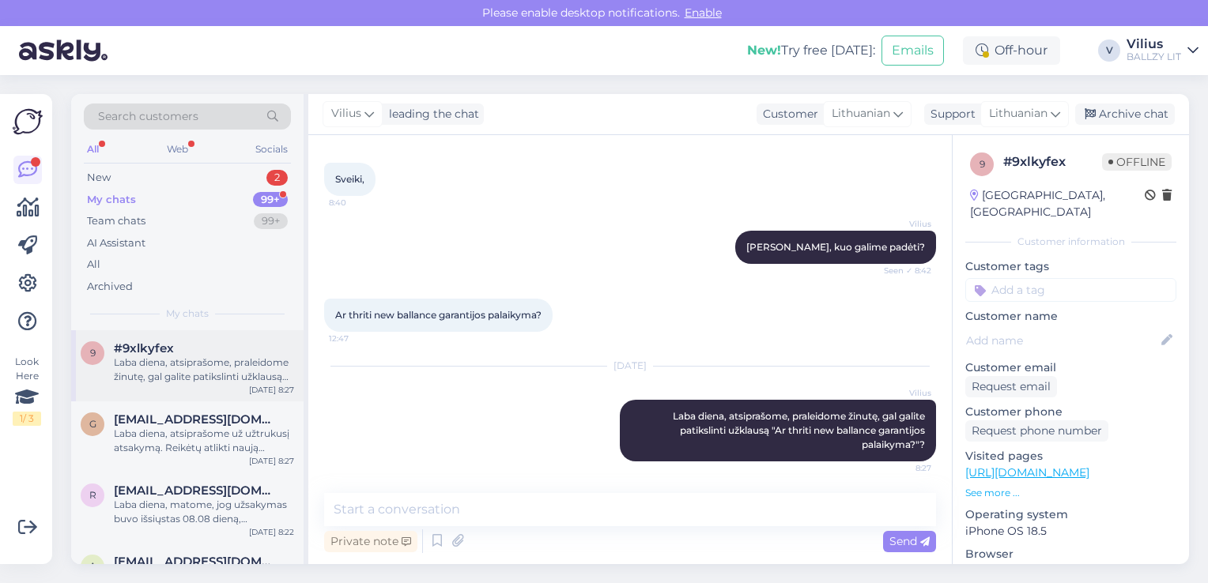
click at [181, 365] on div "Laba diena, atsiprašome, praleidome žinutę, gal galite patikslinti užklausą "Ar…" at bounding box center [204, 370] width 180 height 28
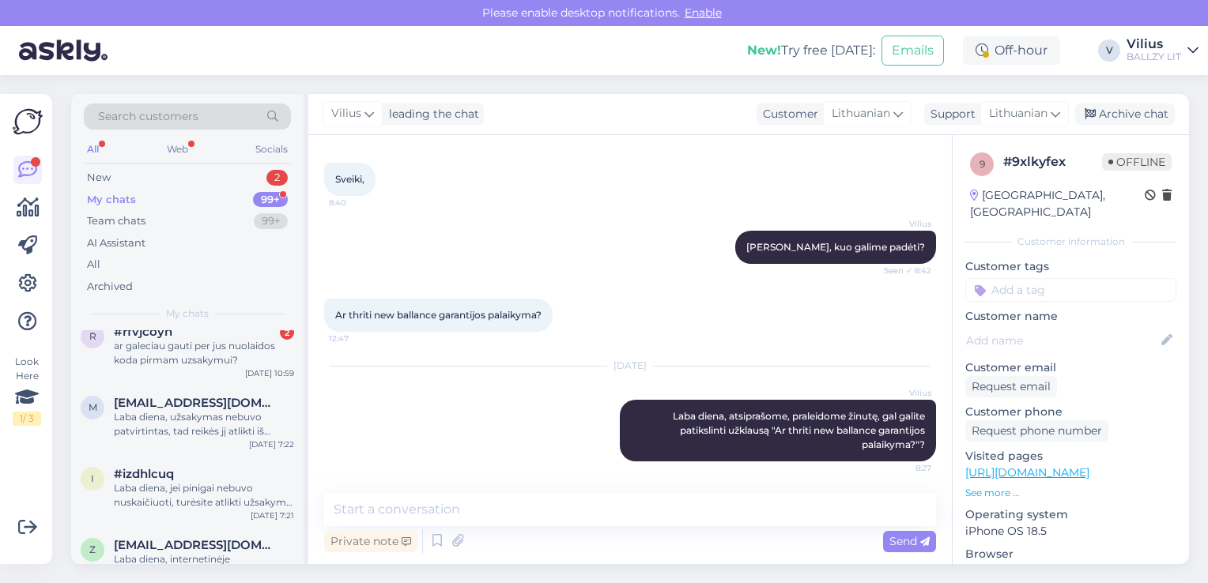
scroll to position [759, 0]
click at [200, 361] on div "ar galeciau gauti per jus nuolaidos koda pirmam uzsakymui?" at bounding box center [204, 351] width 180 height 28
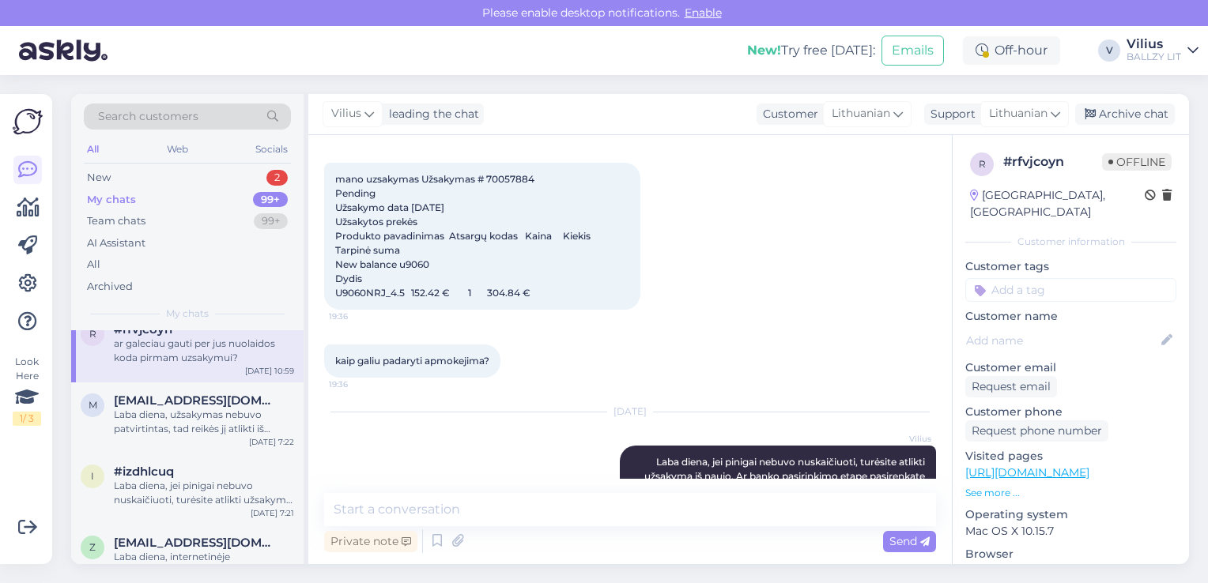
scroll to position [310, 0]
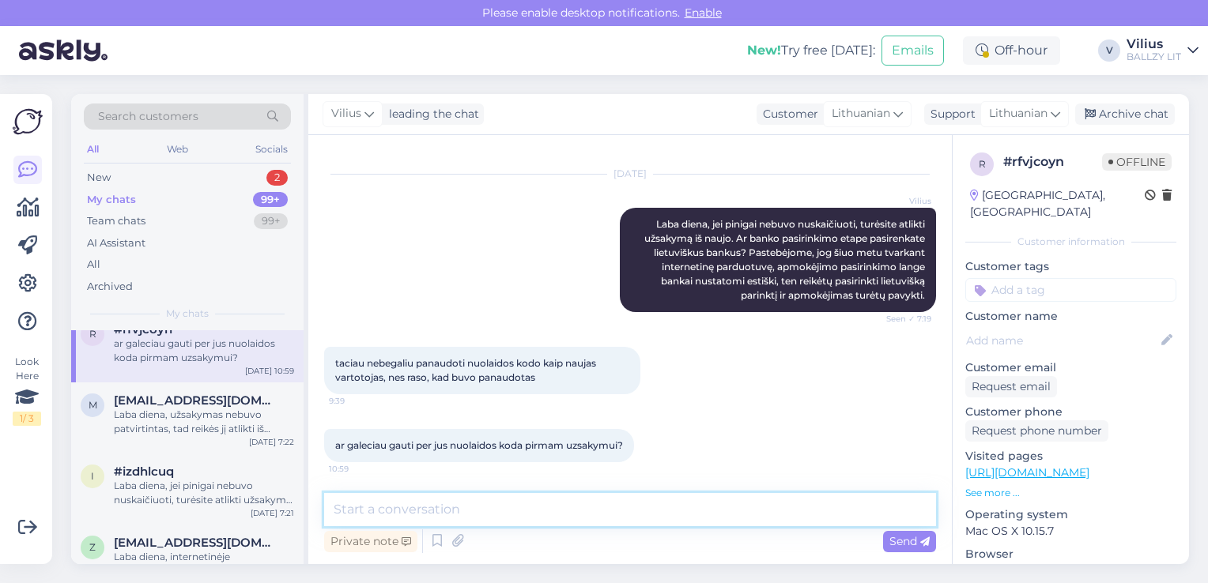
click at [522, 508] on textarea at bounding box center [630, 509] width 612 height 33
type textarea "N"
type textarea "L"
paste textarea "KLIENT10-9667Q150"
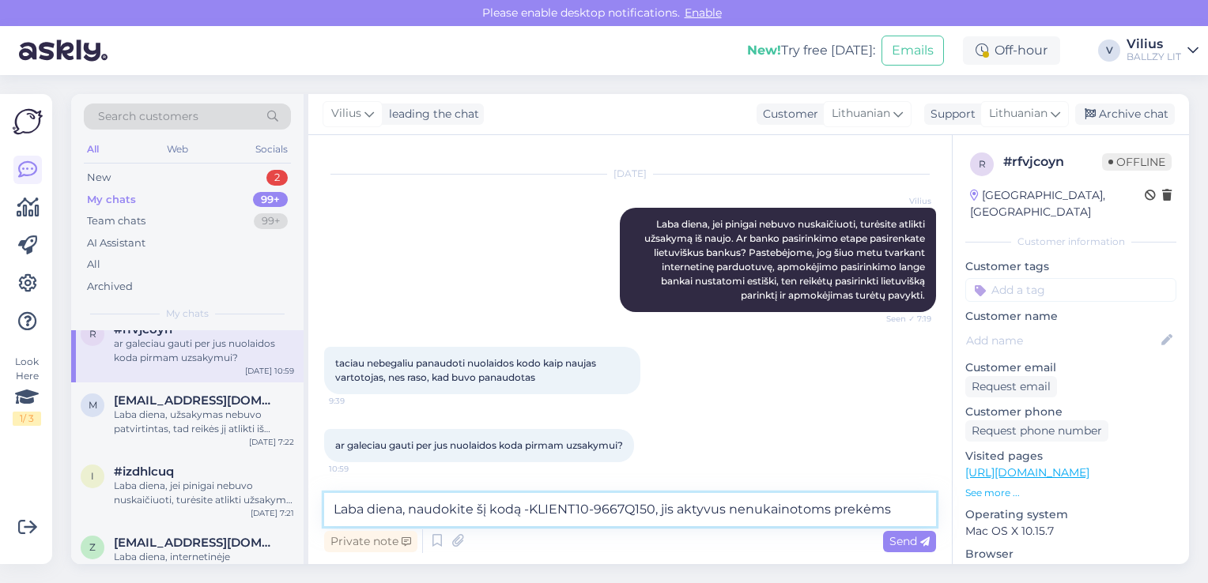
type textarea "Laba diena, naudokite šį kodą -KLIENT10-9667Q150, jis aktyvus nenukainotoms pre…"
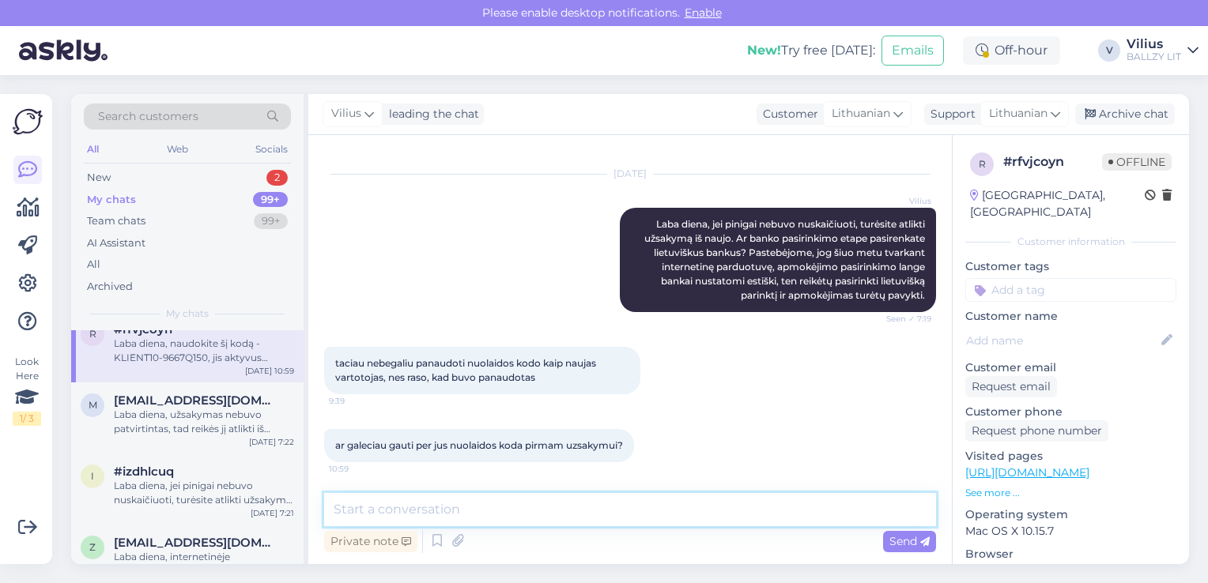
scroll to position [426, 0]
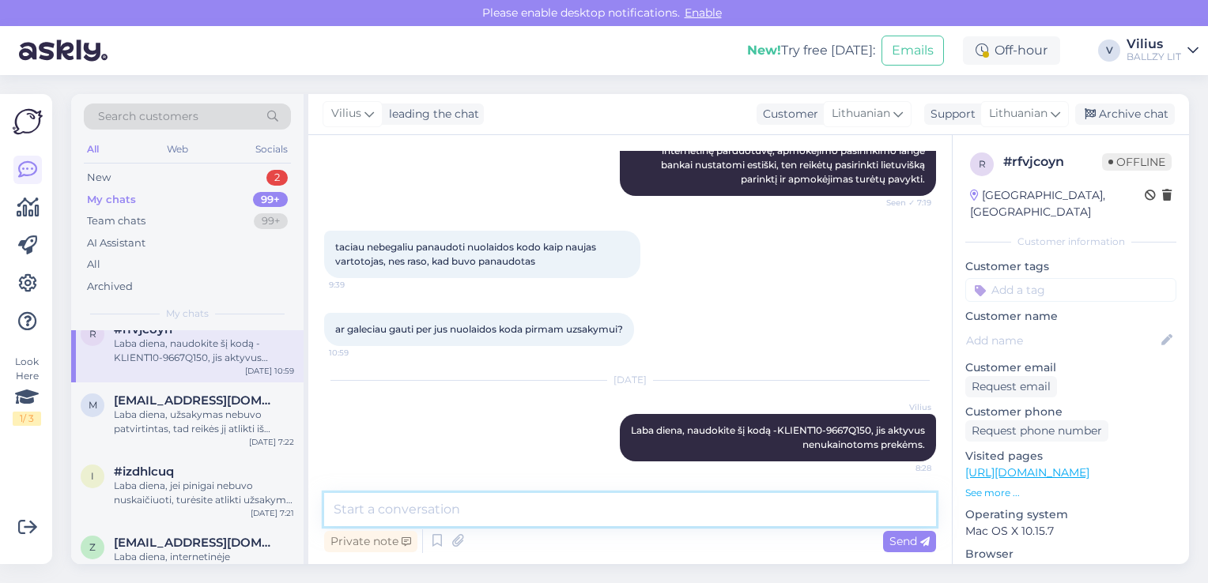
paste textarea "KLIENT10-9667Q150"
type textarea "KLIENT10-9667Q150"
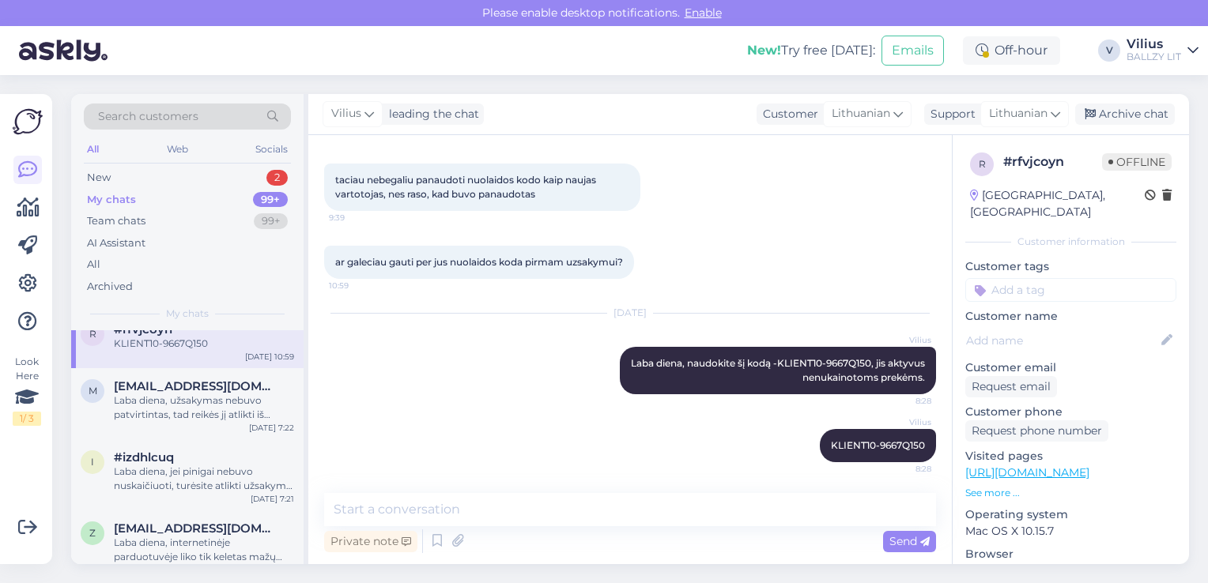
click at [126, 204] on div "My chats" at bounding box center [111, 200] width 49 height 16
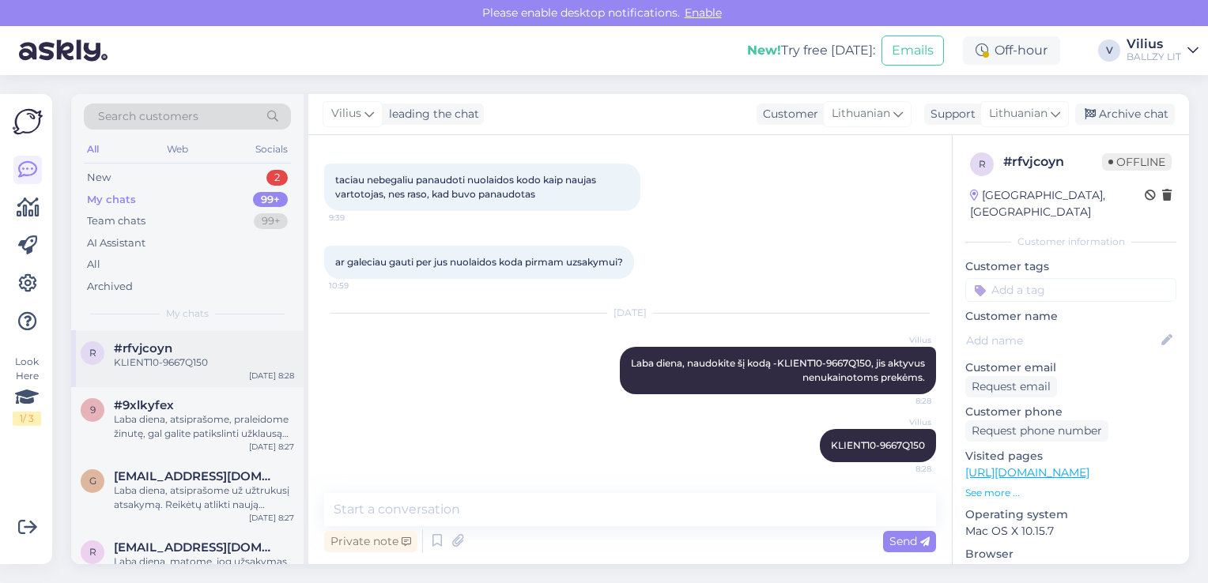
click at [171, 339] on div "r #rfvjcoyn KLIENT10-9667Q150 Aug 12 8:28" at bounding box center [187, 358] width 232 height 57
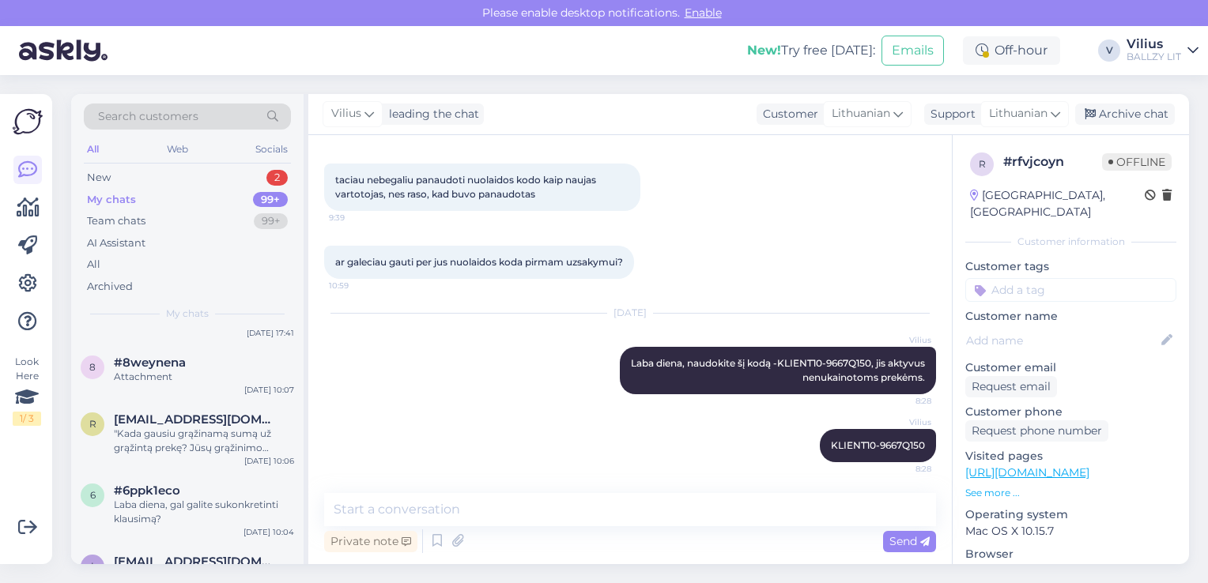
scroll to position [1328, 0]
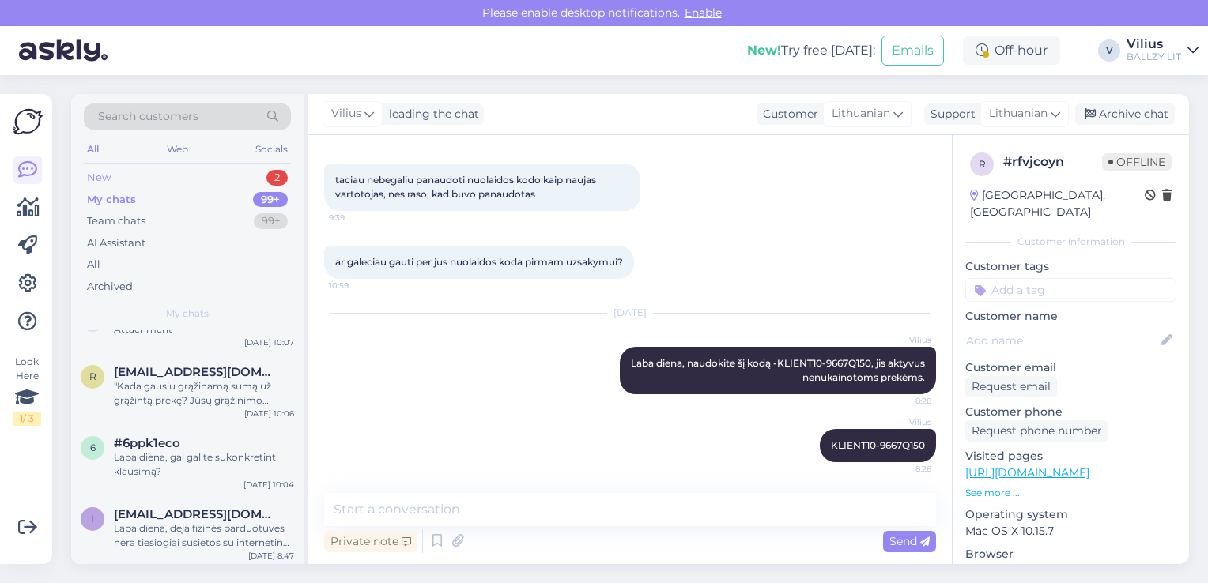
click at [107, 168] on div "New 2" at bounding box center [187, 178] width 207 height 22
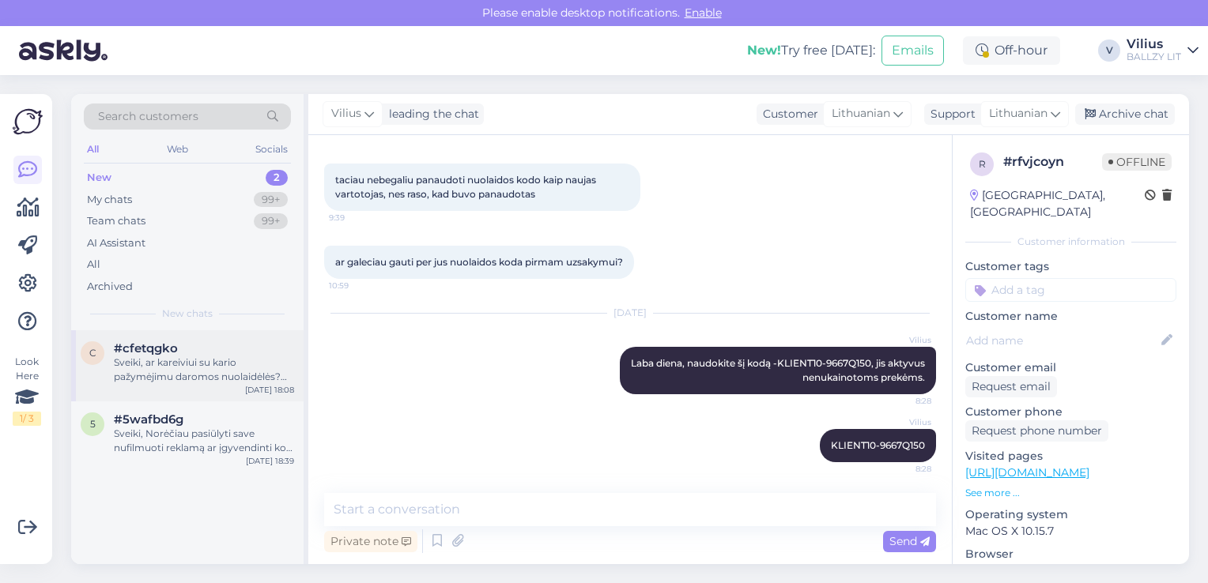
click at [209, 369] on div "Sveiki, ar kareiviui su kario pažymėjimu daromos nuolaidėlės? Domina jordan 4" at bounding box center [204, 370] width 180 height 28
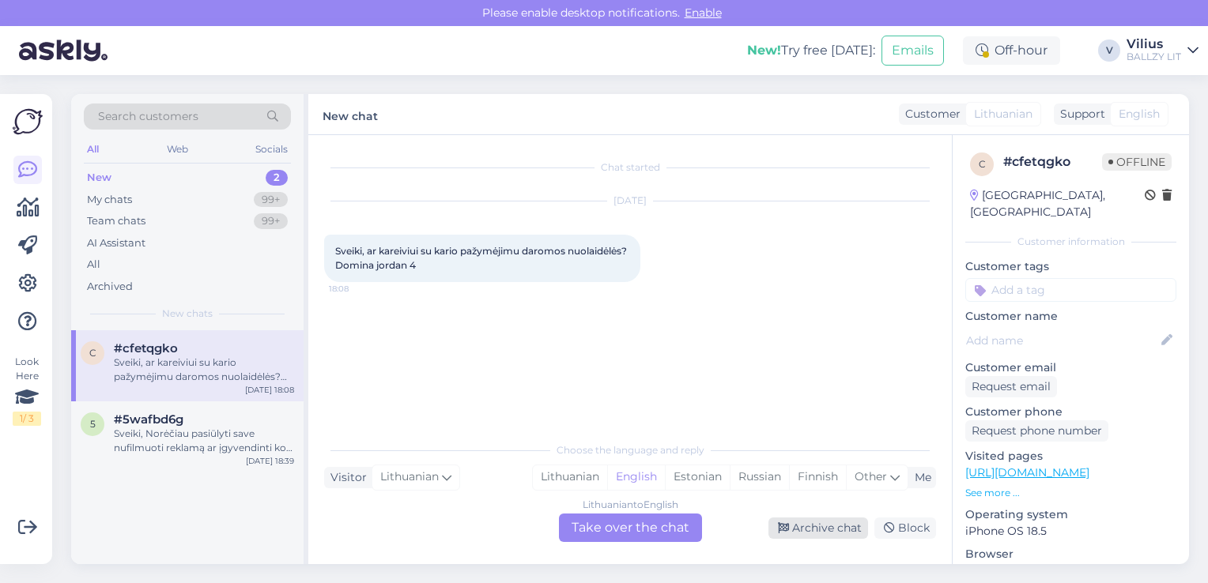
click at [827, 529] on div "Archive chat" at bounding box center [818, 528] width 100 height 21
